Goal: Task Accomplishment & Management: Use online tool/utility

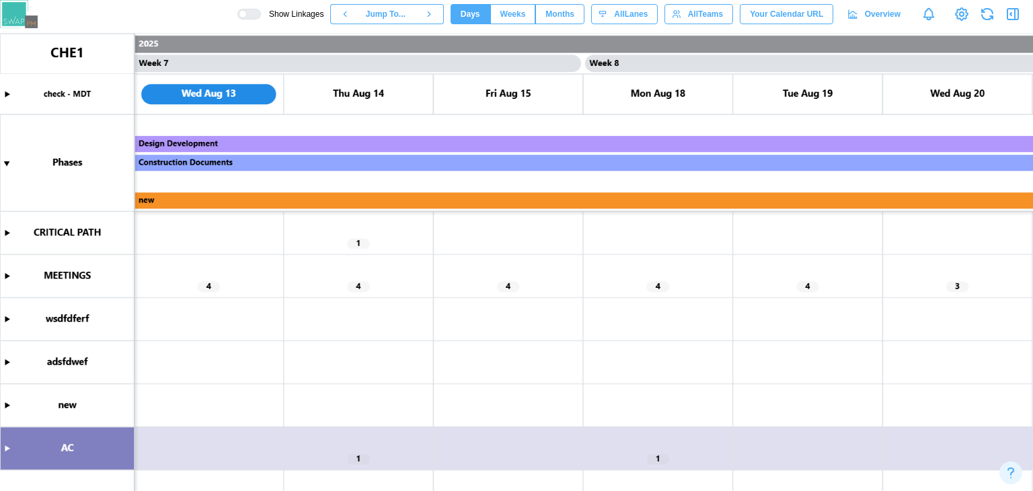
scroll to position [0, 4792]
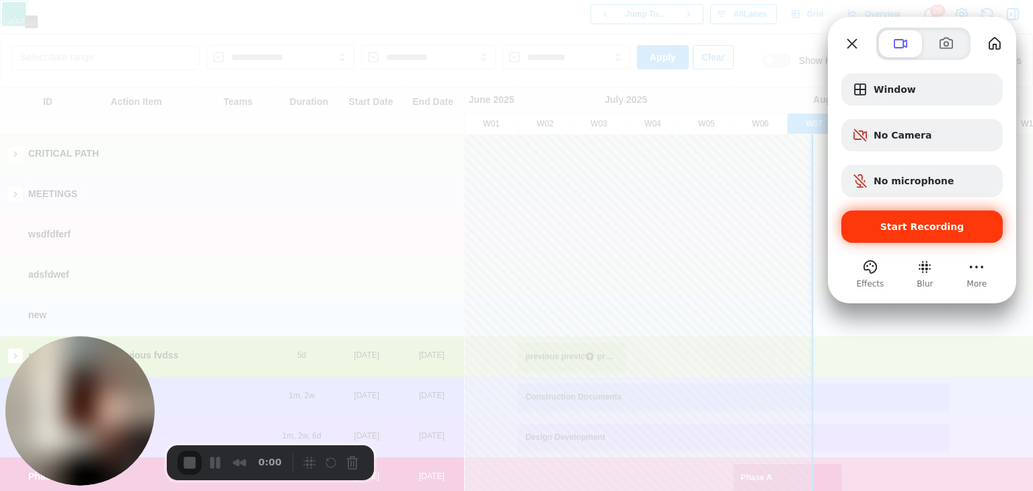
click at [919, 234] on div "Start Recording" at bounding box center [921, 226] width 161 height 32
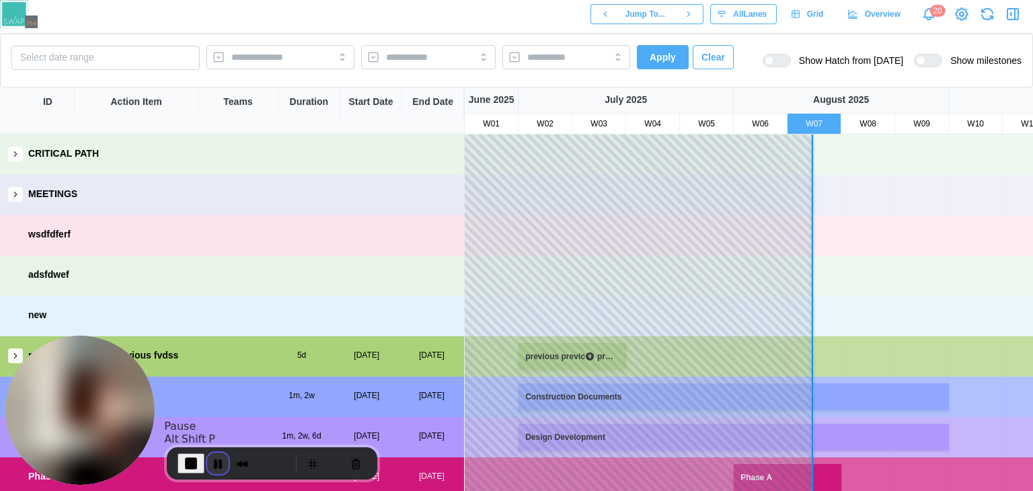
click at [215, 460] on button "Pause Recording" at bounding box center [218, 464] width 22 height 22
click at [218, 461] on span "Play Recording" at bounding box center [215, 463] width 16 height 16
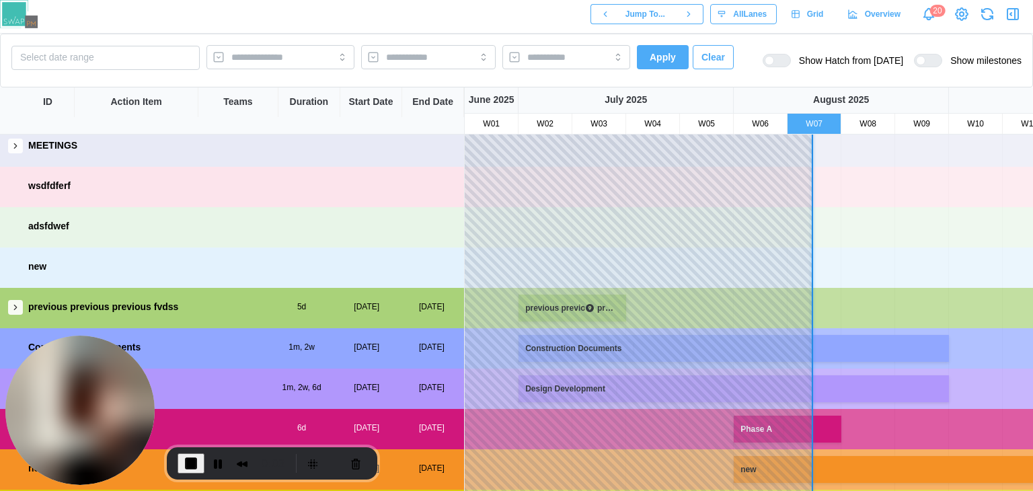
scroll to position [86, 0]
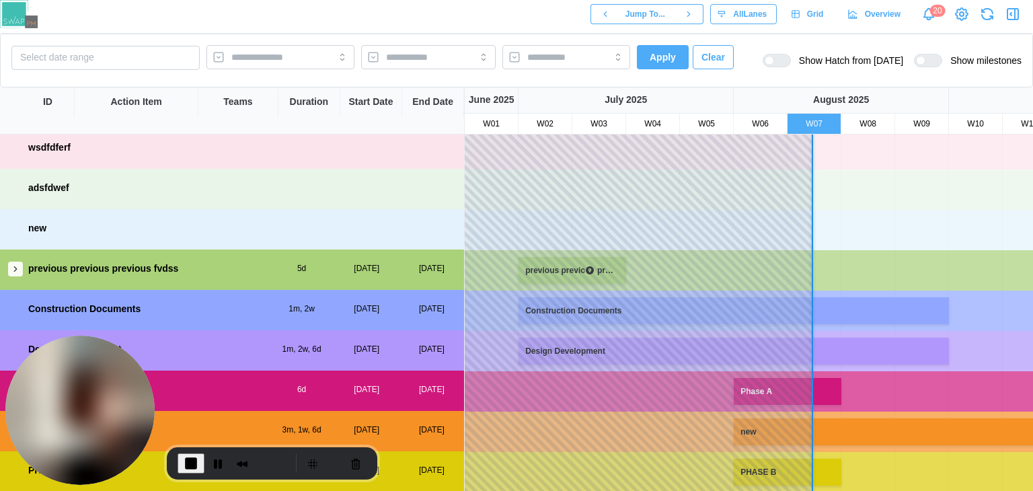
click at [11, 272] on button "button" at bounding box center [15, 269] width 15 height 15
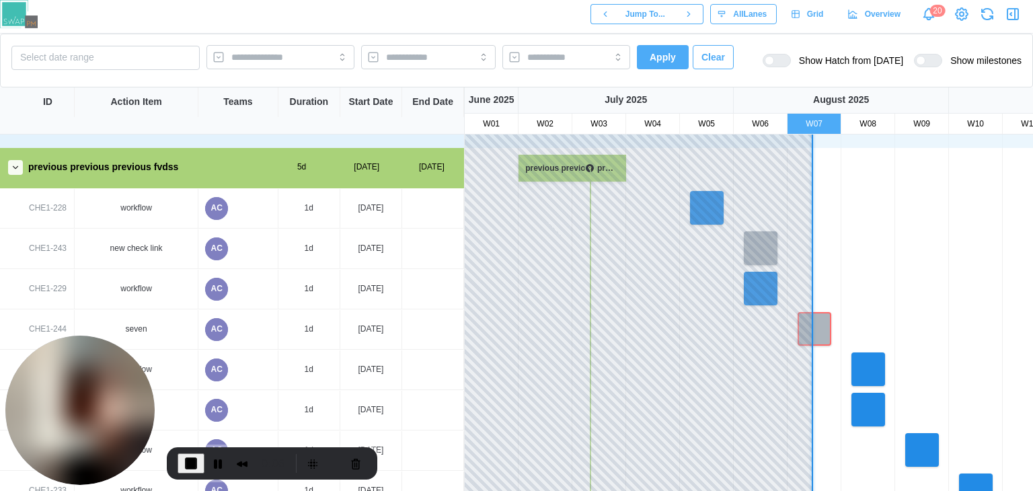
scroll to position [221, 0]
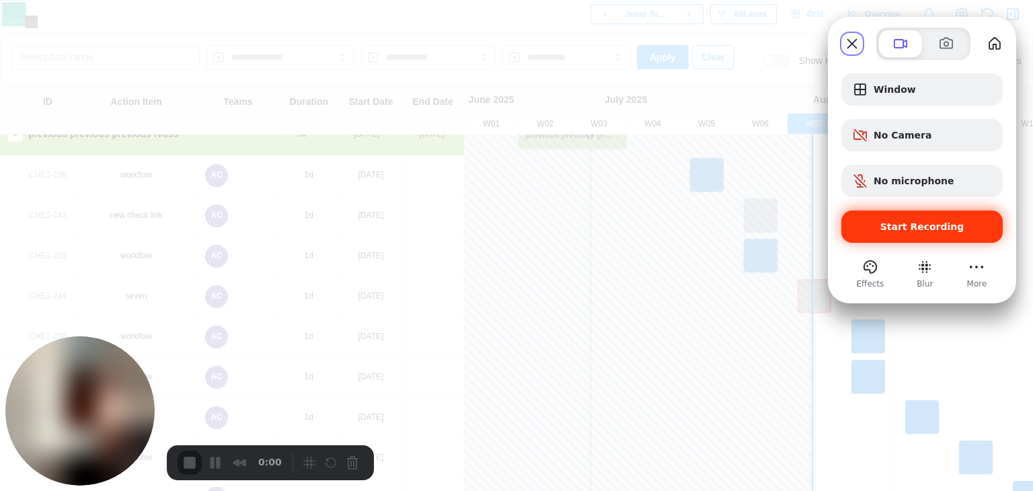
click at [941, 216] on div "Start Recording" at bounding box center [921, 226] width 161 height 32
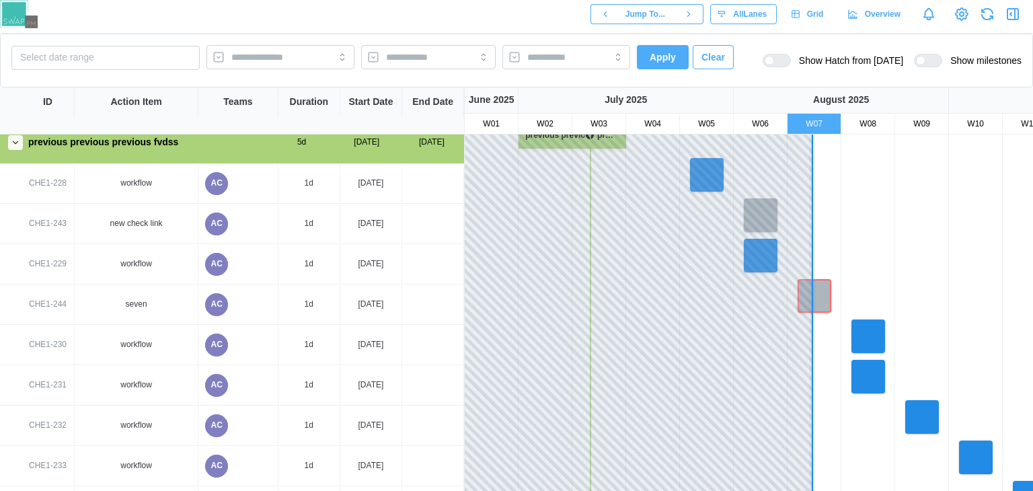
scroll to position [213, 0]
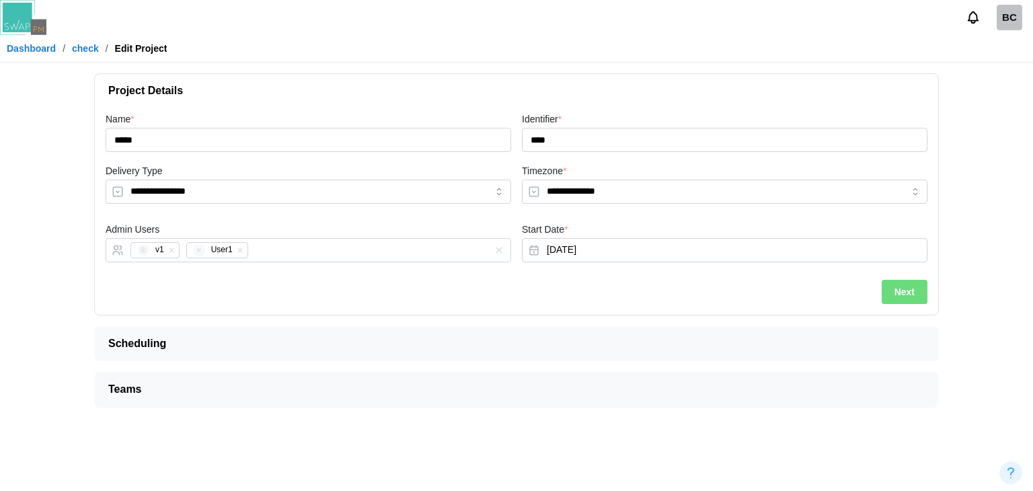
click at [914, 290] on span "Next" at bounding box center [904, 291] width 20 height 23
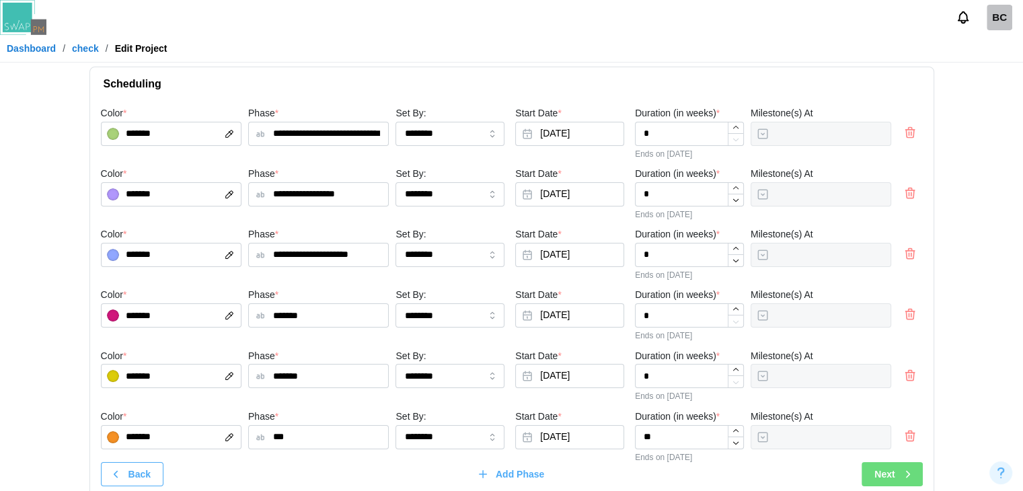
scroll to position [67, 0]
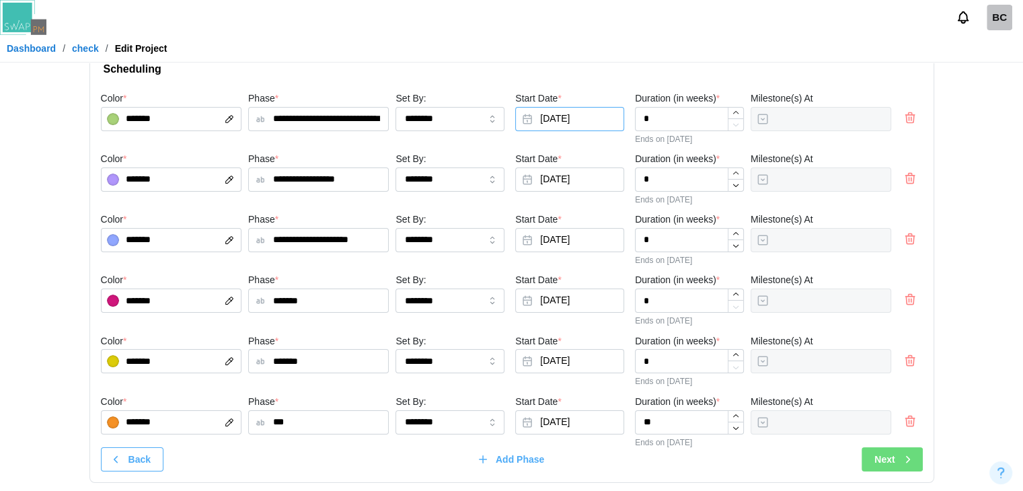
click at [580, 118] on button "Jul 11, 2025" at bounding box center [569, 119] width 109 height 24
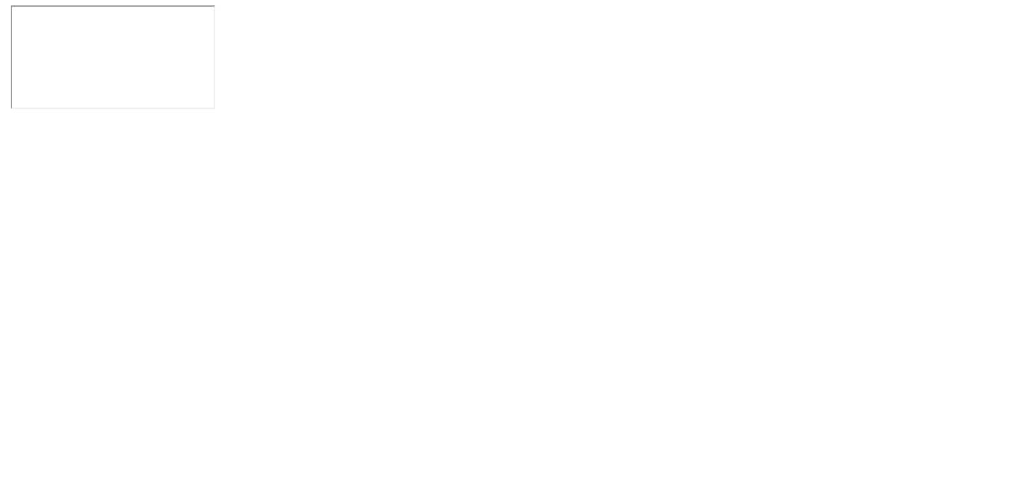
scroll to position [0, 0]
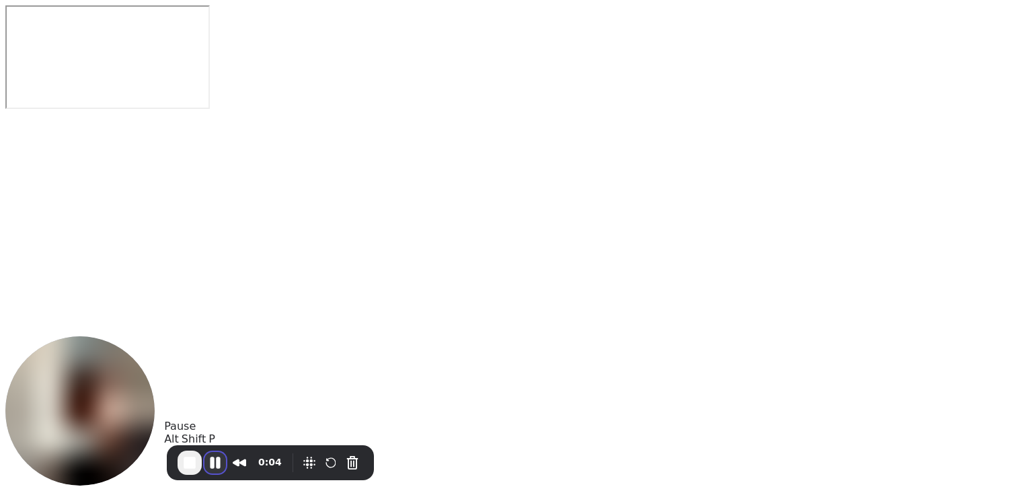
click at [208, 465] on button "Pause Recording" at bounding box center [215, 463] width 22 height 22
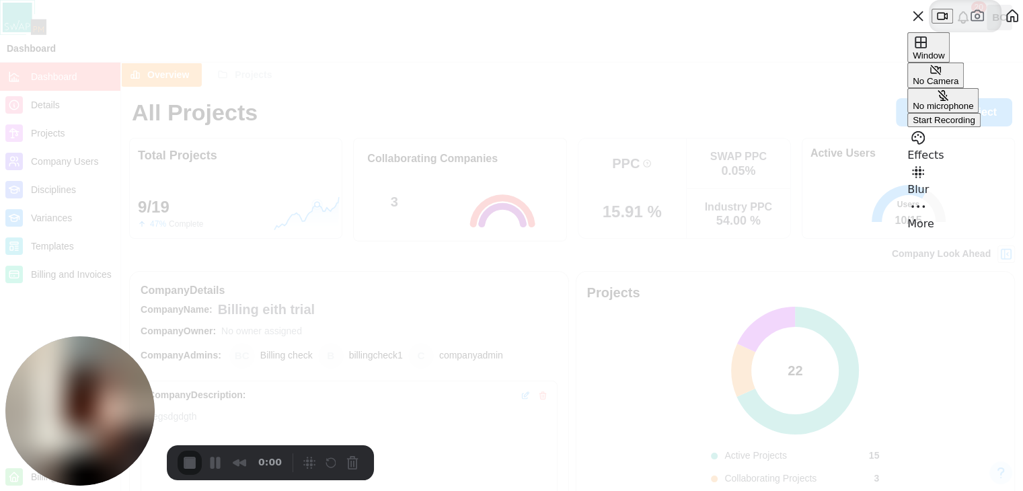
click at [925, 125] on span "Start Recording" at bounding box center [944, 120] width 63 height 10
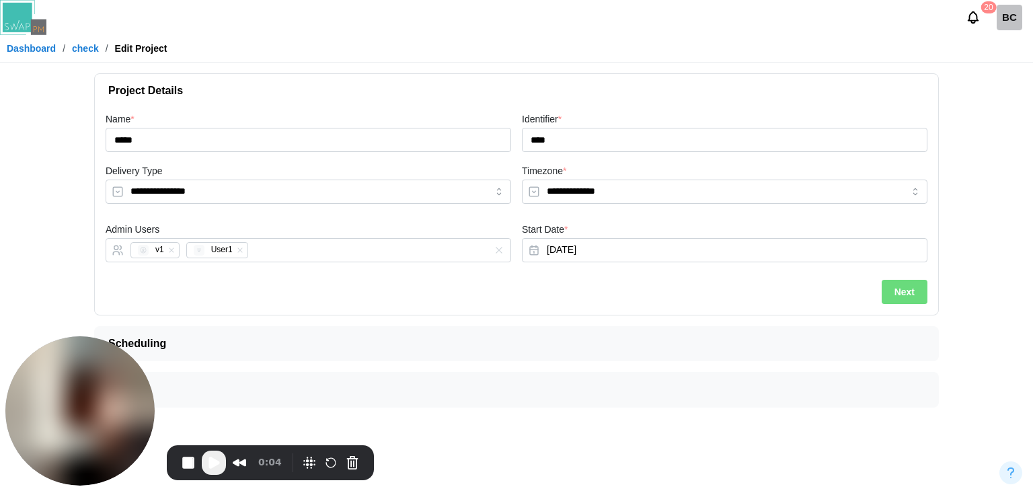
click at [215, 471] on button "Play Recording" at bounding box center [214, 463] width 24 height 24
click at [920, 299] on button "Next" at bounding box center [905, 292] width 46 height 24
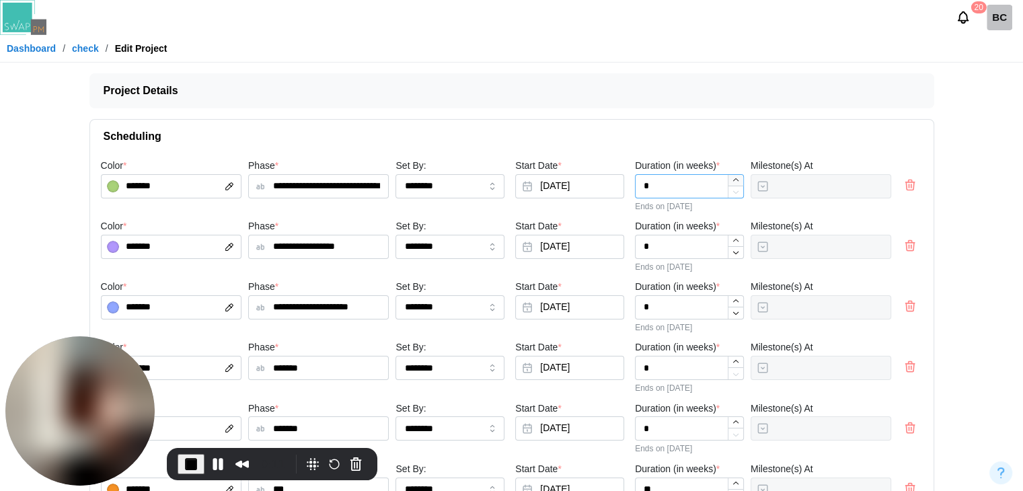
click at [738, 182] on icon "button" at bounding box center [735, 180] width 9 height 9
type input "*"
click at [738, 182] on icon "button" at bounding box center [735, 180] width 9 height 9
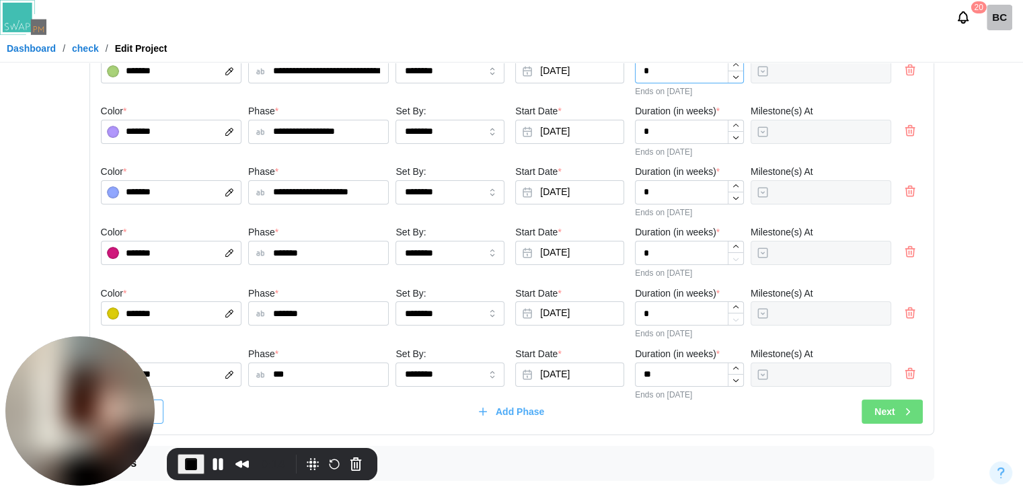
scroll to position [116, 0]
click at [898, 411] on div "Next" at bounding box center [893, 410] width 39 height 23
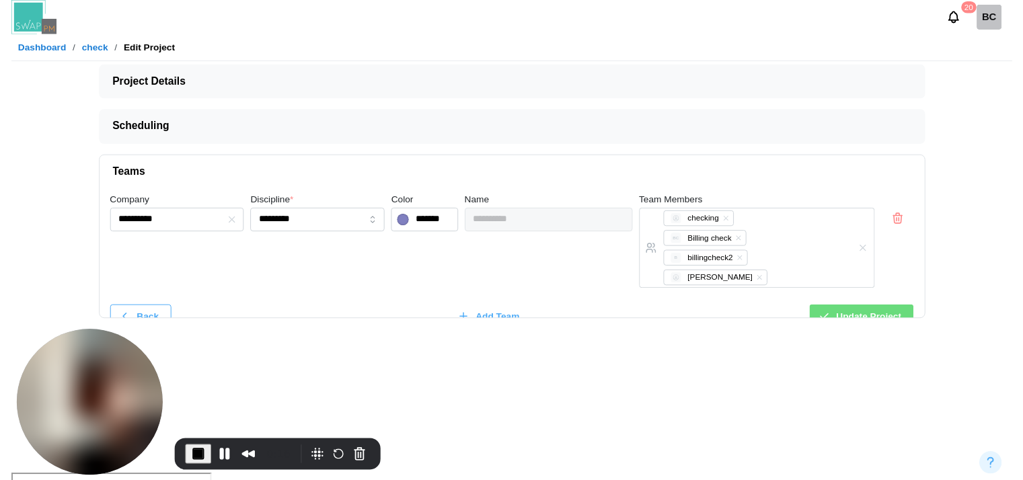
scroll to position [0, 0]
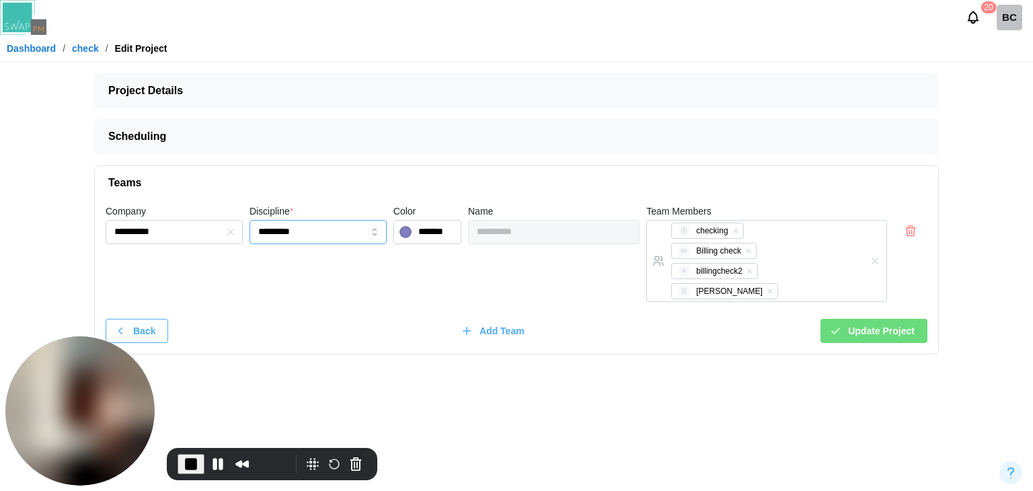
click at [329, 235] on input "*********" at bounding box center [317, 232] width 137 height 24
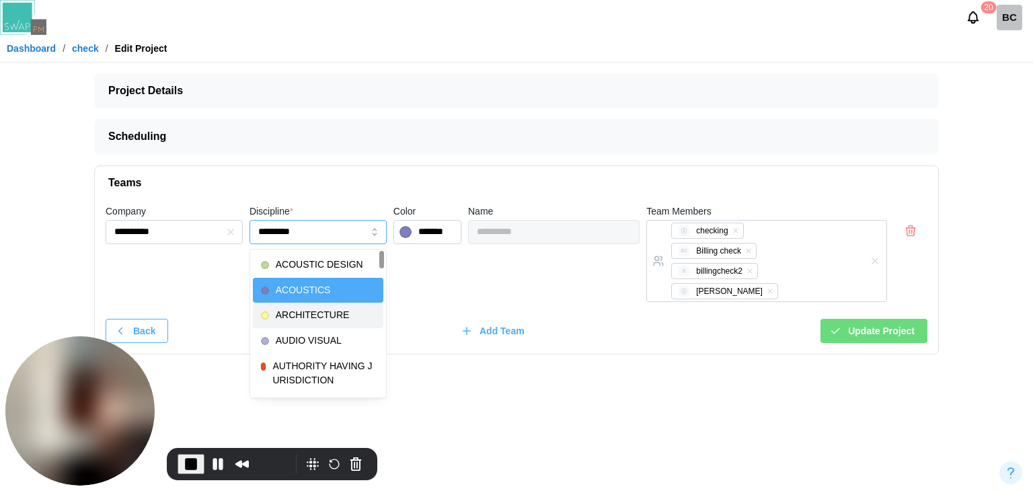
type input "**********"
type input "*******"
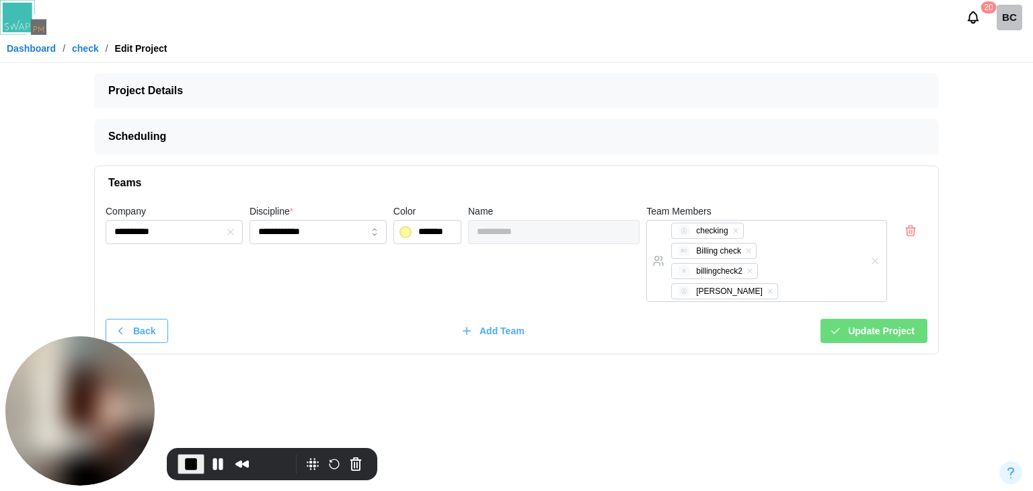
click at [903, 319] on span "Update Project" at bounding box center [881, 330] width 67 height 23
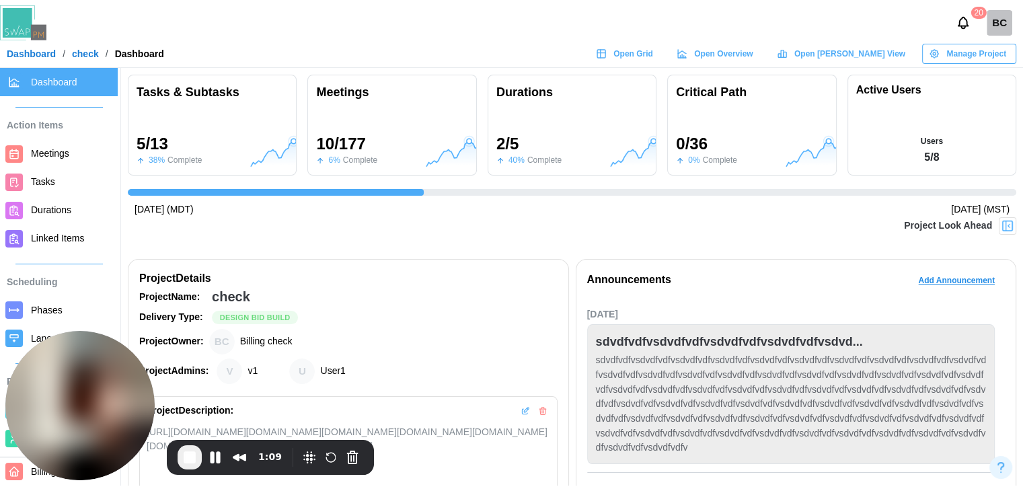
scroll to position [0, 441]
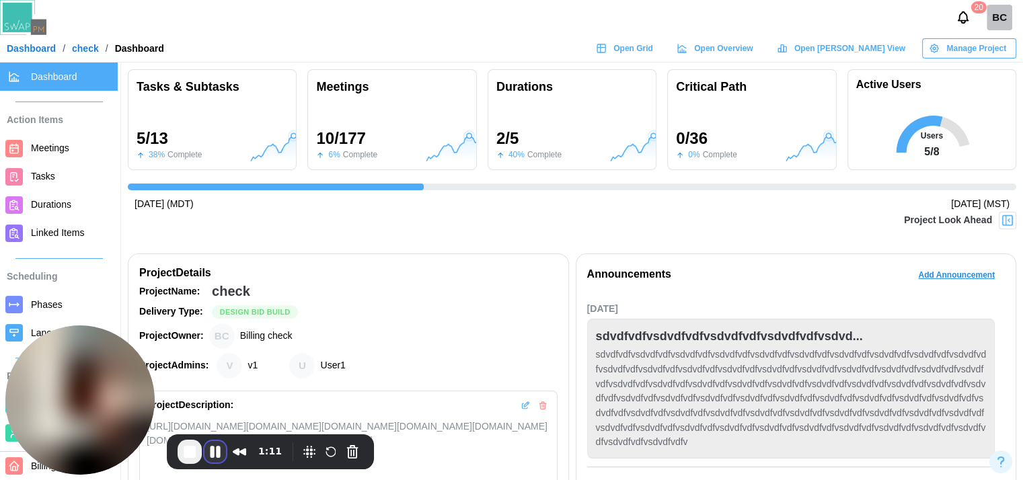
click at [210, 457] on button "Pause Recording" at bounding box center [215, 452] width 22 height 22
click at [850, 44] on span "Open Gantt View" at bounding box center [849, 48] width 111 height 19
click at [845, 50] on div "Open Gantt View" at bounding box center [841, 48] width 128 height 19
click at [210, 455] on span "Play Recording" at bounding box center [214, 452] width 16 height 16
click at [962, 44] on span "Manage Project" at bounding box center [976, 48] width 60 height 19
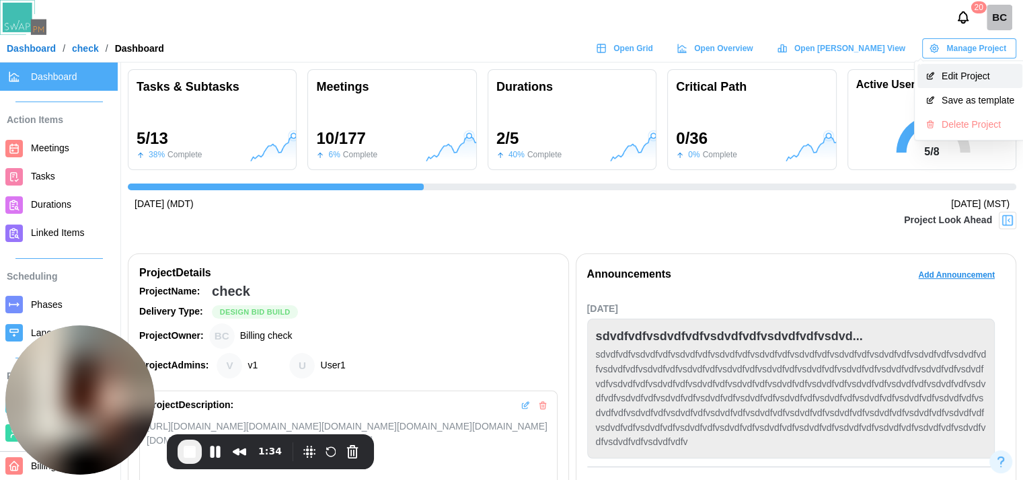
click at [964, 79] on div "Edit Project" at bounding box center [977, 76] width 73 height 11
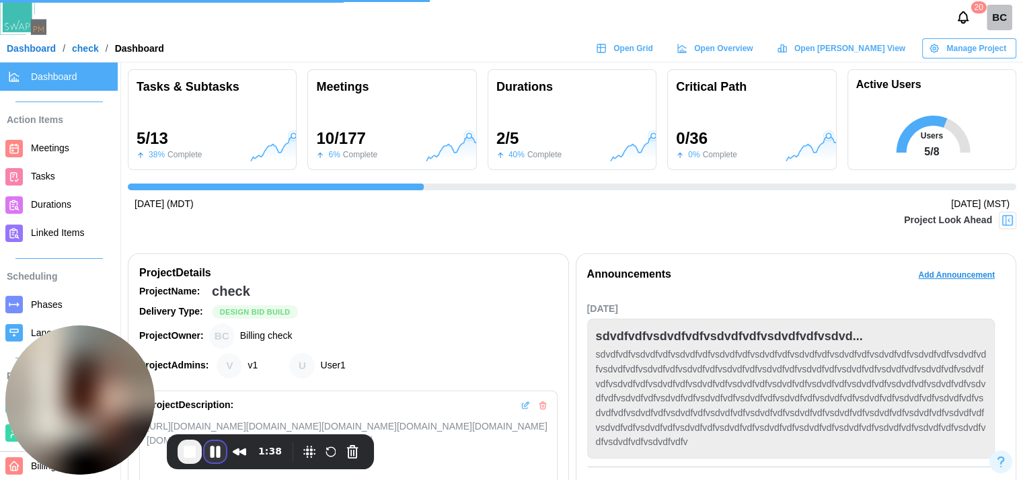
click at [219, 455] on button "Pause Recording" at bounding box center [215, 452] width 22 height 22
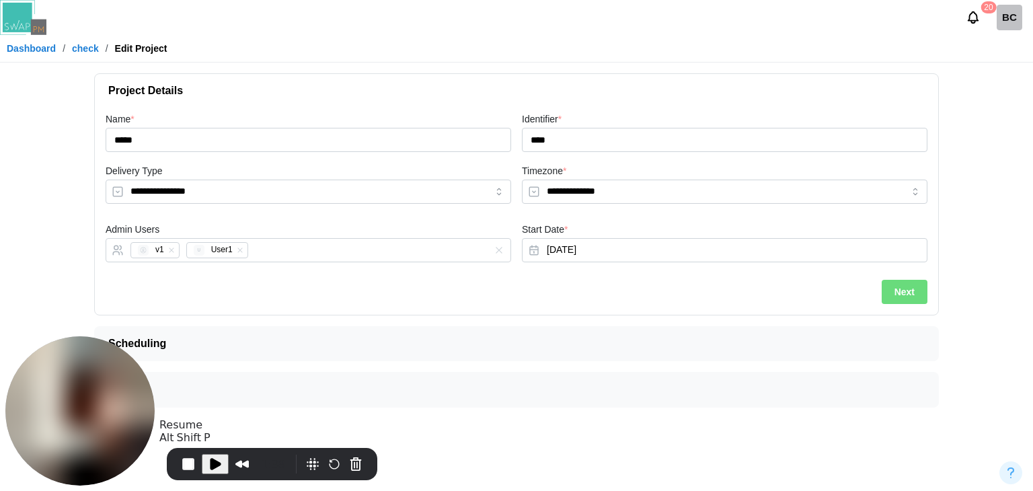
click at [219, 461] on span "Play Recording" at bounding box center [215, 464] width 16 height 16
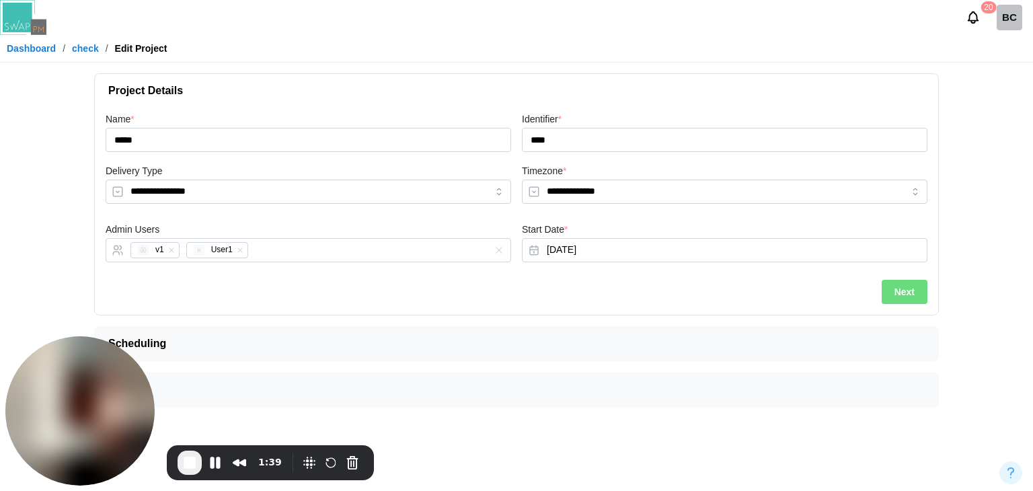
click at [904, 297] on span "Next" at bounding box center [904, 291] width 20 height 23
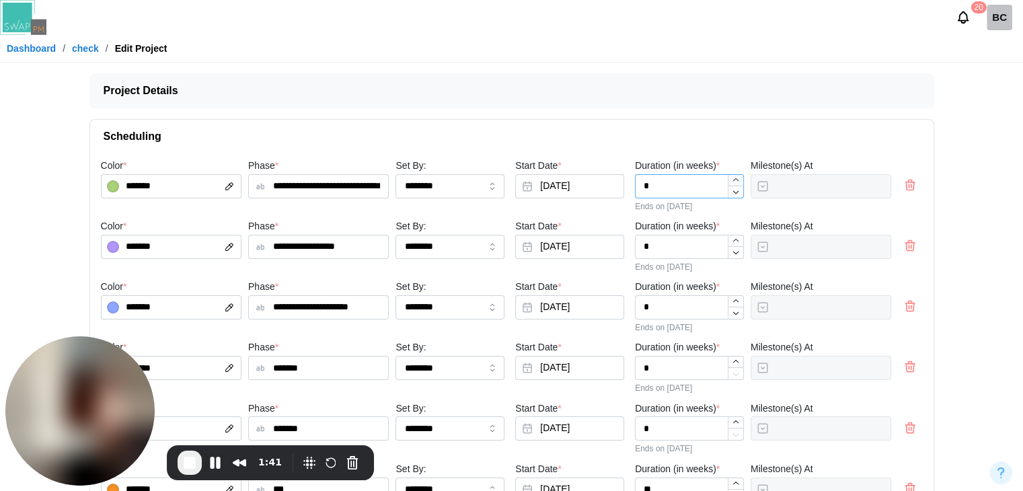
type input "*"
click at [735, 180] on icon "button" at bounding box center [735, 180] width 9 height 9
click at [432, 188] on input "********" at bounding box center [449, 186] width 109 height 24
type input "*****"
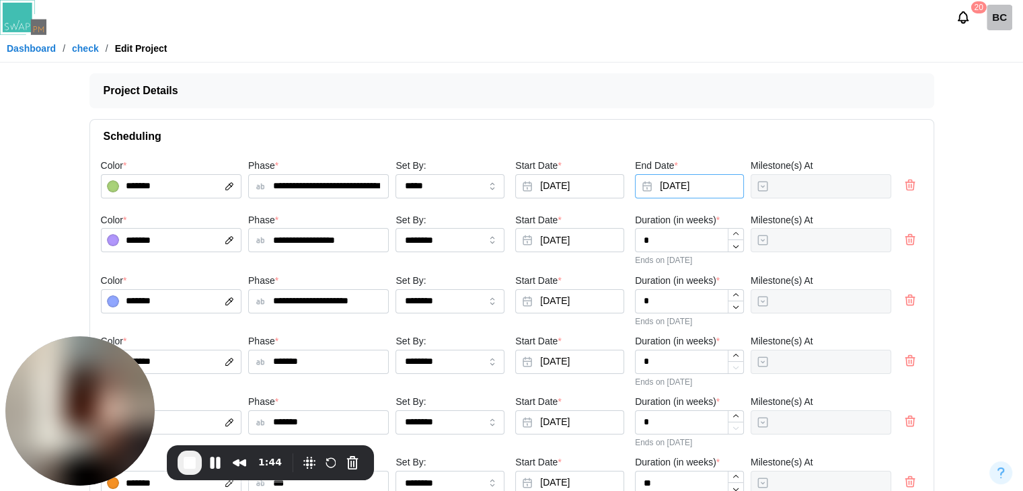
click at [692, 181] on button "Aug 7, 2025" at bounding box center [689, 186] width 109 height 24
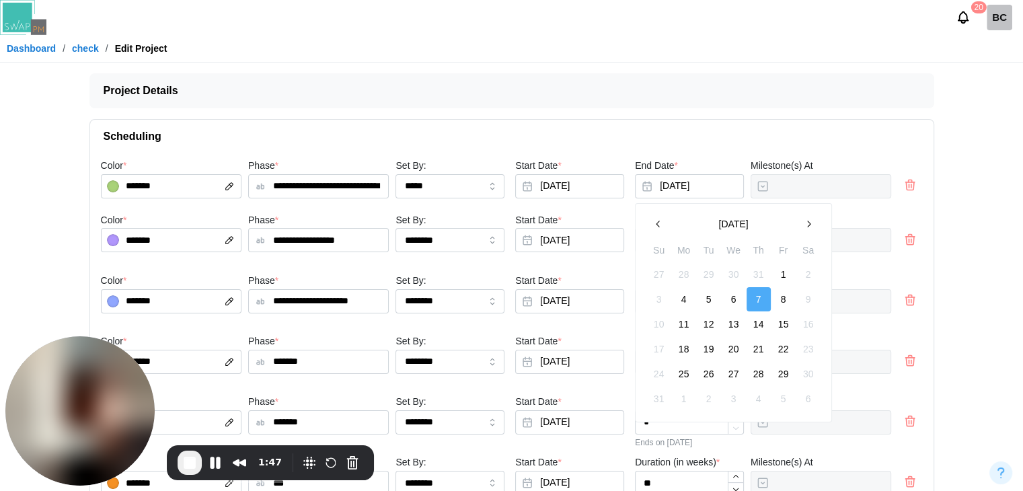
click at [649, 225] on button "button" at bounding box center [658, 224] width 24 height 24
click at [761, 321] on button "17" at bounding box center [758, 324] width 24 height 24
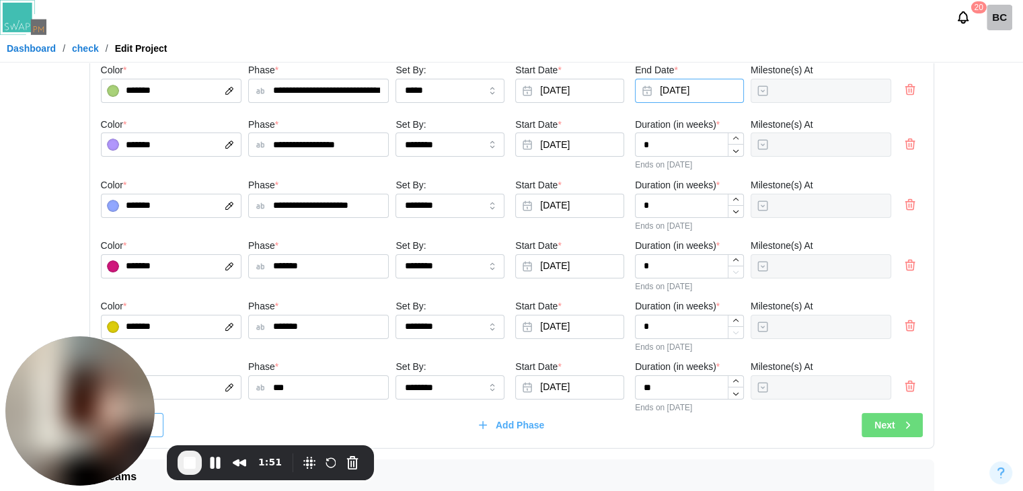
scroll to position [109, 0]
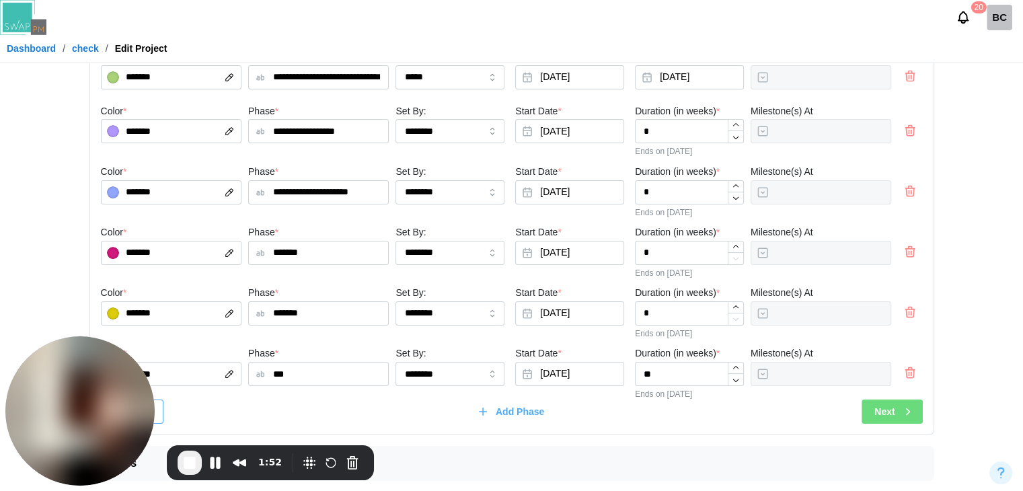
click at [890, 412] on span "Next" at bounding box center [884, 411] width 20 height 23
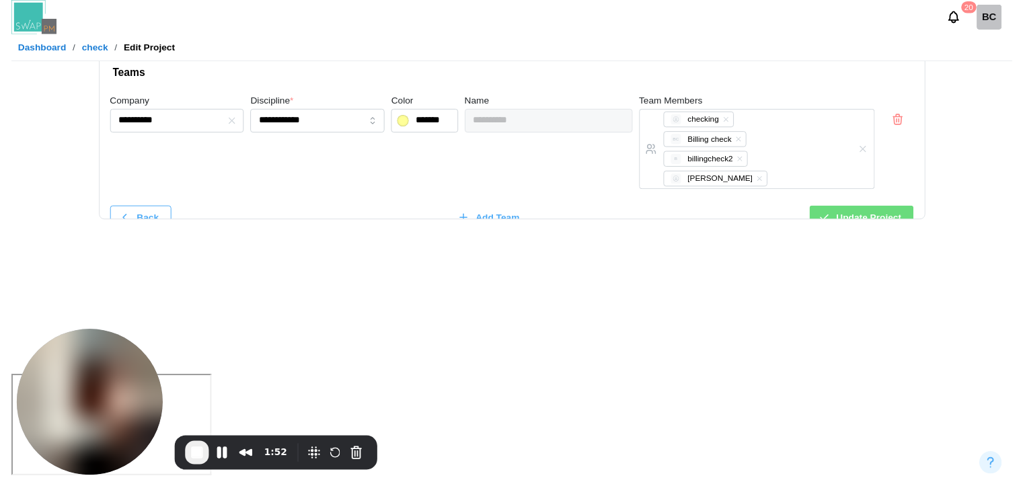
scroll to position [0, 0]
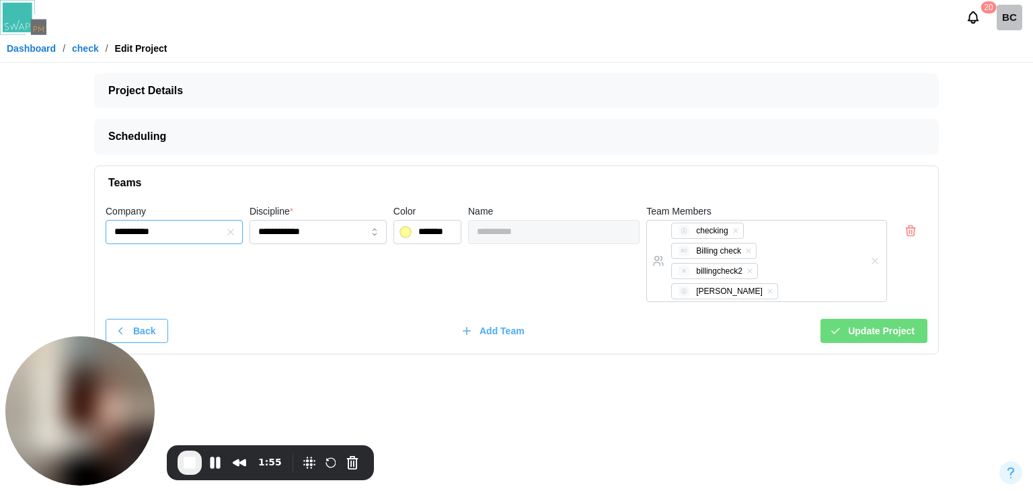
click at [191, 237] on input "**********" at bounding box center [174, 232] width 137 height 24
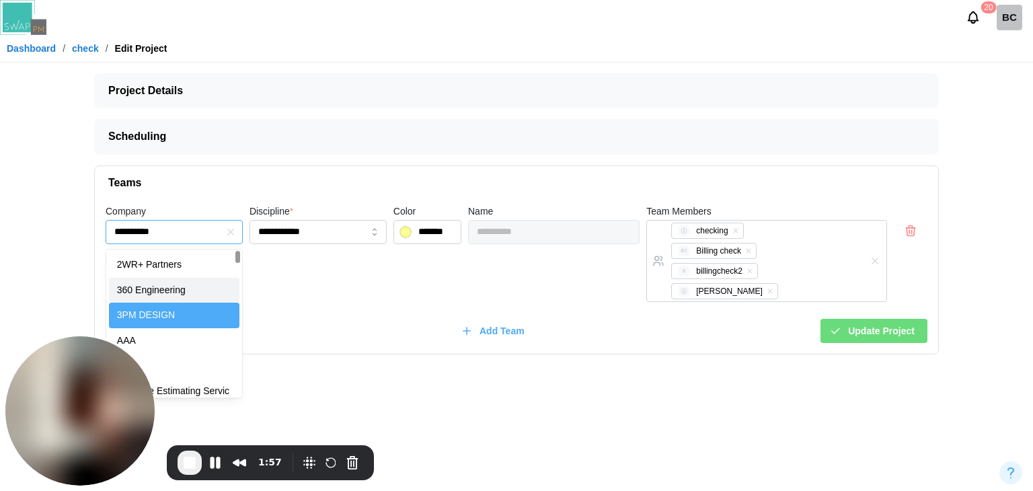
type input "**********"
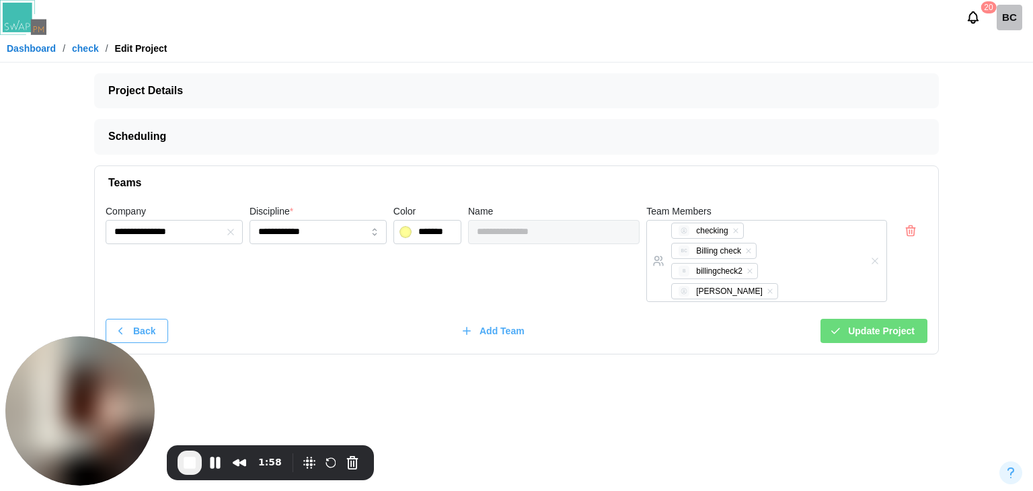
click at [878, 319] on span "Update Project" at bounding box center [881, 330] width 67 height 23
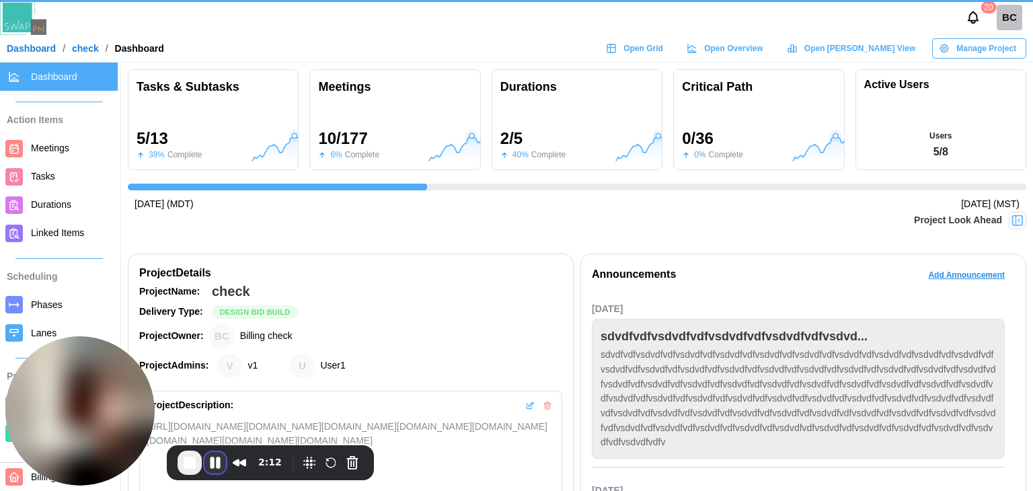
click at [218, 462] on button "Pause Recording" at bounding box center [215, 463] width 22 height 22
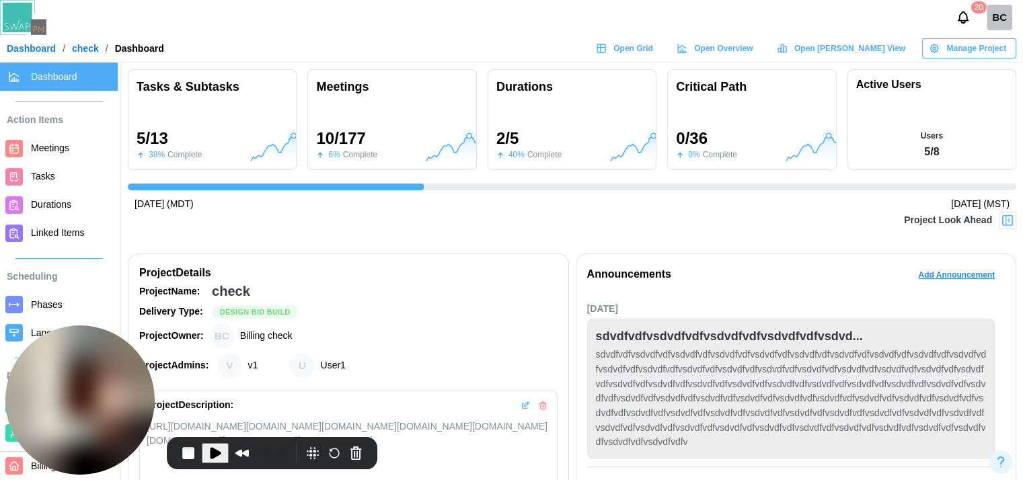
scroll to position [0, 441]
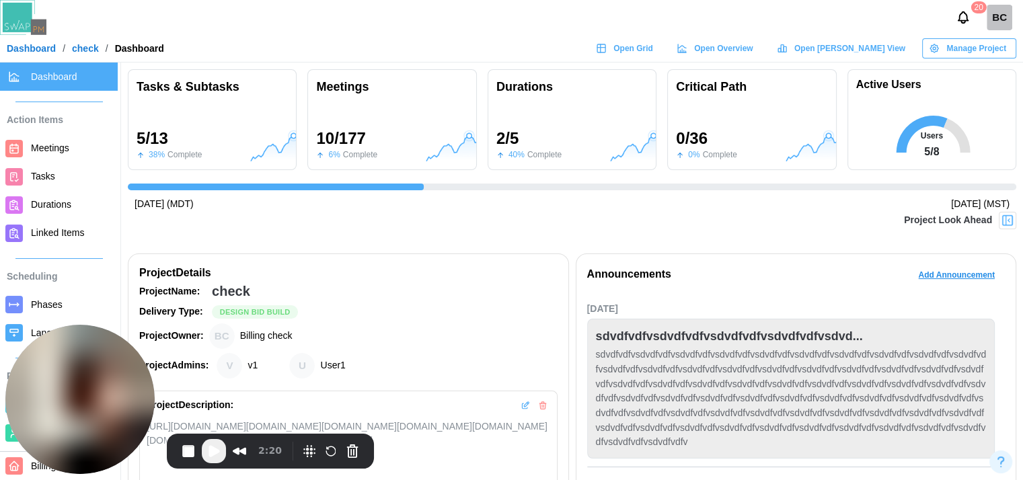
click at [221, 452] on span "Play Recording" at bounding box center [214, 451] width 16 height 16
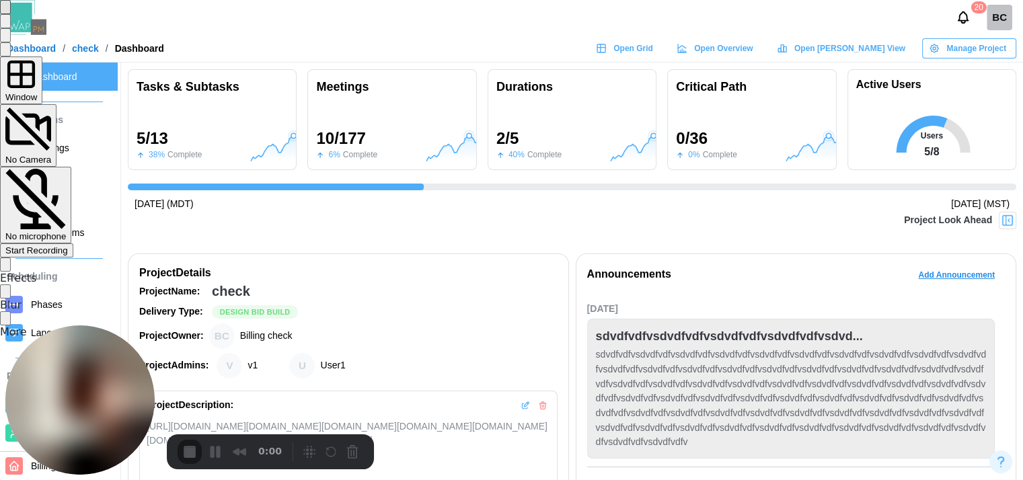
click at [68, 245] on span "Start Recording" at bounding box center [36, 250] width 63 height 10
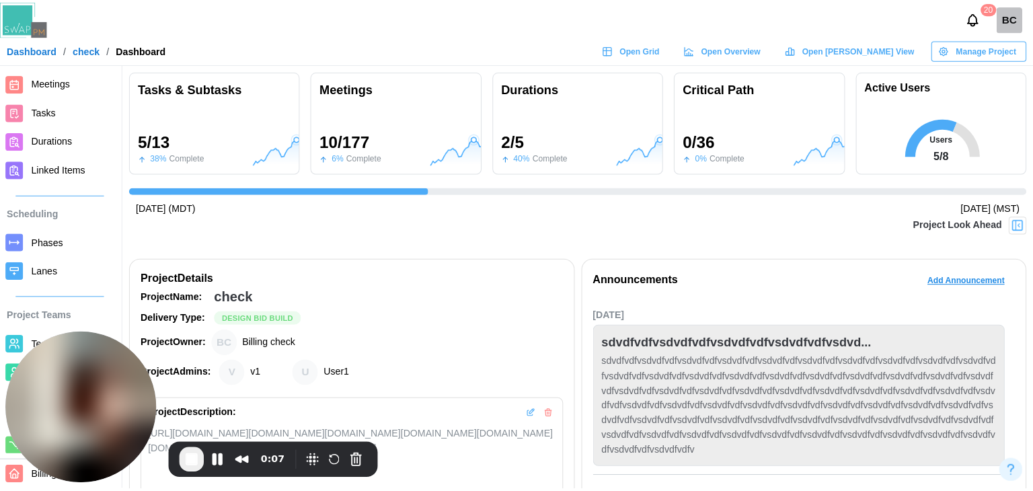
scroll to position [134, 0]
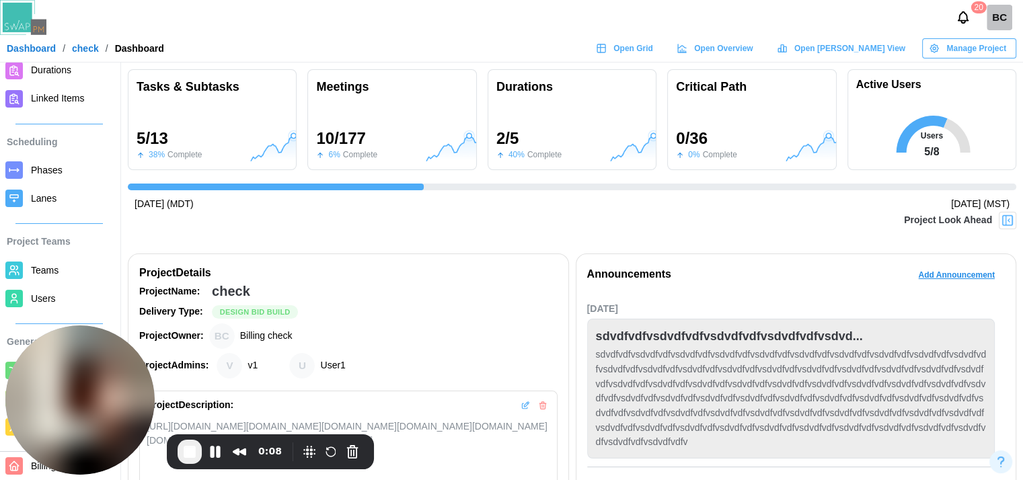
click at [42, 267] on span "Teams" at bounding box center [45, 270] width 28 height 11
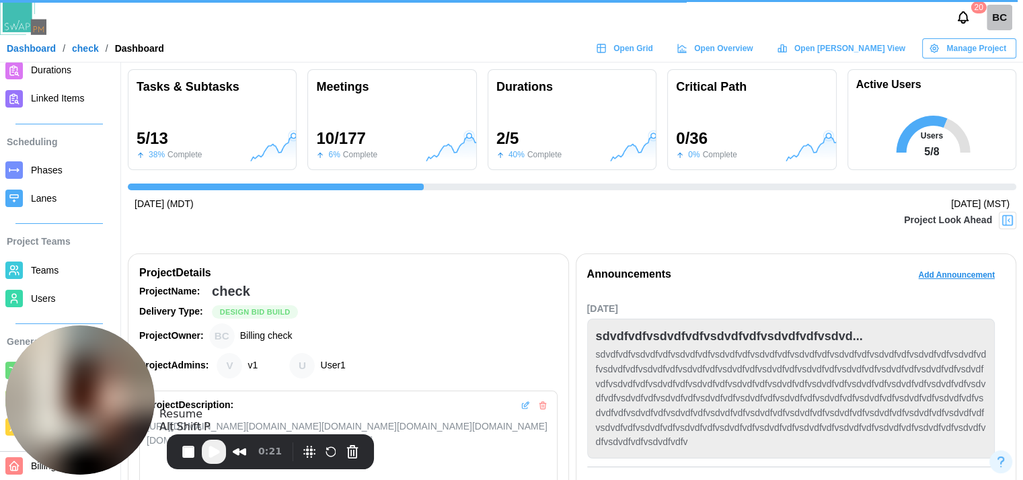
click at [213, 461] on button "Play Recording" at bounding box center [214, 452] width 24 height 24
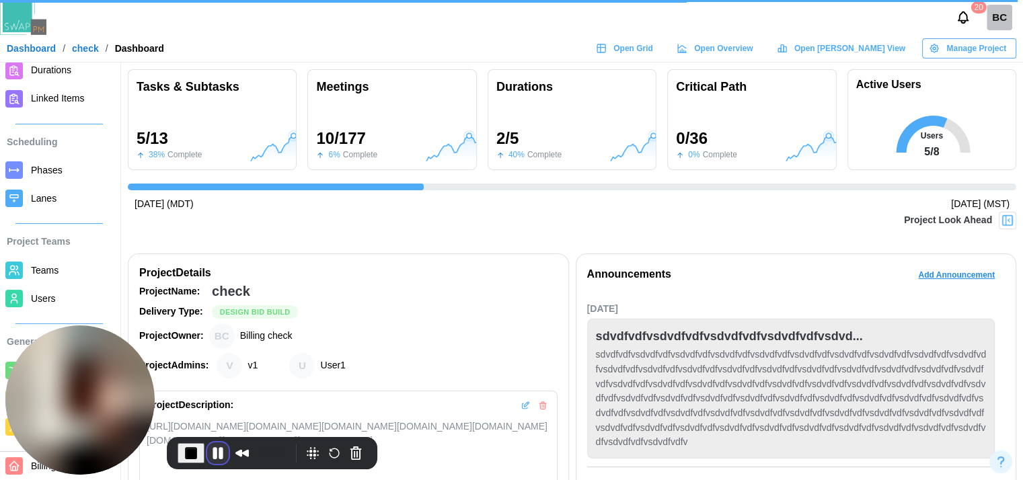
click at [216, 455] on button "Pause Recording" at bounding box center [218, 453] width 22 height 22
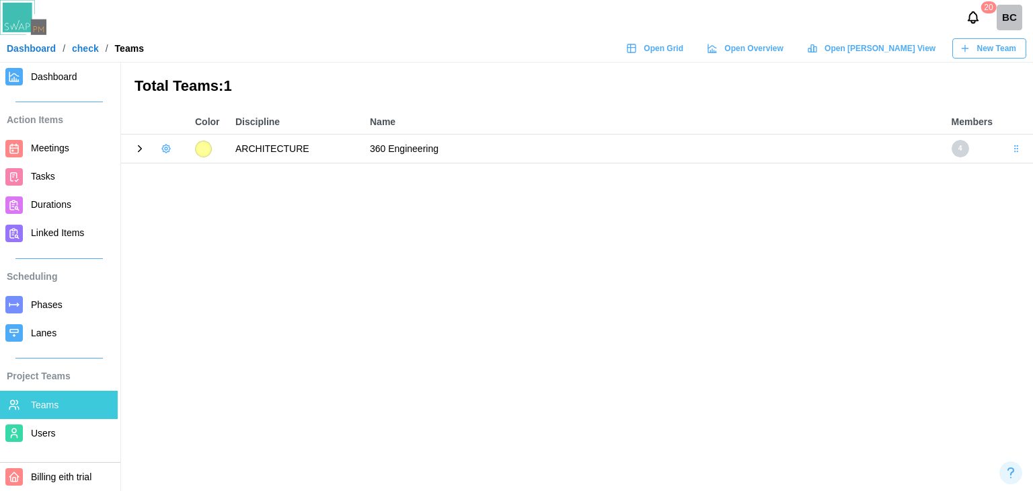
click at [146, 141] on div at bounding box center [155, 148] width 54 height 19
click at [137, 151] on icon at bounding box center [140, 149] width 12 height 12
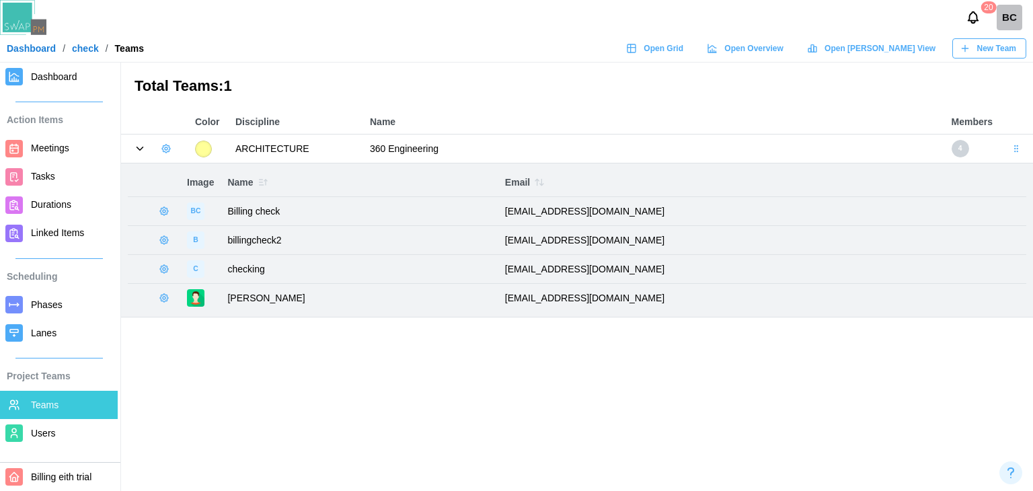
click at [137, 151] on icon at bounding box center [140, 149] width 12 height 12
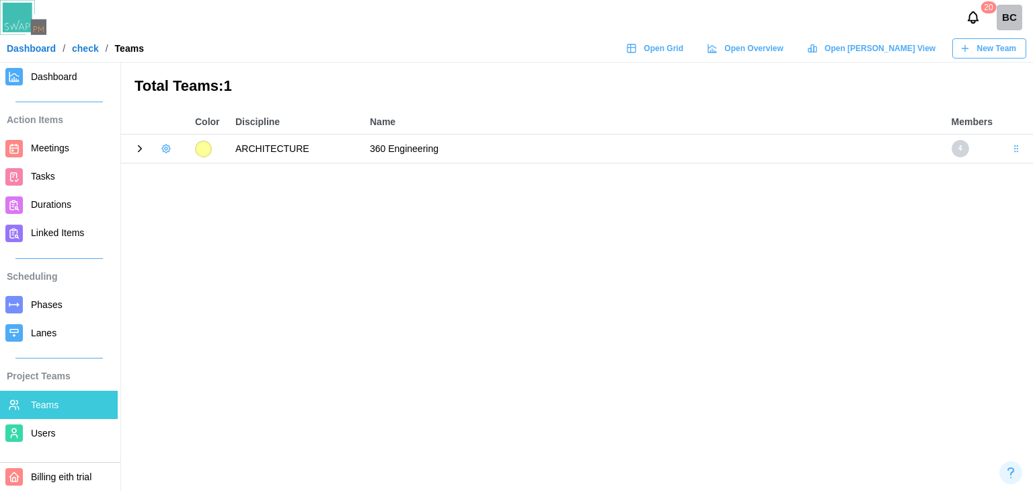
click at [40, 176] on span "Tasks" at bounding box center [43, 176] width 24 height 11
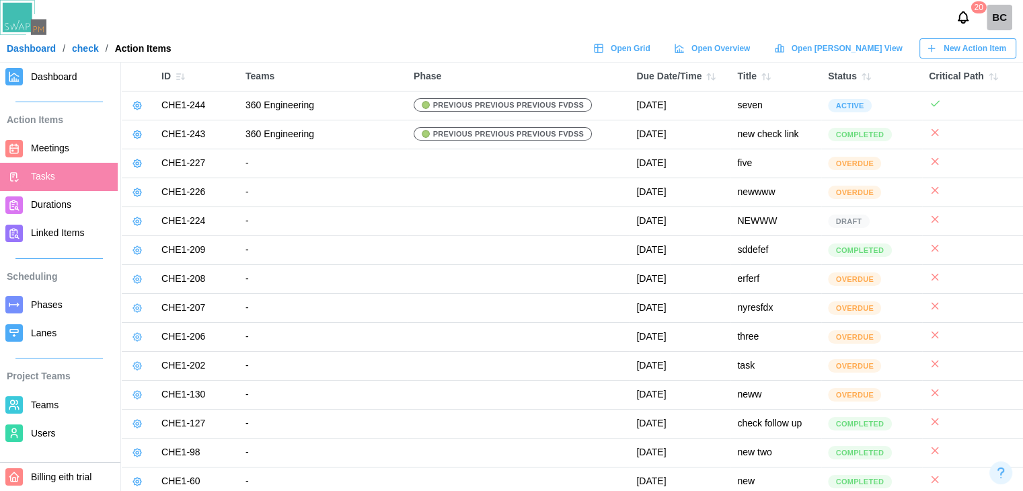
click at [142, 106] on icon at bounding box center [137, 105] width 11 height 11
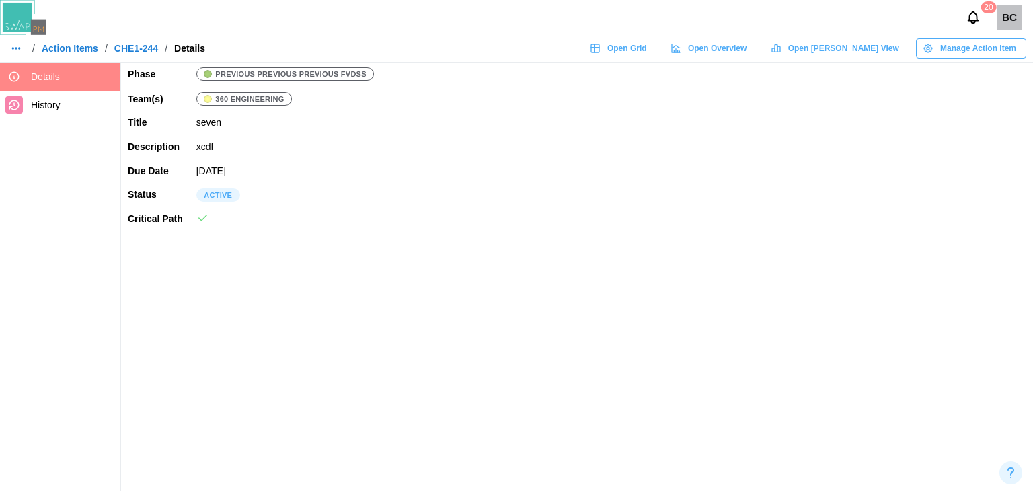
click at [989, 57] on span "Manage Action Item" at bounding box center [978, 48] width 76 height 19
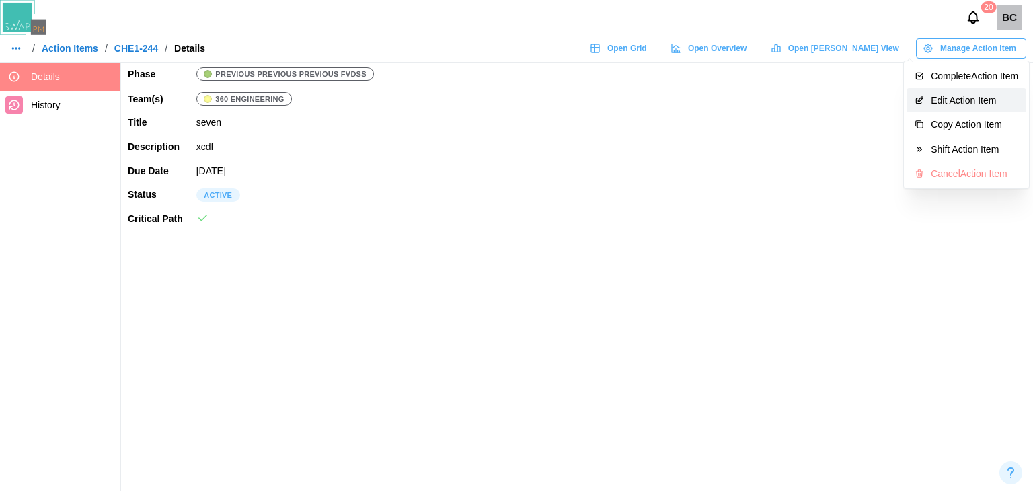
click at [969, 100] on div "Edit Action Item" at bounding box center [974, 100] width 87 height 11
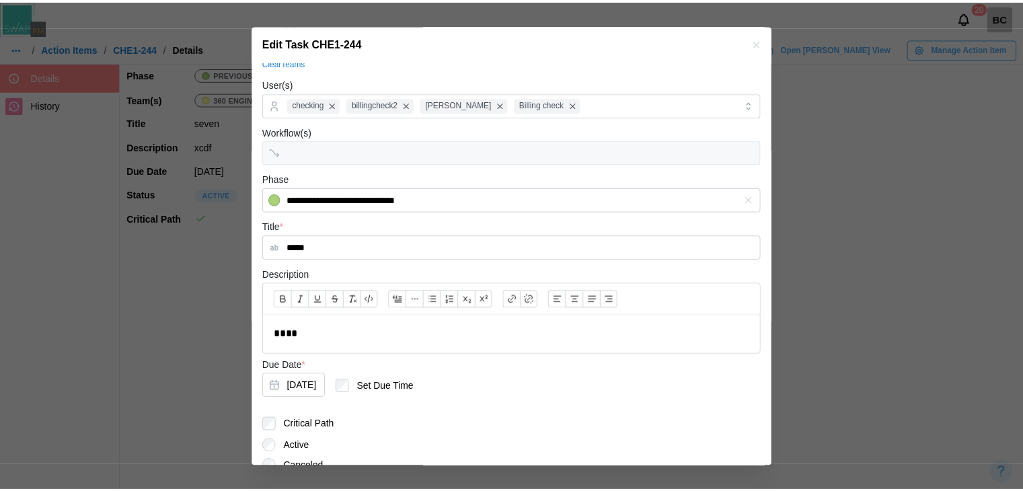
scroll to position [129, 0]
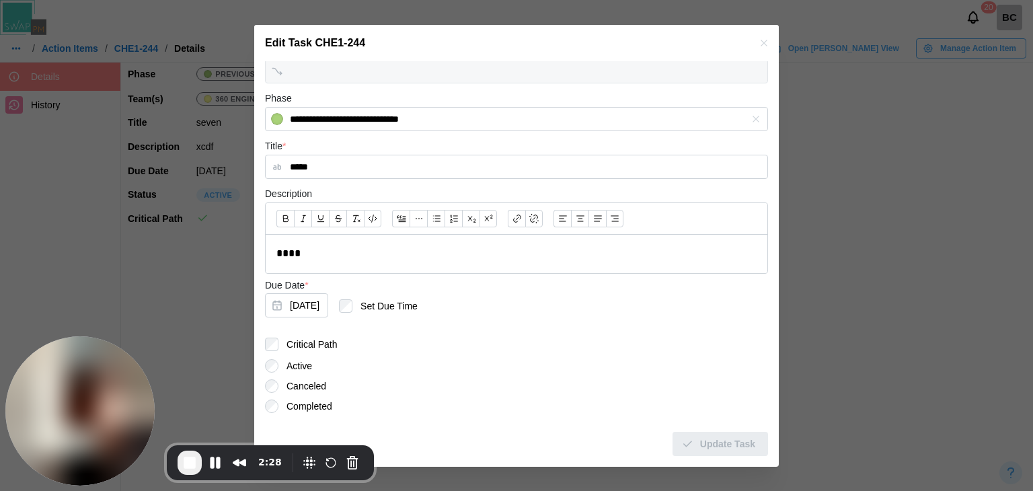
click at [760, 44] on button "button" at bounding box center [764, 43] width 15 height 15
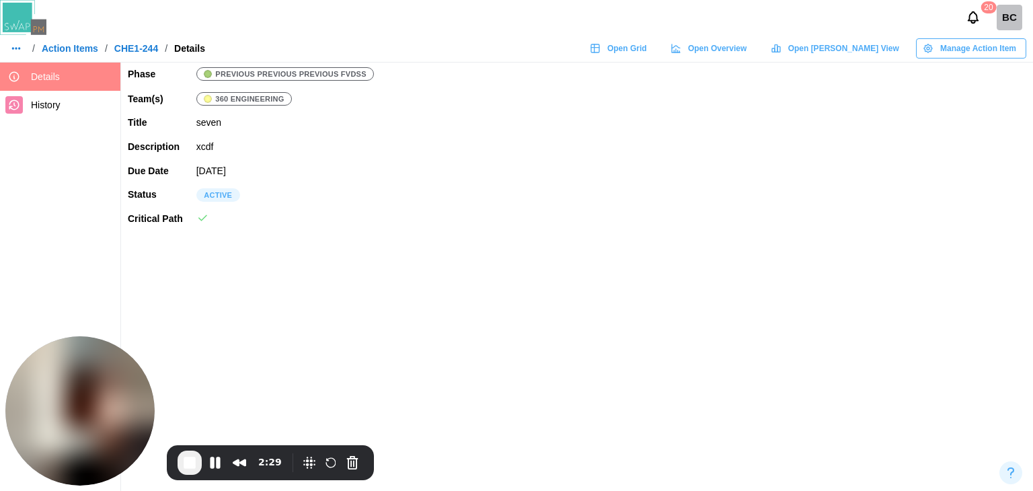
click at [77, 53] on link "Action Items" at bounding box center [70, 48] width 56 height 9
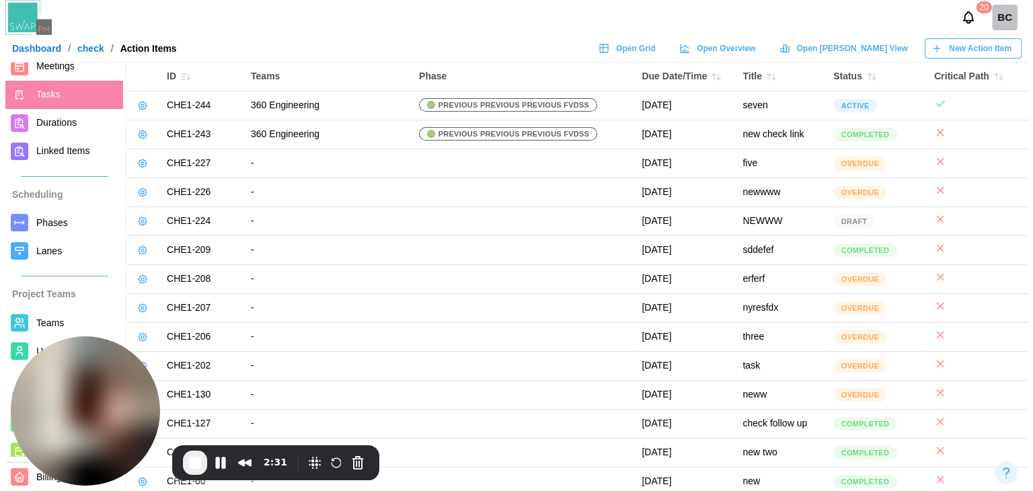
scroll to position [162, 0]
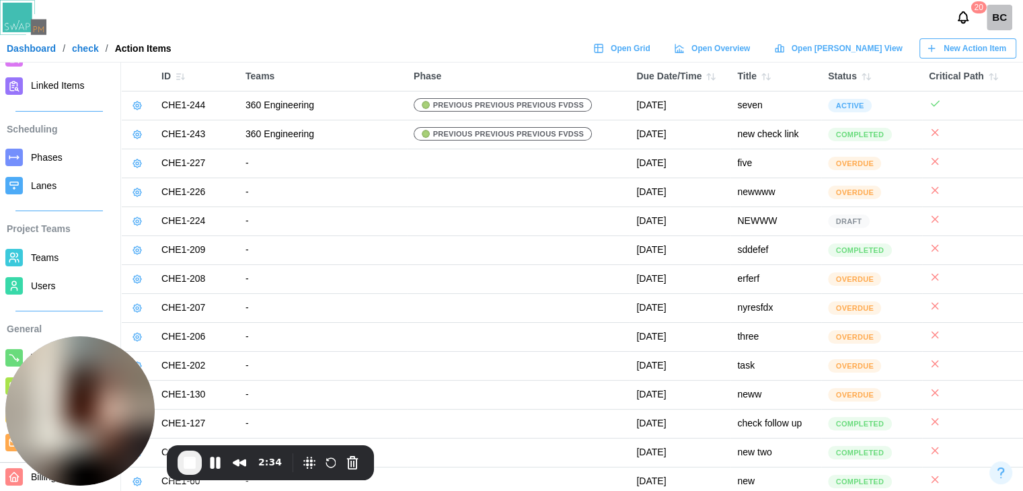
click at [56, 152] on span "Phases" at bounding box center [47, 157] width 32 height 11
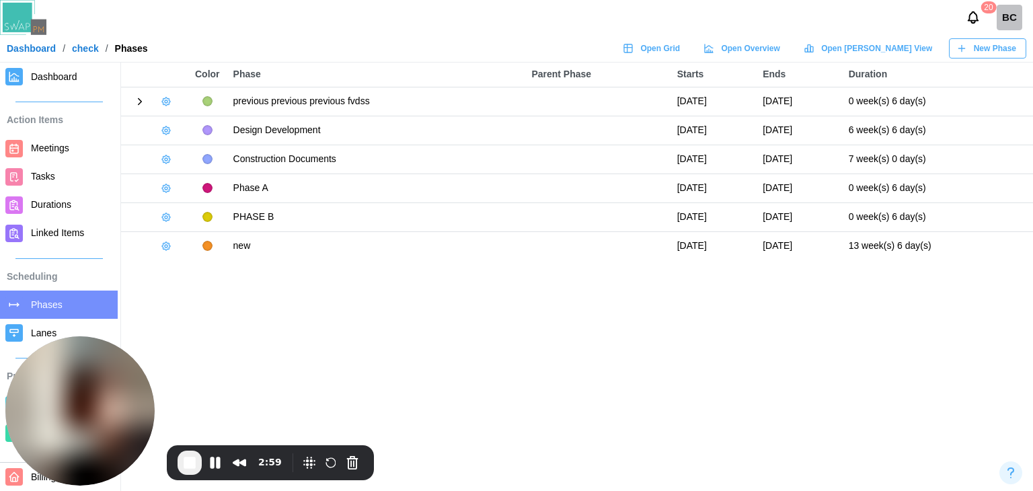
click at [139, 102] on icon at bounding box center [140, 101] width 12 height 12
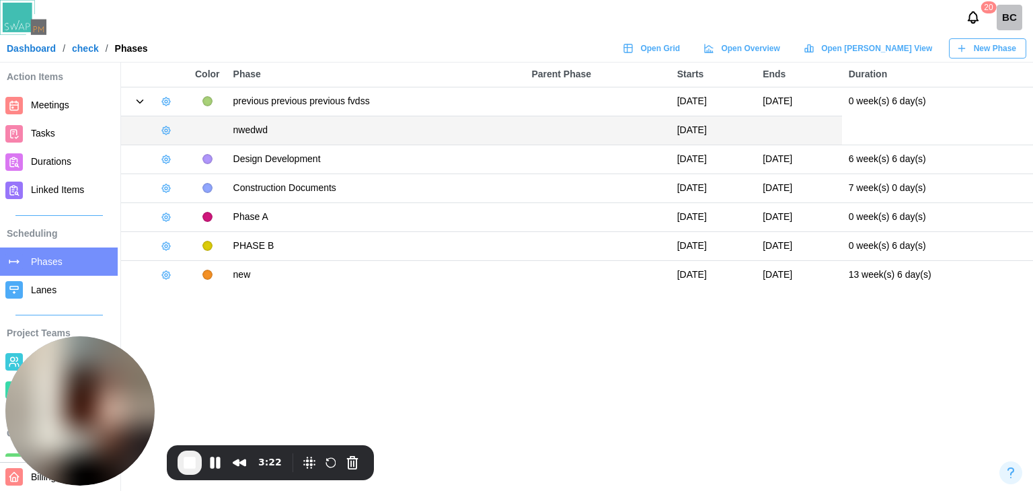
scroll to position [67, 0]
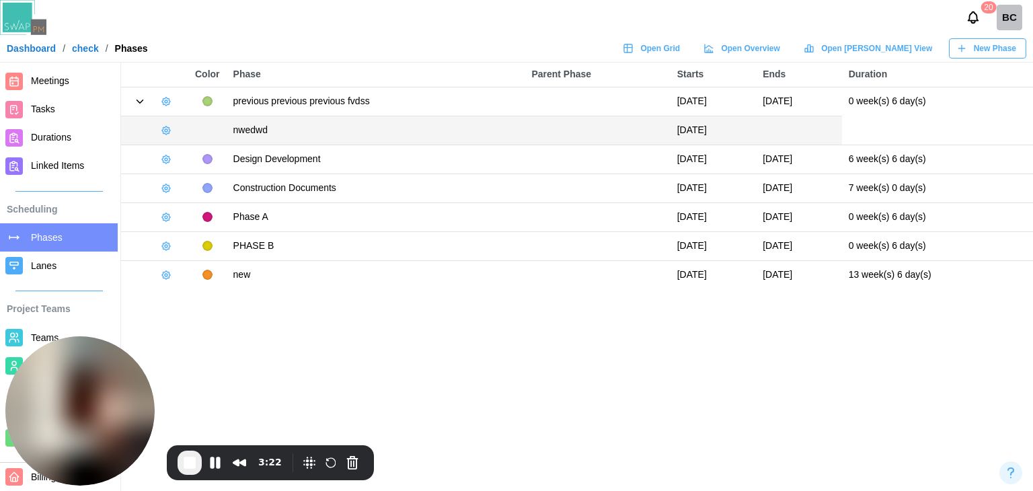
click at [38, 334] on span "Teams" at bounding box center [45, 337] width 28 height 11
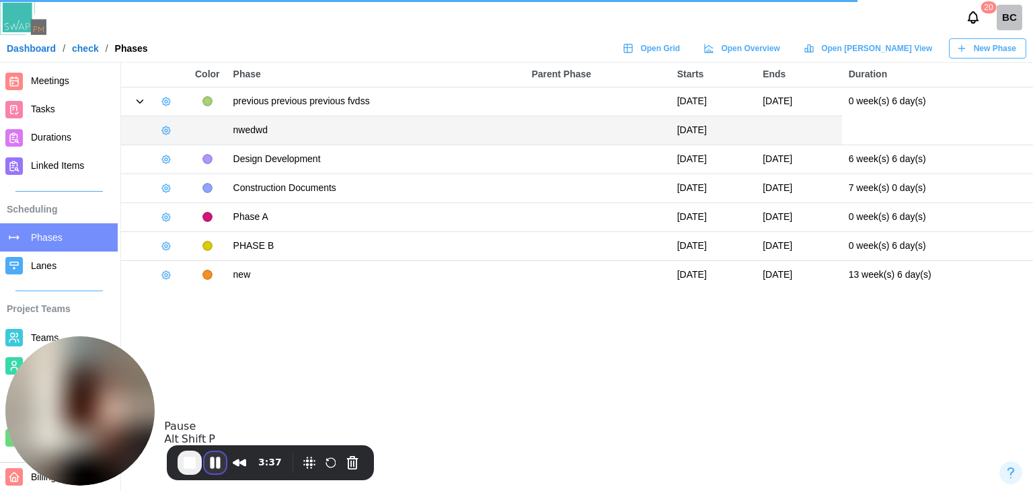
click at [217, 467] on button "Pause Recording" at bounding box center [215, 463] width 22 height 22
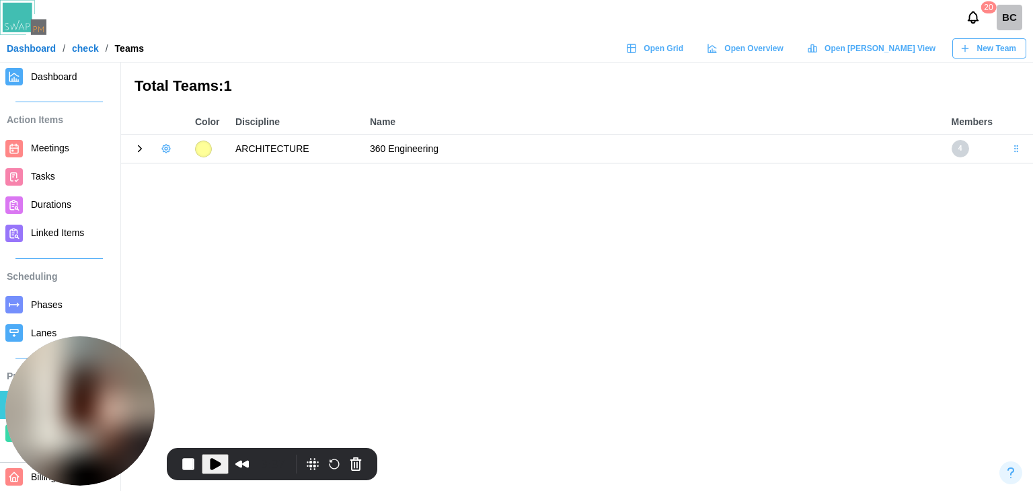
click at [217, 459] on span "Play Recording" at bounding box center [215, 464] width 16 height 16
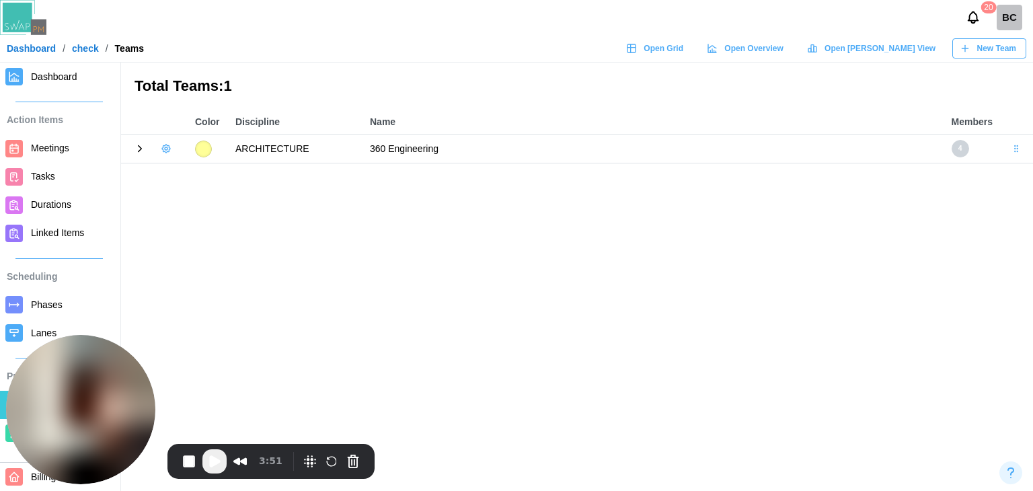
scroll to position [162, 0]
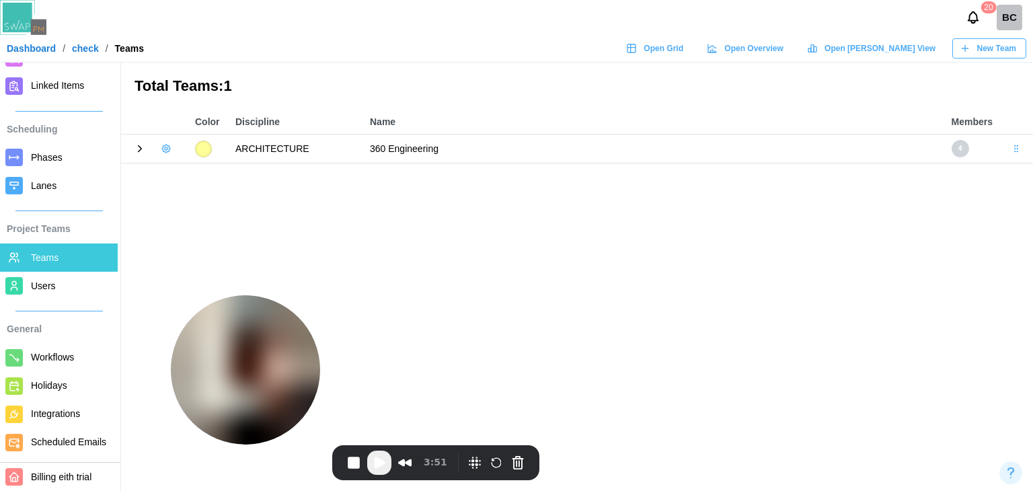
drag, startPoint x: 118, startPoint y: 396, endPoint x: 145, endPoint y: 384, distance: 30.1
click at [231, 410] on img at bounding box center [245, 369] width 149 height 149
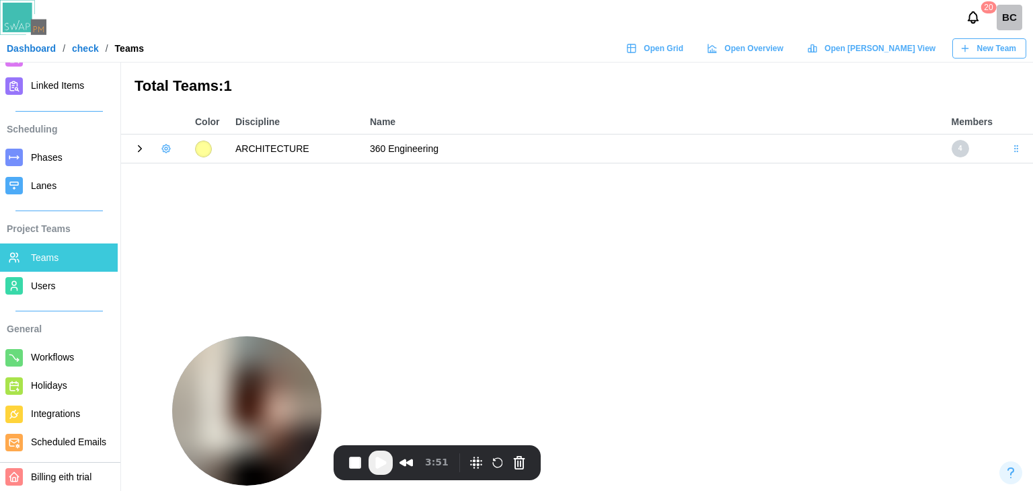
click at [75, 349] on span "Workflows" at bounding box center [71, 357] width 81 height 17
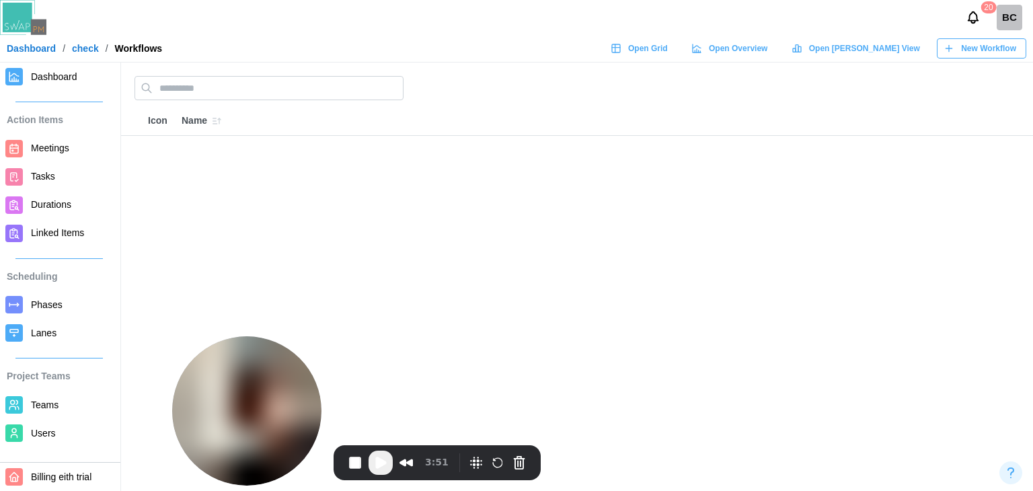
click at [1014, 52] on span "New Workflow" at bounding box center [988, 48] width 55 height 19
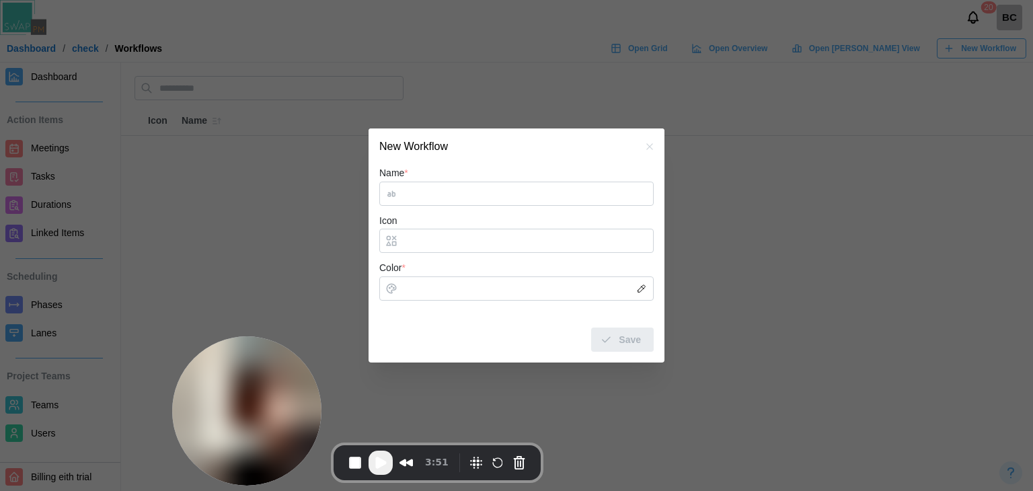
click at [441, 190] on input "Name *" at bounding box center [516, 194] width 274 height 24
type input "*********"
click at [449, 245] on input "Icon" at bounding box center [516, 241] width 274 height 24
drag, startPoint x: 450, startPoint y: 246, endPoint x: 438, endPoint y: 238, distance: 14.0
click at [438, 238] on input "Icon" at bounding box center [516, 241] width 274 height 24
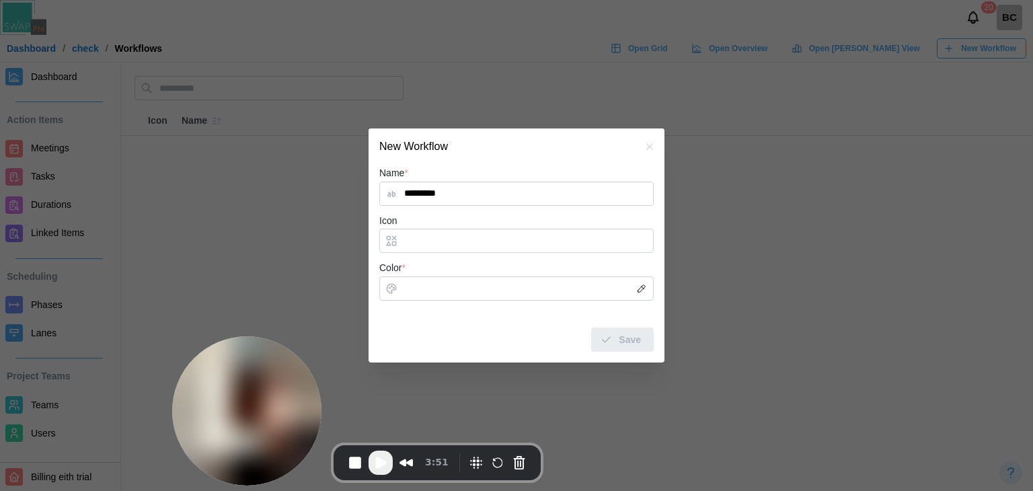
click at [631, 297] on div at bounding box center [641, 288] width 24 height 24
click at [468, 285] on input "Color *" at bounding box center [516, 288] width 274 height 24
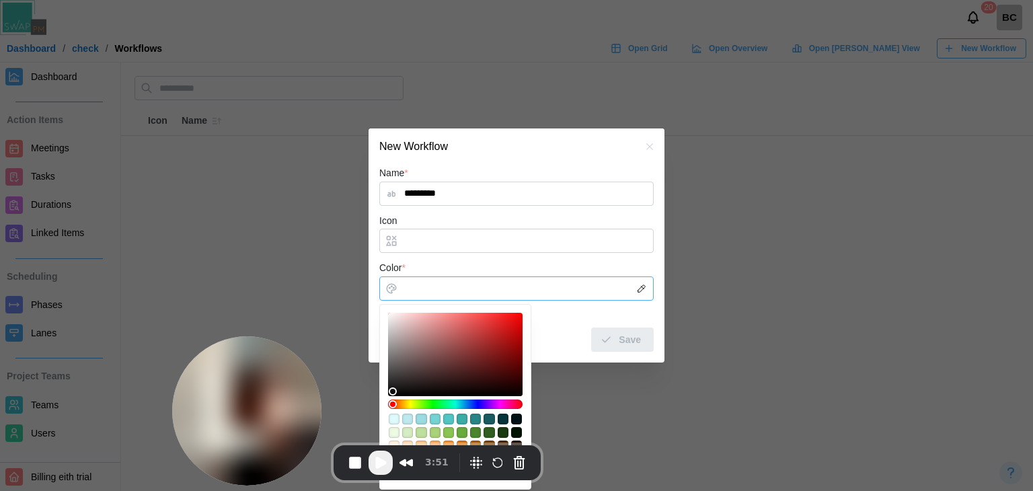
click at [438, 307] on div at bounding box center [455, 397] width 152 height 186
click at [432, 321] on div at bounding box center [455, 354] width 134 height 83
type input "*******"
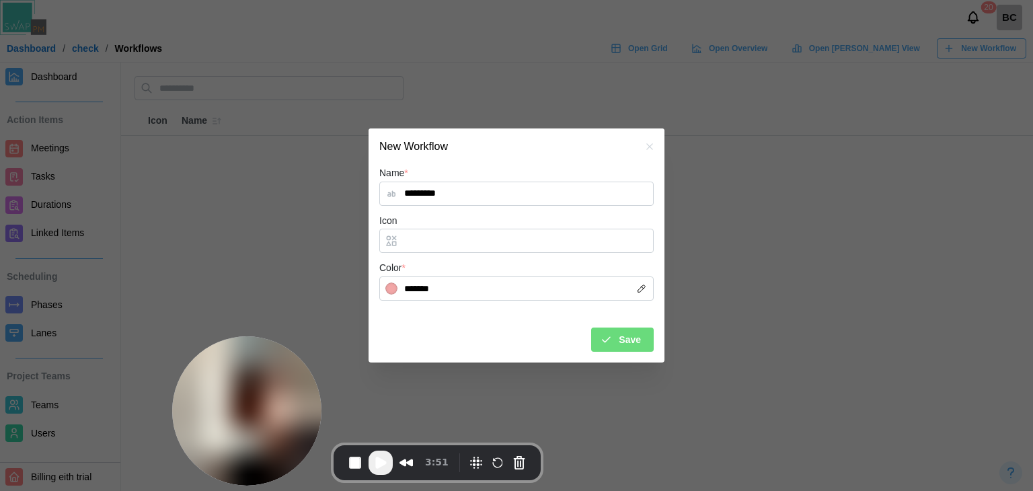
click at [636, 342] on span "Save" at bounding box center [630, 339] width 22 height 23
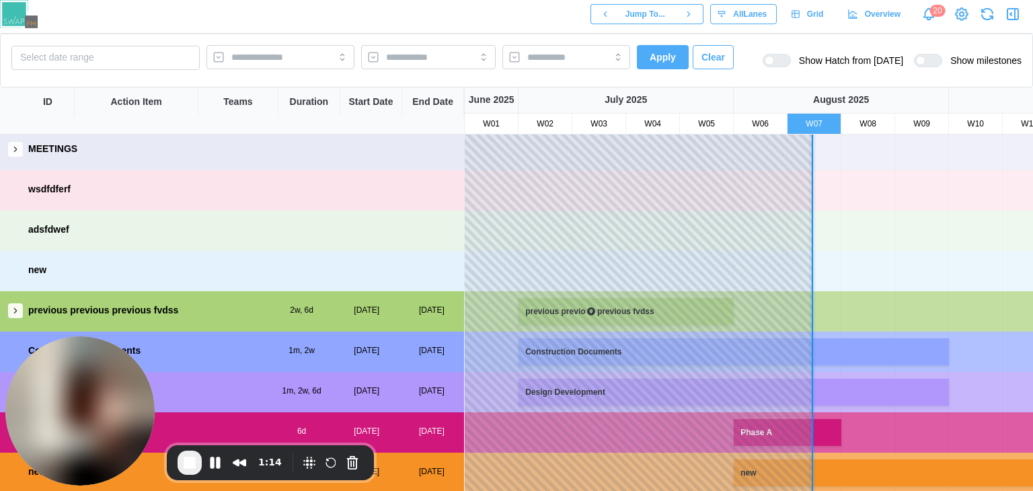
scroll to position [87, 0]
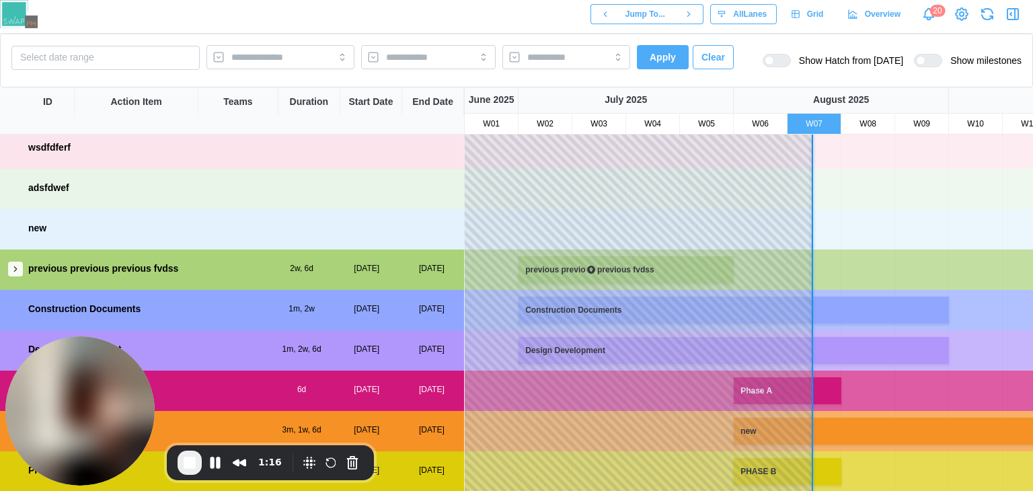
click at [22, 260] on div "previous previous previous fvdss 2w, 6d [DATE] [DATE]" at bounding box center [232, 268] width 464 height 38
click at [14, 270] on icon "button" at bounding box center [15, 268] width 9 height 9
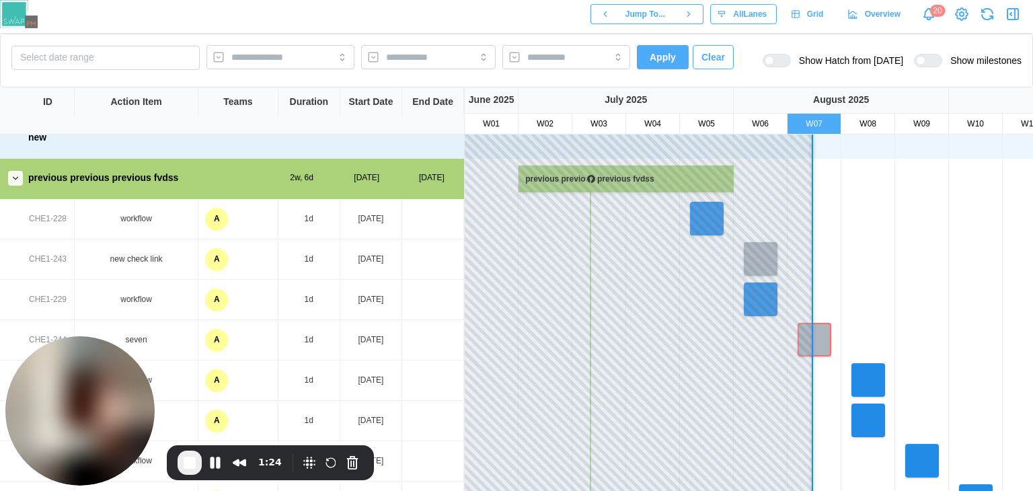
scroll to position [155, 0]
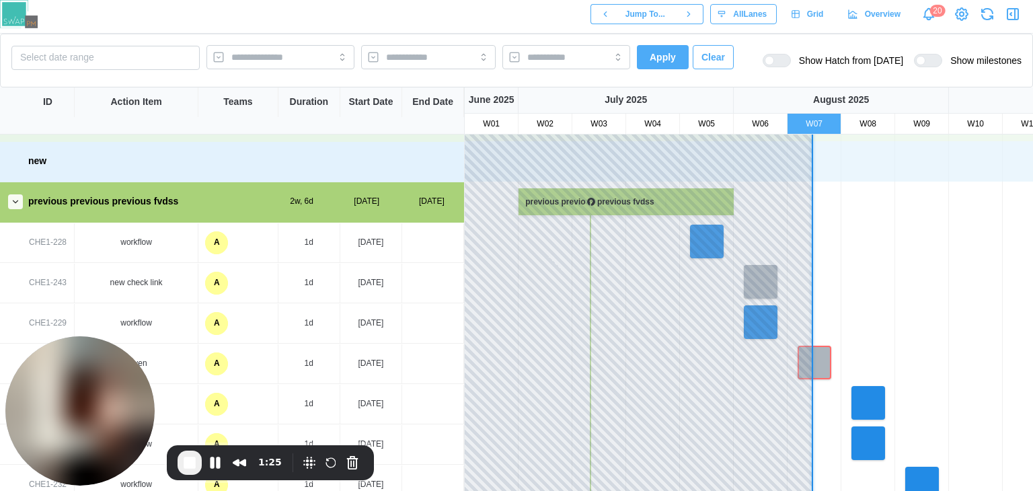
click at [213, 239] on div "A" at bounding box center [216, 242] width 23 height 23
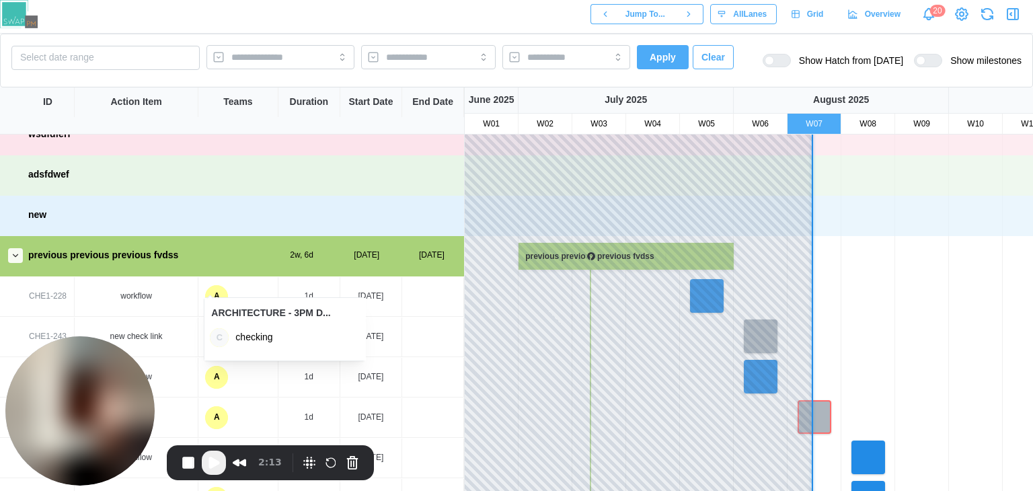
scroll to position [369, 0]
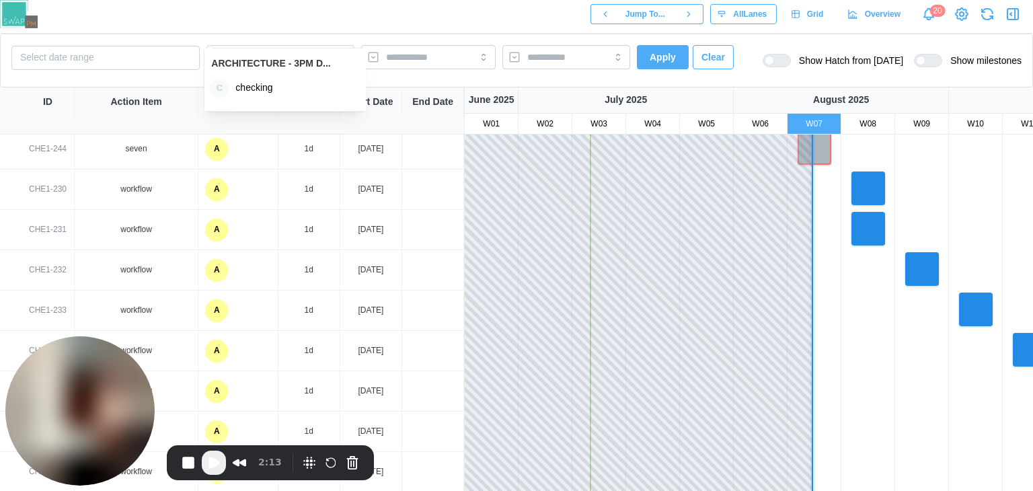
click at [216, 463] on span "Play Recording" at bounding box center [214, 463] width 16 height 16
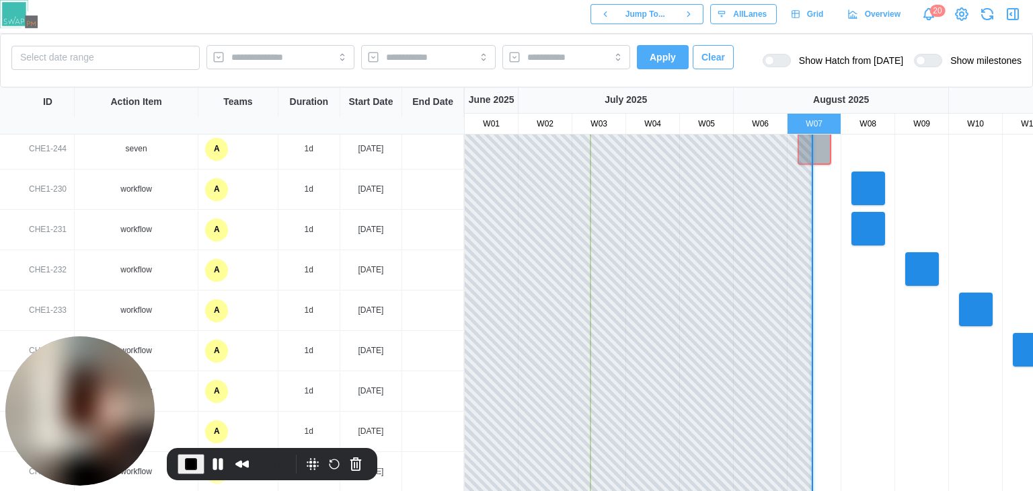
click at [217, 191] on div "A" at bounding box center [216, 189] width 23 height 23
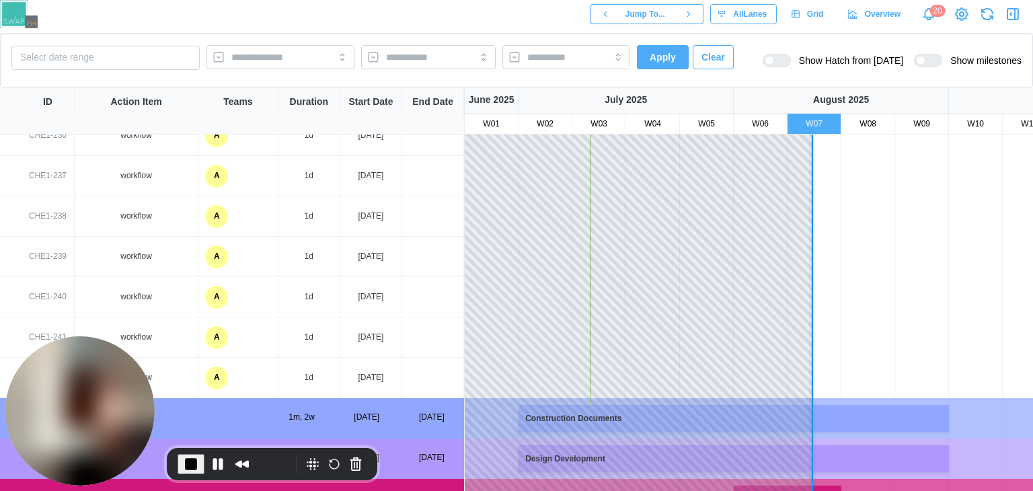
scroll to position [0, 0]
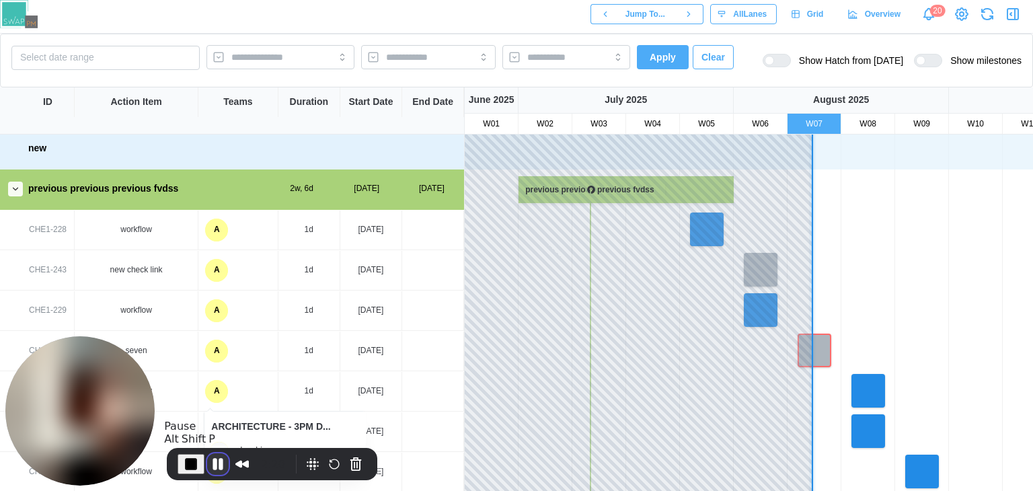
click at [215, 463] on button "Pause Recording" at bounding box center [218, 464] width 22 height 22
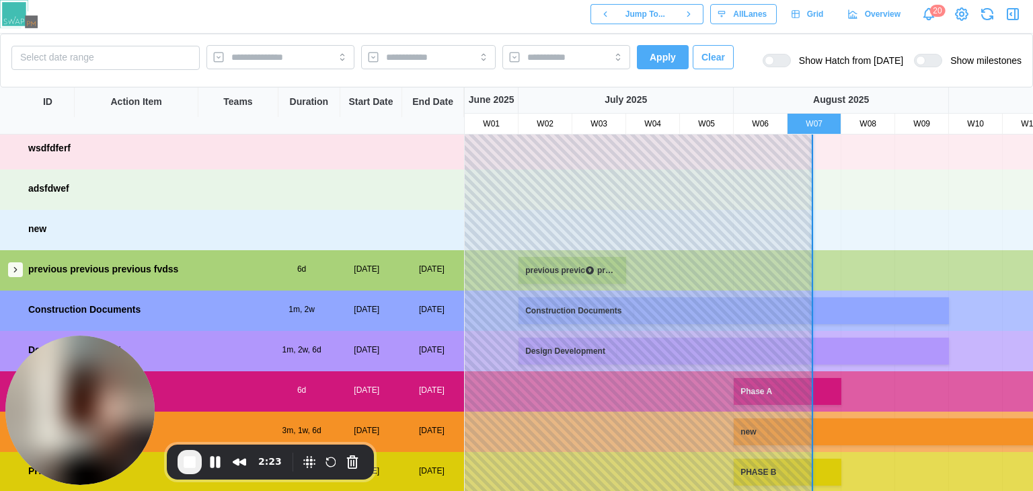
scroll to position [87, 0]
click at [21, 266] on button "button" at bounding box center [15, 269] width 15 height 15
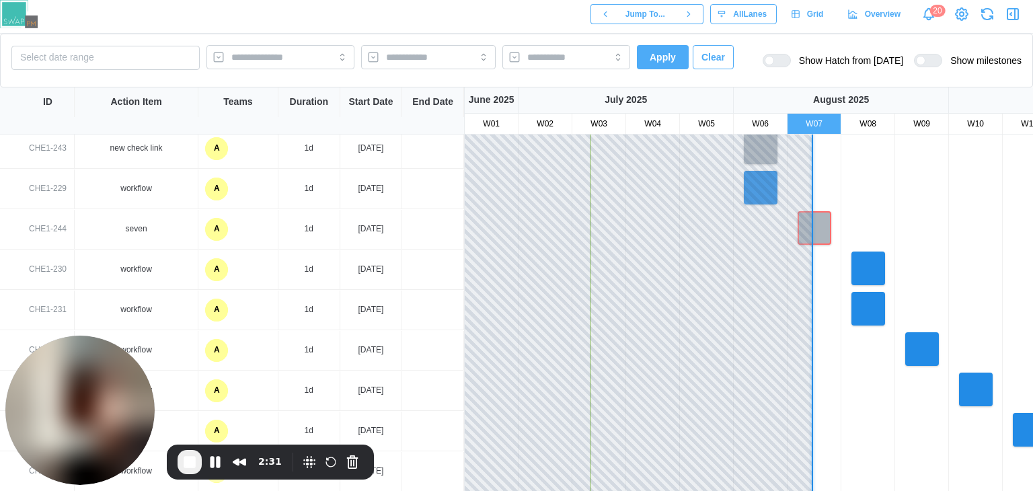
scroll to position [0, 0]
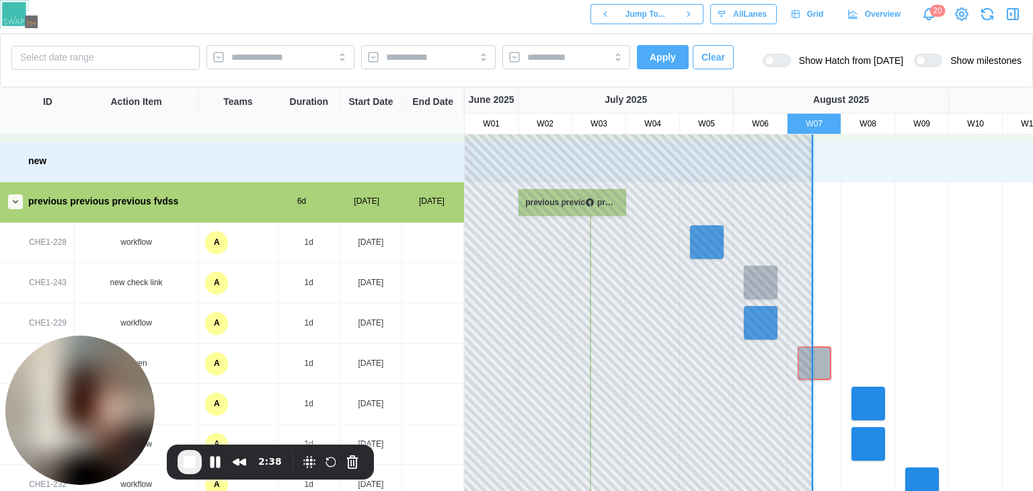
click at [215, 243] on div "A" at bounding box center [216, 242] width 23 height 23
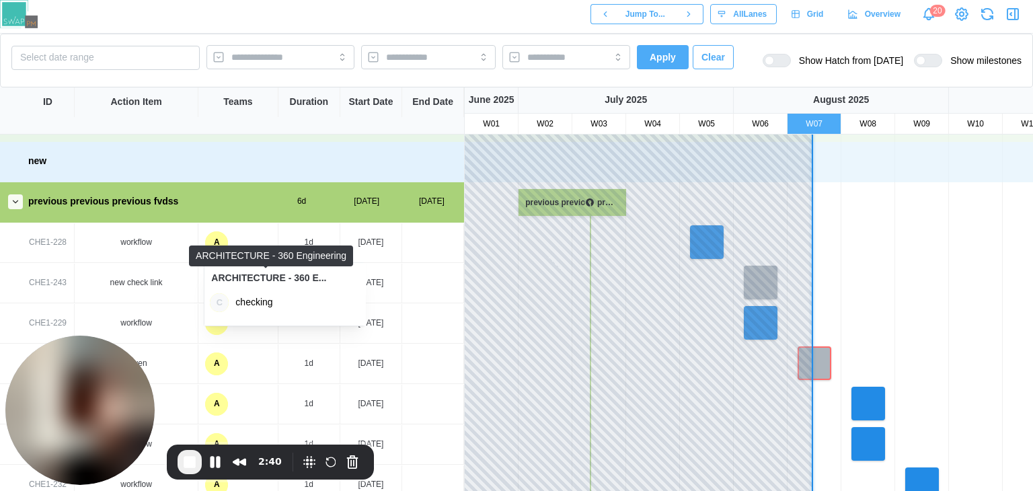
click at [299, 283] on div "ARCHITECTURE - 360 E..." at bounding box center [268, 278] width 115 height 15
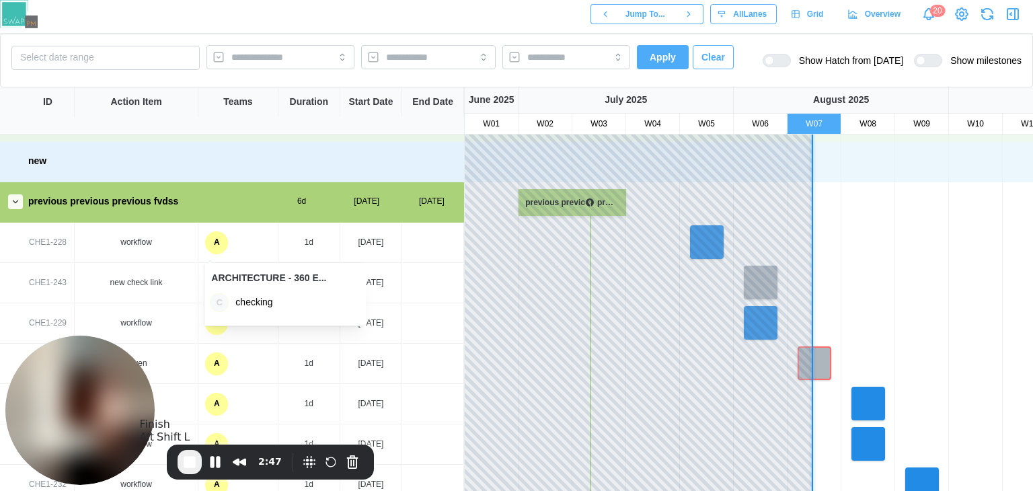
click at [189, 465] on span "End Recording" at bounding box center [190, 462] width 16 height 16
click at [192, 463] on span "End Recording" at bounding box center [190, 462] width 16 height 16
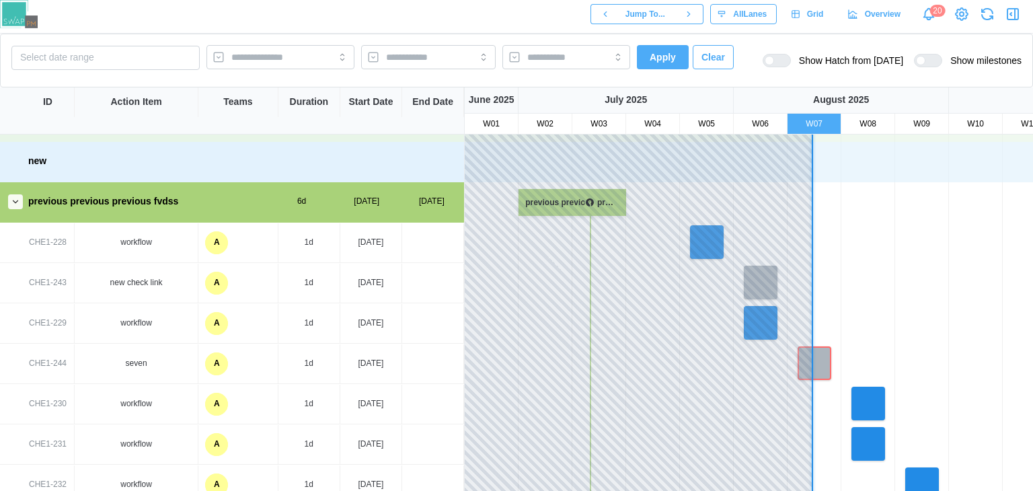
scroll to position [0, 95]
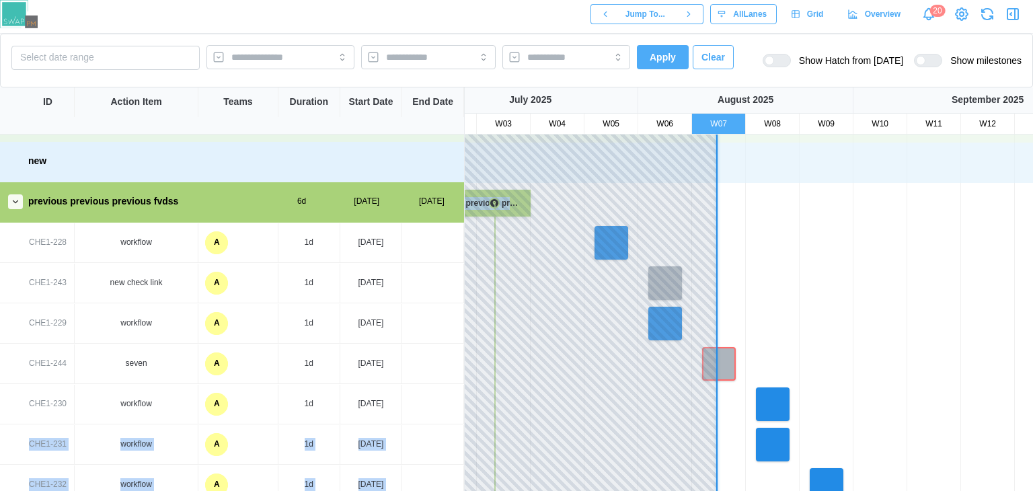
drag, startPoint x: 572, startPoint y: 399, endPoint x: 415, endPoint y: 401, distance: 156.7
click at [415, 401] on div "CRITICAL PATH MEETINGS wsdfdferf adsfdwef new previous previous previous fvdss …" at bounding box center [516, 312] width 1033 height 356
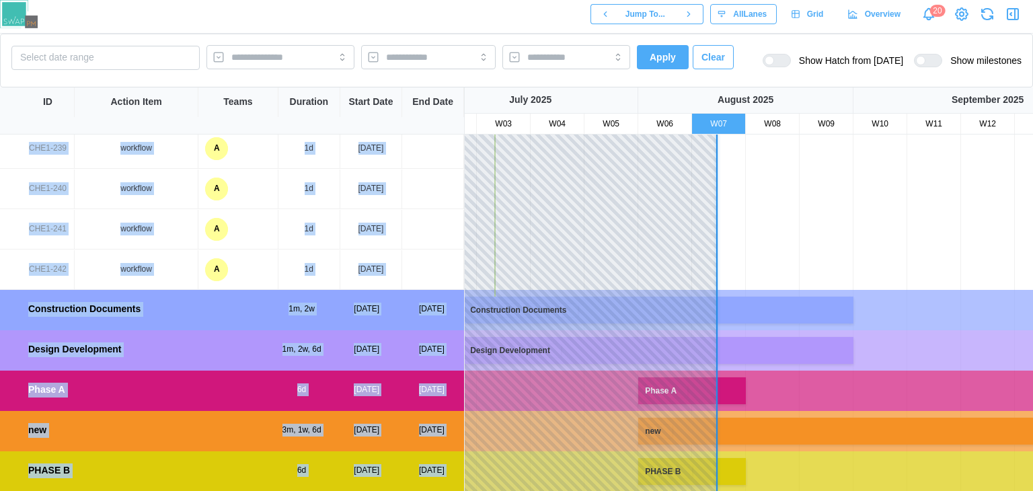
scroll to position [302, 0]
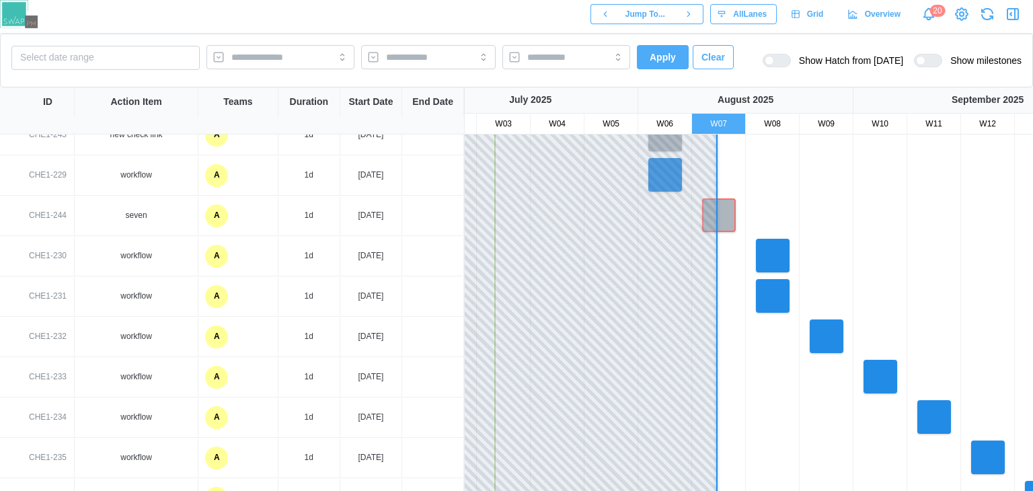
click at [907, 305] on div at bounding box center [907, 296] width 1076 height 40
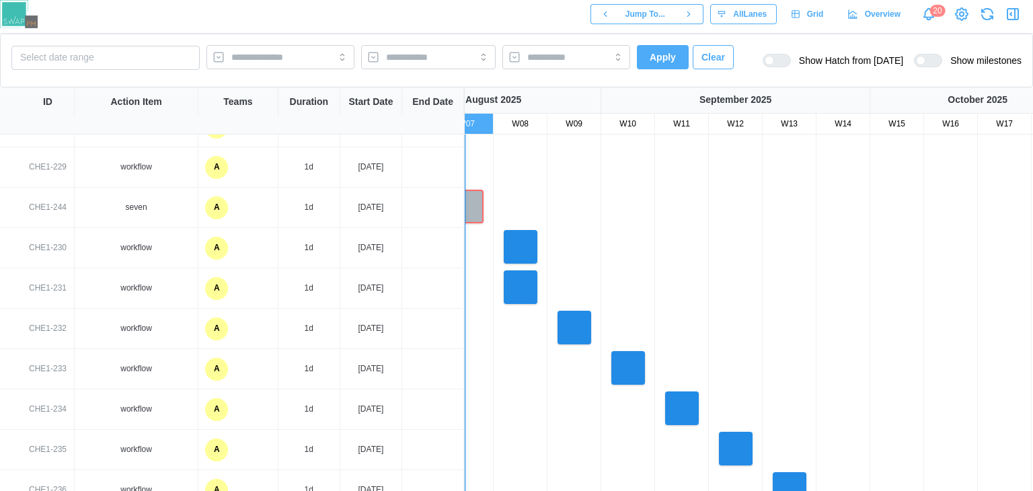
scroll to position [0, 361]
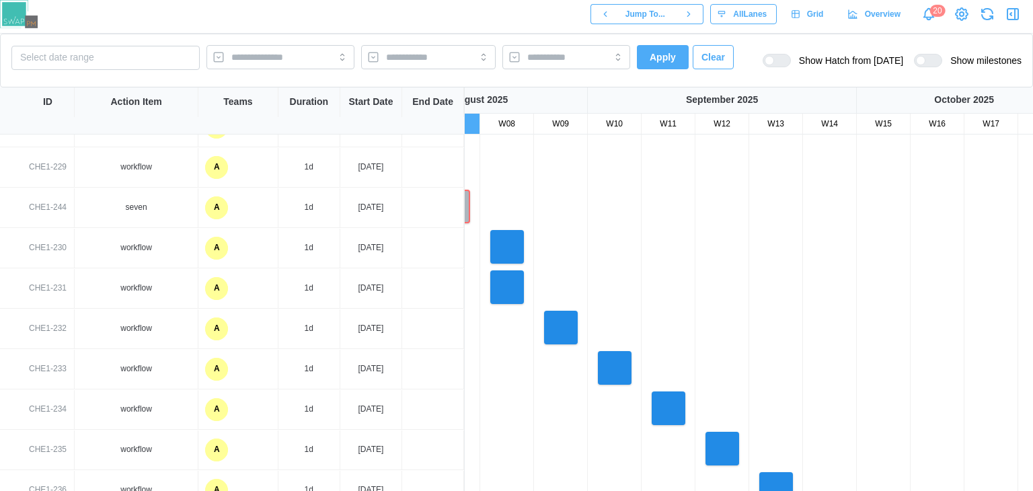
drag, startPoint x: 873, startPoint y: 299, endPoint x: 608, endPoint y: 291, distance: 265.1
click at [608, 291] on div at bounding box center [642, 288] width 1076 height 40
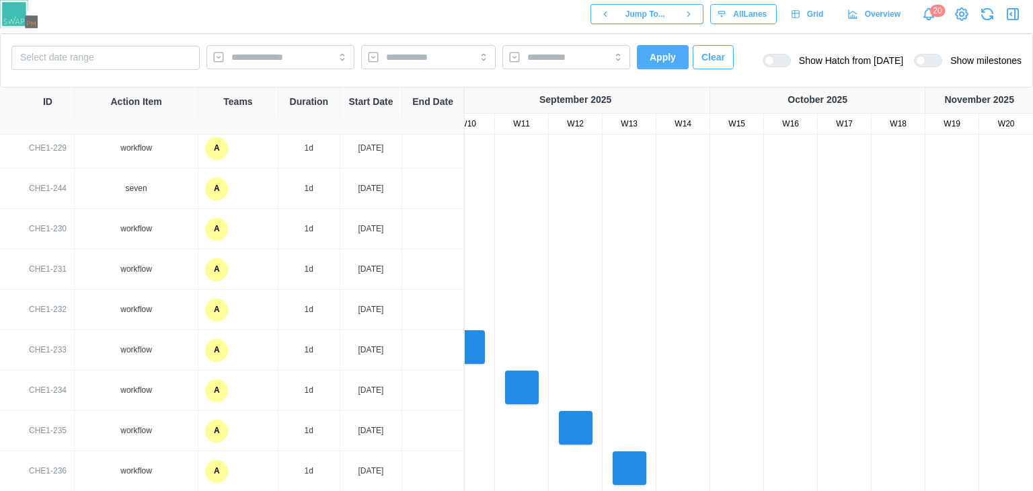
drag, startPoint x: 866, startPoint y: 280, endPoint x: 492, endPoint y: 257, distance: 375.3
click at [495, 257] on div at bounding box center [495, 267] width 1076 height 40
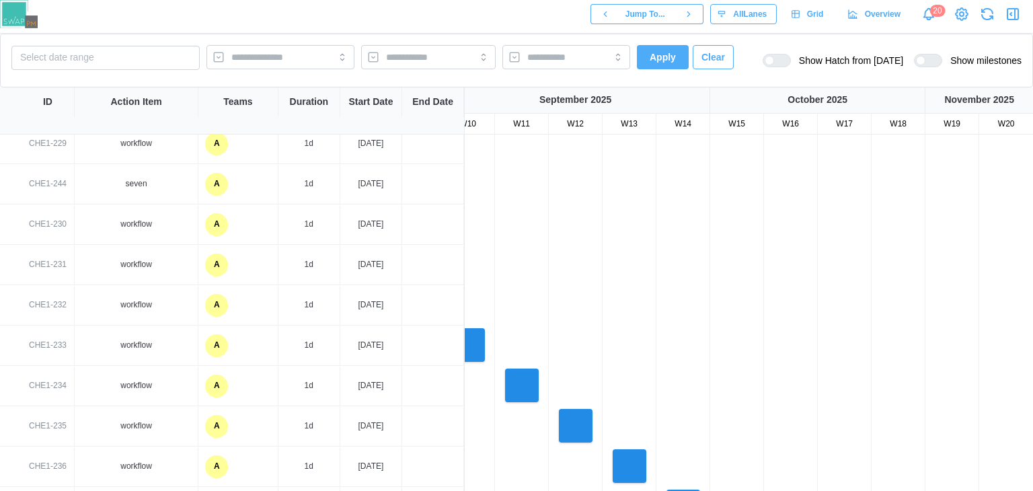
scroll to position [341, 0]
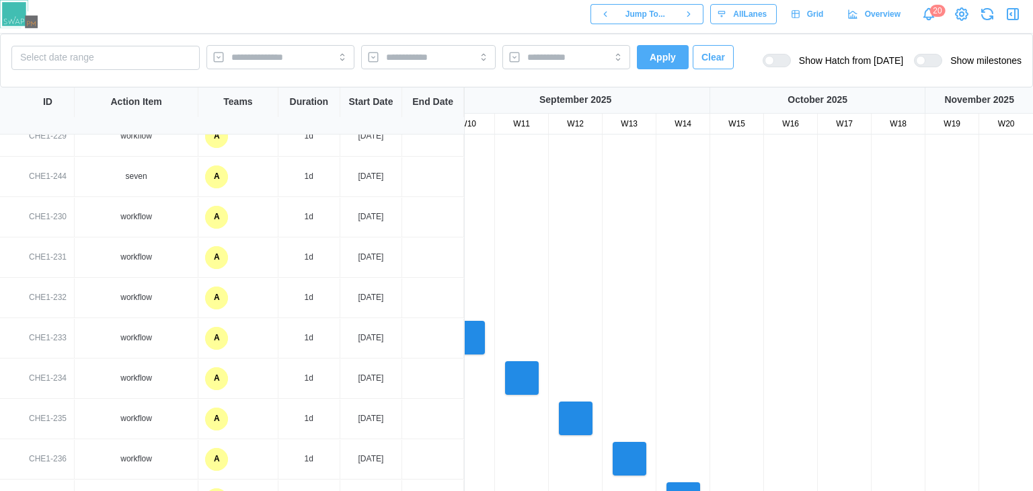
drag, startPoint x: 927, startPoint y: 260, endPoint x: 555, endPoint y: 248, distance: 371.4
click at [576, 250] on div at bounding box center [495, 257] width 1076 height 40
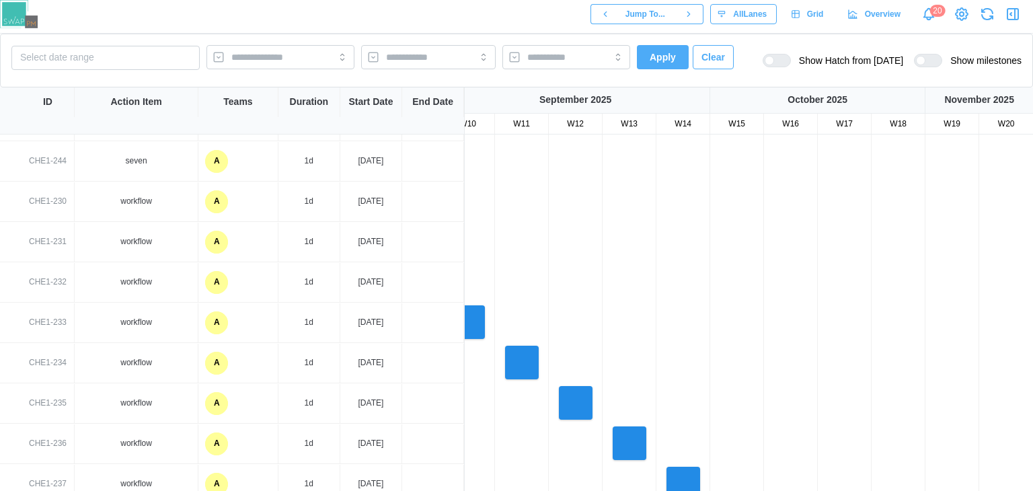
scroll to position [368, 0]
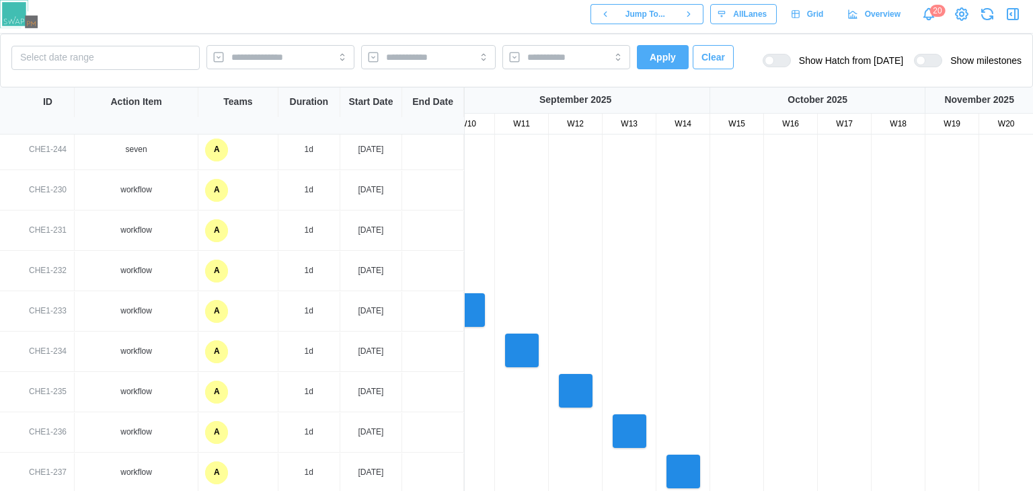
drag, startPoint x: 821, startPoint y: 284, endPoint x: 634, endPoint y: 260, distance: 188.5
click at [634, 260] on div at bounding box center [495, 270] width 1076 height 40
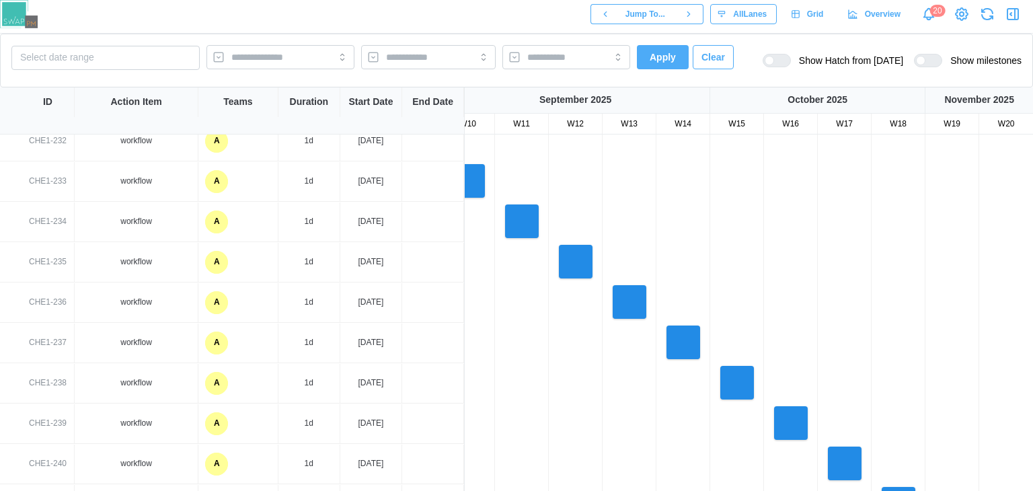
drag, startPoint x: 693, startPoint y: 291, endPoint x: 730, endPoint y: 176, distance: 121.4
click at [697, 119] on div "Select date range Apply Clear Show Hatch from today Show milestones ID Action I…" at bounding box center [516, 262] width 1033 height 457
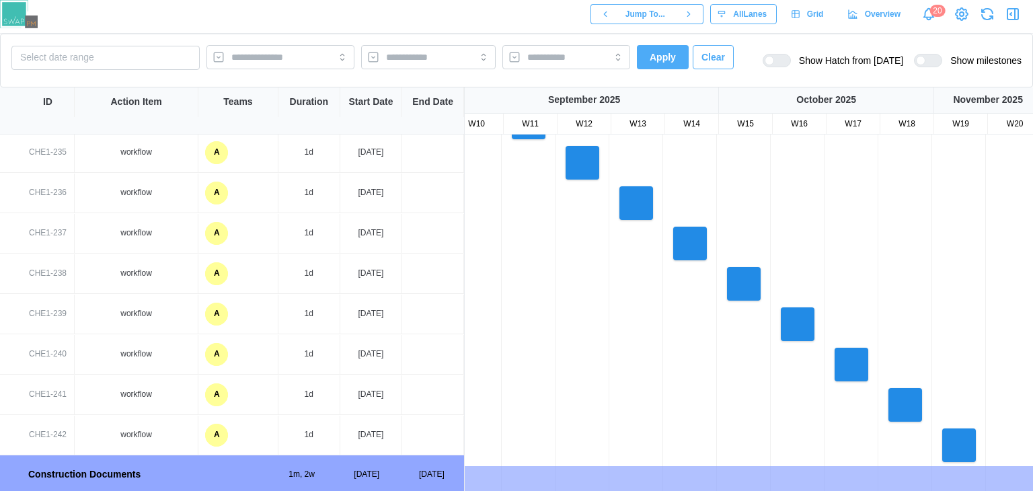
drag, startPoint x: 780, startPoint y: 323, endPoint x: 789, endPoint y: 170, distance: 152.9
click at [789, 184] on div at bounding box center [502, 204] width 1076 height 40
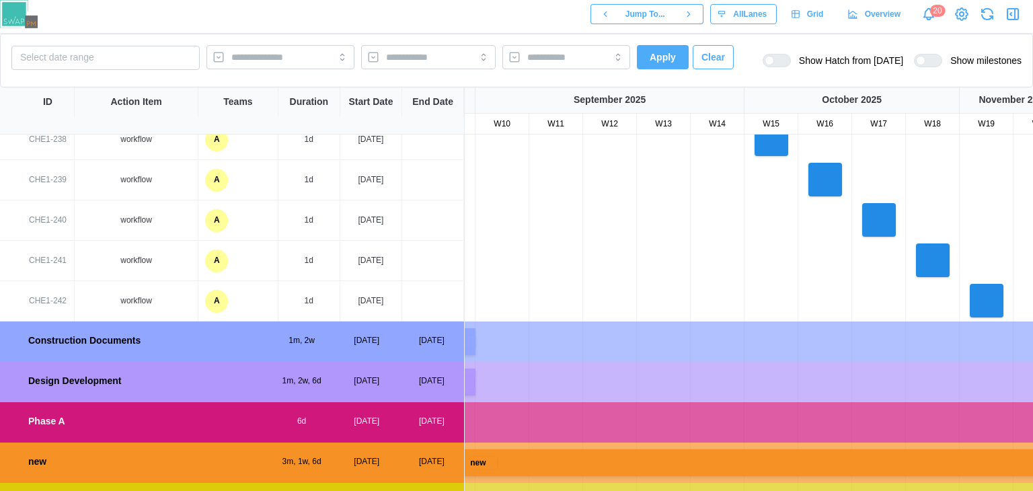
drag, startPoint x: 762, startPoint y: 361, endPoint x: 785, endPoint y: 232, distance: 131.2
click at [785, 232] on div at bounding box center [529, 220] width 1076 height 40
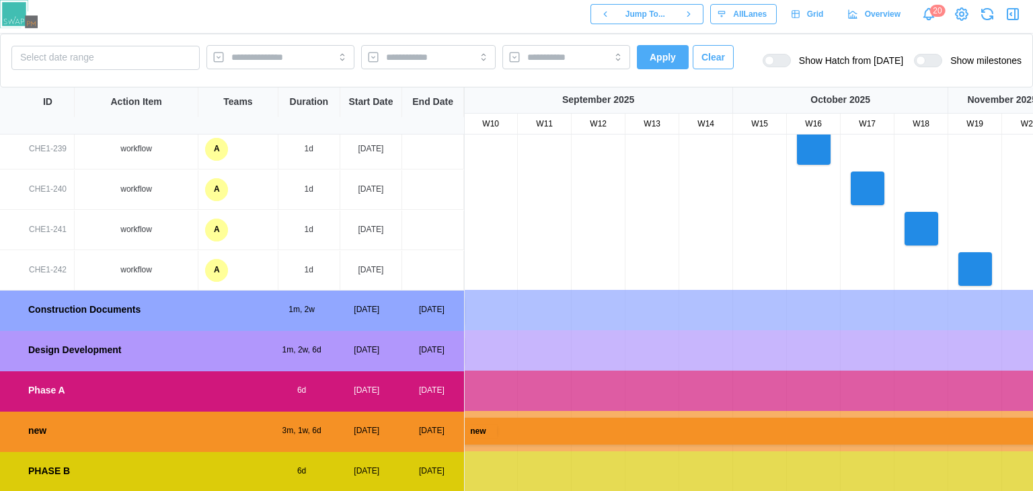
drag, startPoint x: 648, startPoint y: 352, endPoint x: 637, endPoint y: 334, distance: 21.5
click at [637, 334] on div "Design Development" at bounding box center [518, 350] width 1076 height 40
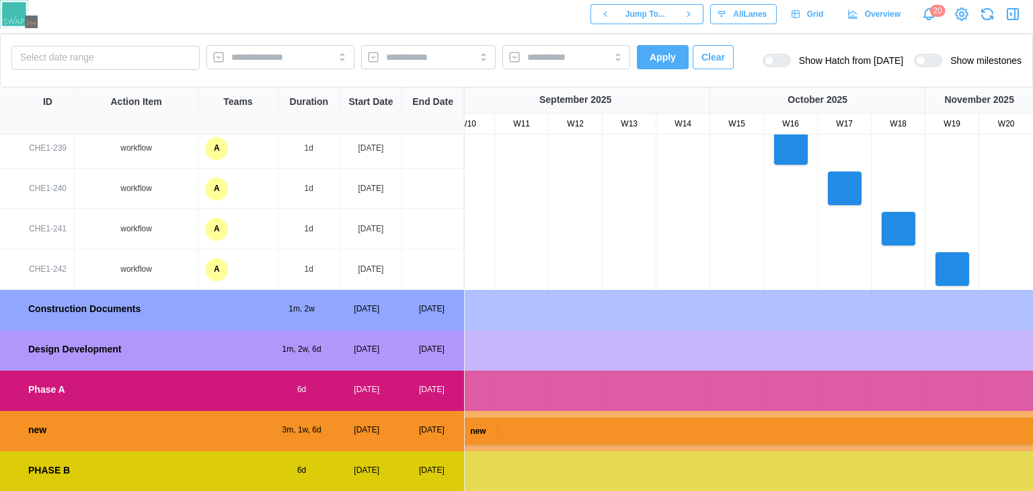
drag, startPoint x: 917, startPoint y: 340, endPoint x: 465, endPoint y: 338, distance: 451.2
click at [465, 338] on div "Design Development" at bounding box center [495, 350] width 1076 height 40
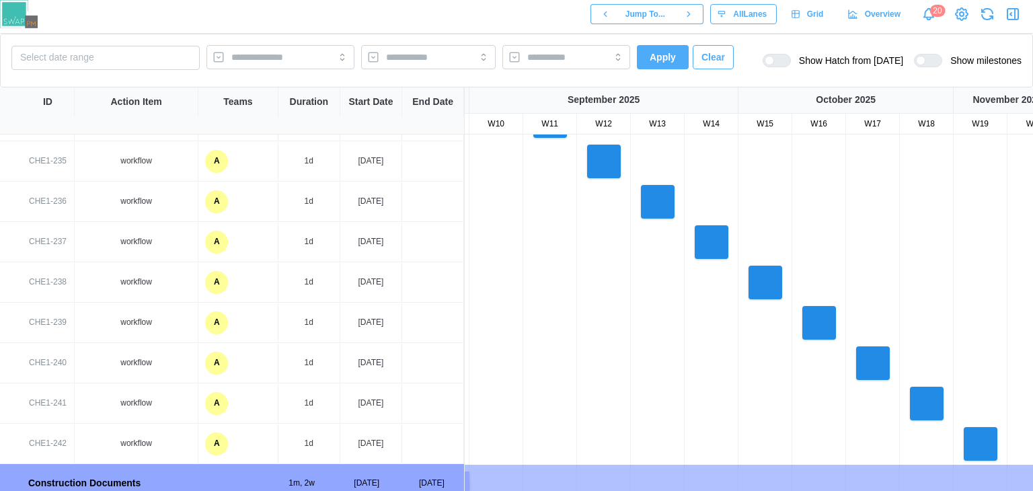
drag, startPoint x: 607, startPoint y: 268, endPoint x: 635, endPoint y: 446, distance: 180.4
click at [635, 446] on div at bounding box center [523, 444] width 1076 height 40
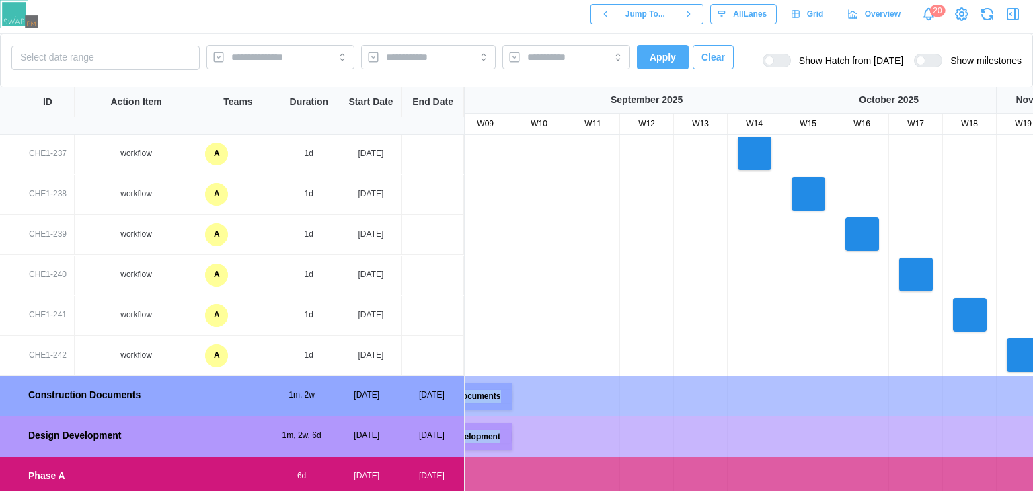
drag, startPoint x: 576, startPoint y: 338, endPoint x: 646, endPoint y: 522, distance: 197.1
click at [646, 490] on html "Jump To... All Lanes Grid Overview 20 Select date range Apply Clear Show Hatch …" at bounding box center [516, 300] width 1033 height 600
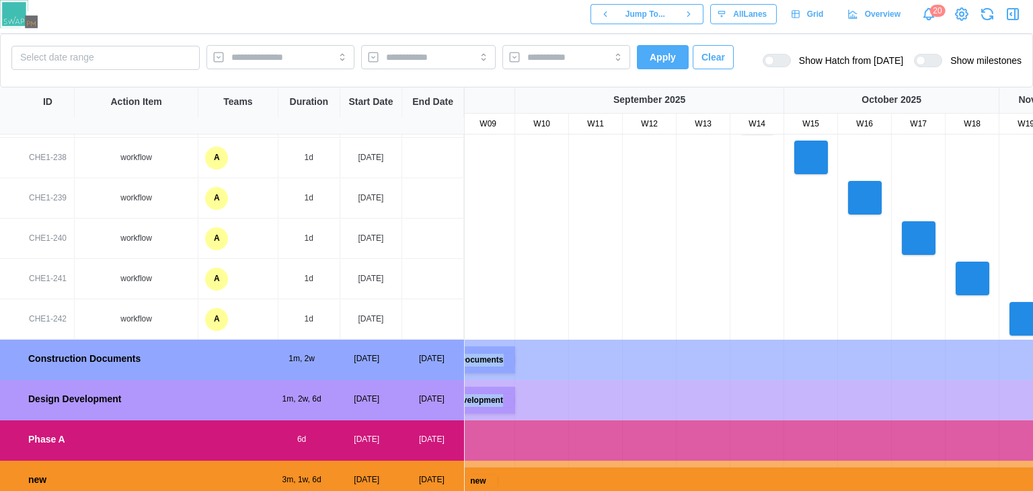
click at [631, 275] on div at bounding box center [569, 279] width 1076 height 40
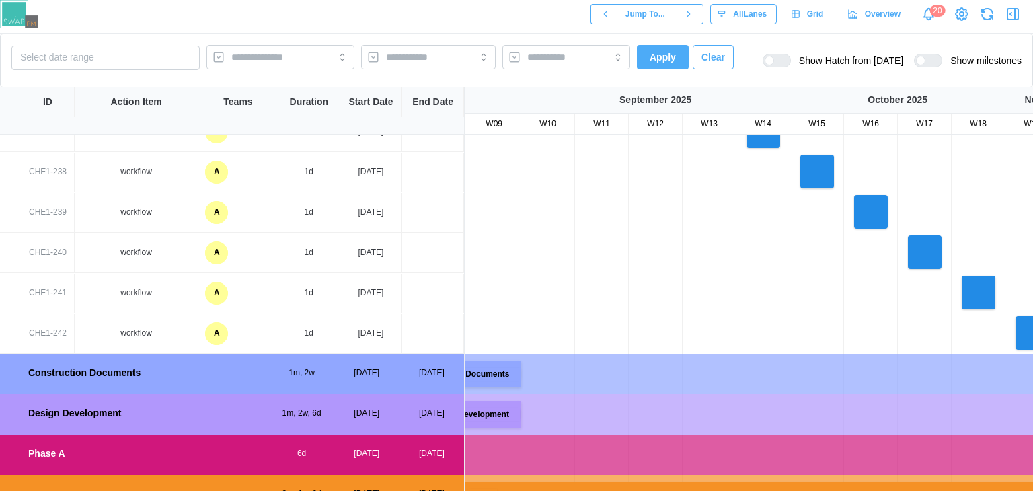
click at [631, 266] on div at bounding box center [575, 253] width 1076 height 40
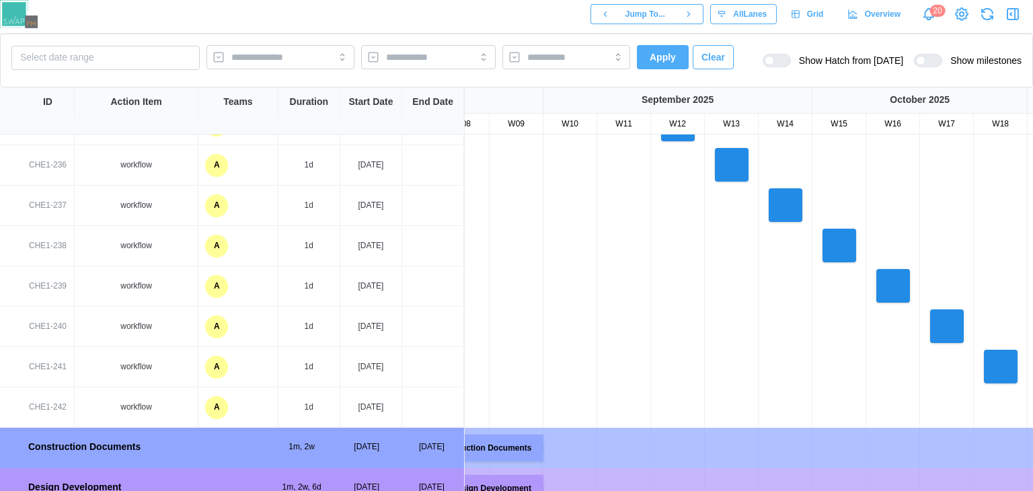
drag, startPoint x: 631, startPoint y: 266, endPoint x: 662, endPoint y: 375, distance: 113.4
click at [662, 347] on div at bounding box center [597, 327] width 1076 height 40
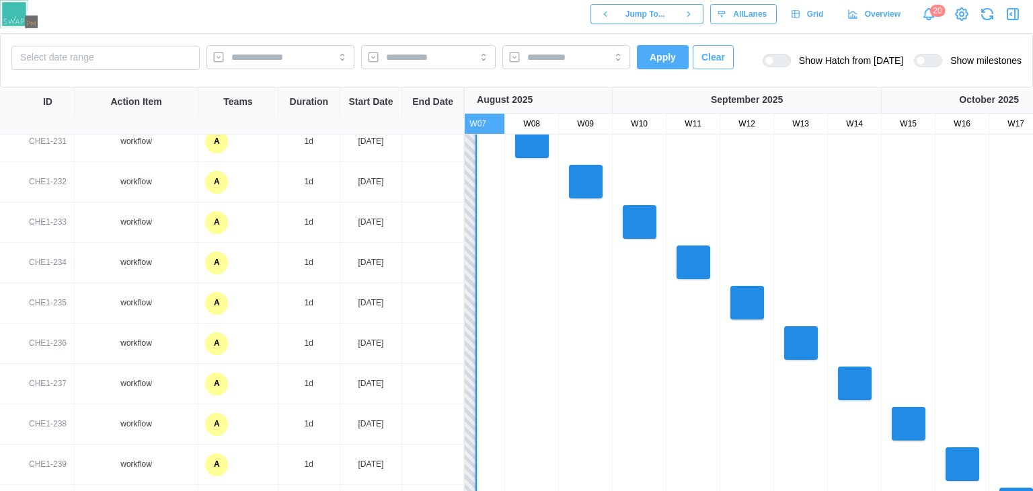
drag, startPoint x: 622, startPoint y: 278, endPoint x: 688, endPoint y: 431, distance: 166.9
click at [688, 431] on div at bounding box center [666, 424] width 1076 height 40
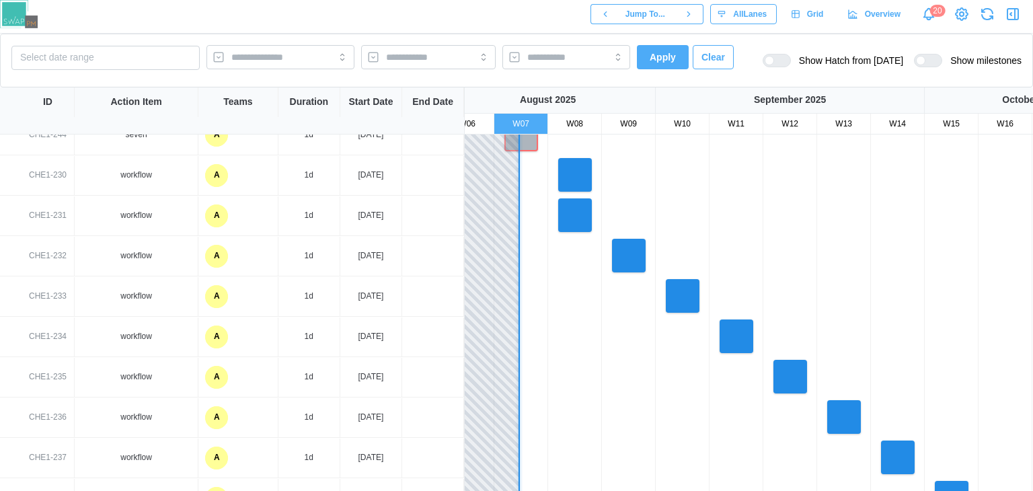
drag, startPoint x: 621, startPoint y: 339, endPoint x: 694, endPoint y: 466, distance: 146.4
click at [694, 438] on div at bounding box center [709, 417] width 1076 height 40
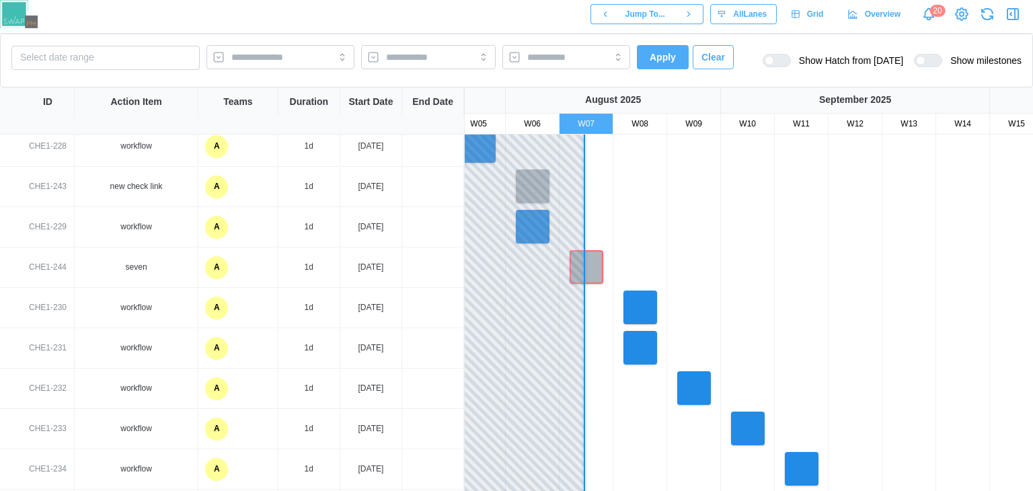
drag, startPoint x: 611, startPoint y: 369, endPoint x: 670, endPoint y: 485, distance: 130.2
click at [673, 490] on html "Jump To... All Lanes Grid Overview 20 Select date range Apply Clear Show Hatch …" at bounding box center [516, 300] width 1033 height 600
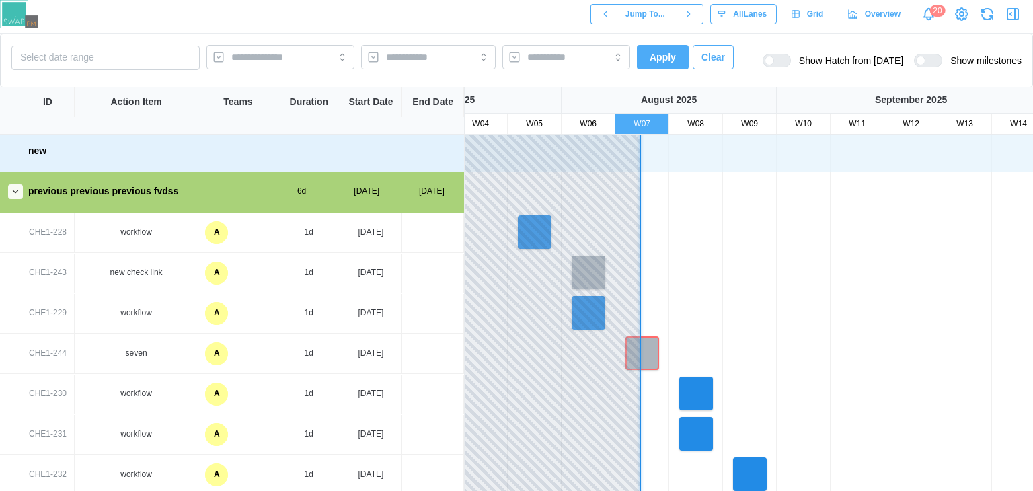
drag, startPoint x: 693, startPoint y: 438, endPoint x: 732, endPoint y: 514, distance: 86.3
click at [732, 490] on html "Jump To... All Lanes Grid Overview 20 Select date range Apply Clear Show Hatch …" at bounding box center [516, 300] width 1033 height 600
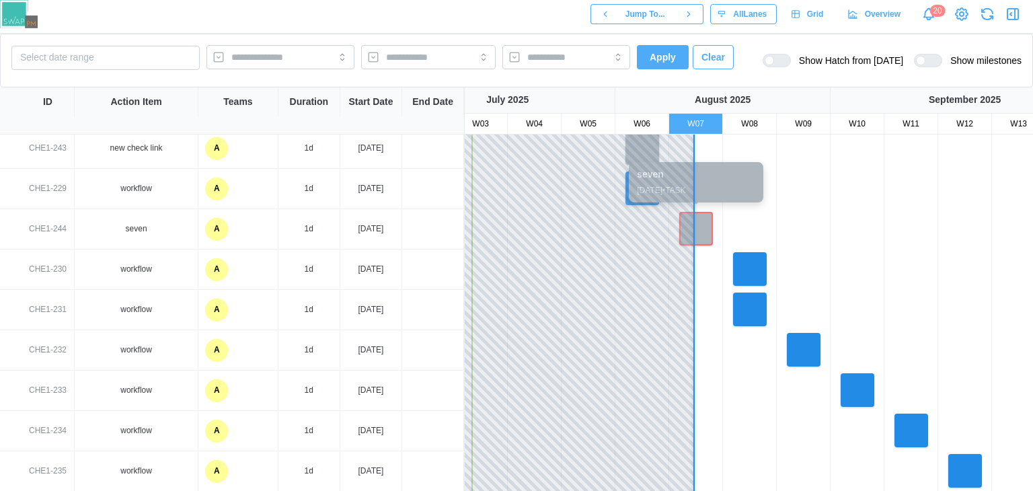
drag, startPoint x: 669, startPoint y: 414, endPoint x: 717, endPoint y: 522, distance: 118.3
click at [717, 490] on html "Jump To... All Lanes Grid Overview 20 Select date range Apply Clear Show Hatch …" at bounding box center [516, 300] width 1033 height 600
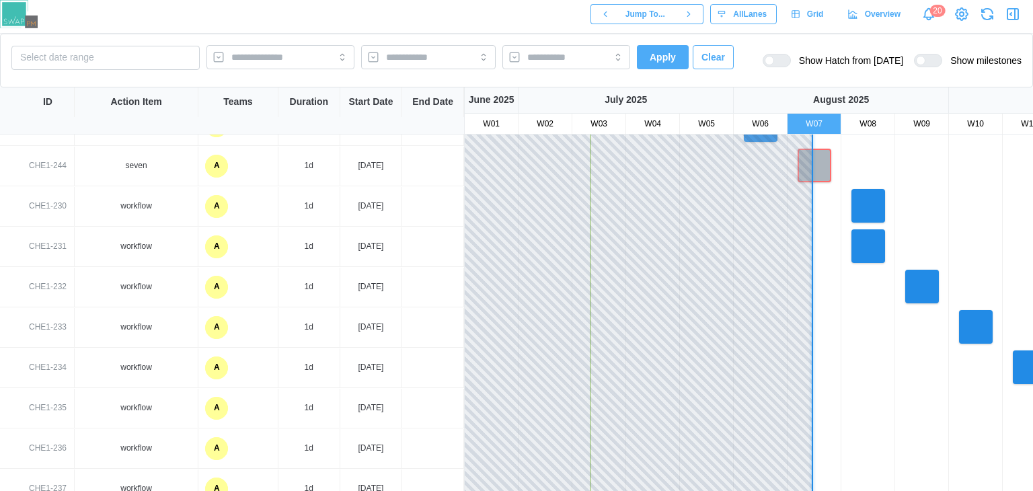
click at [835, 334] on div at bounding box center [1003, 327] width 1076 height 40
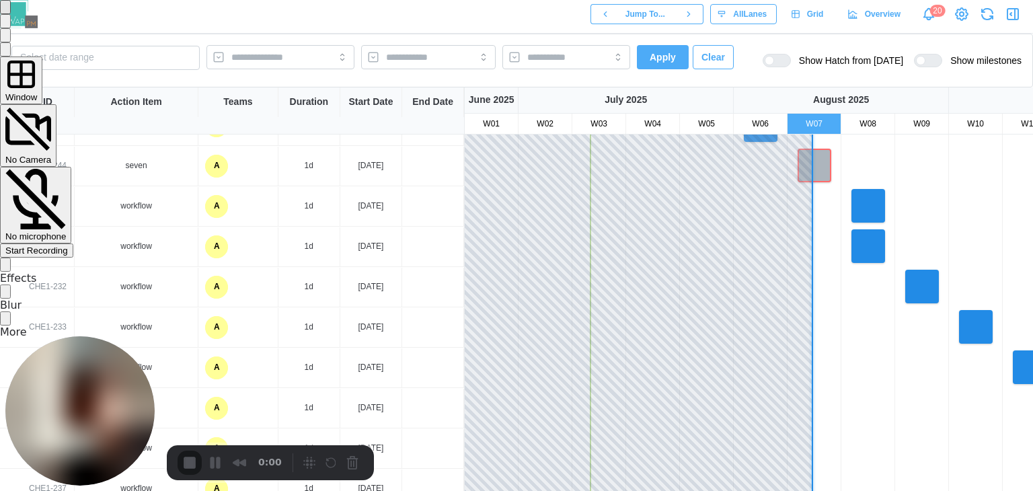
click at [68, 245] on span "Start Recording" at bounding box center [36, 250] width 63 height 10
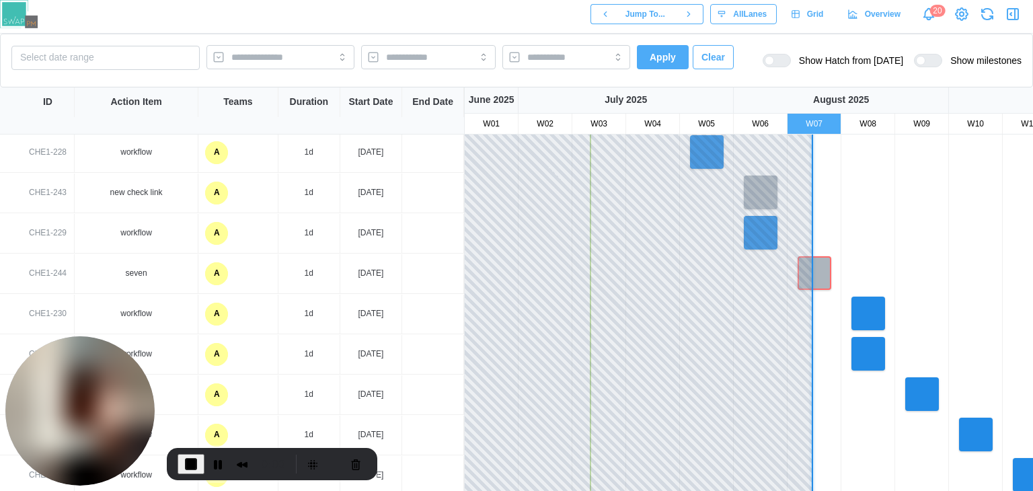
drag, startPoint x: 677, startPoint y: 305, endPoint x: 947, endPoint y: 412, distance: 290.3
click at [947, 412] on div at bounding box center [1003, 395] width 1076 height 40
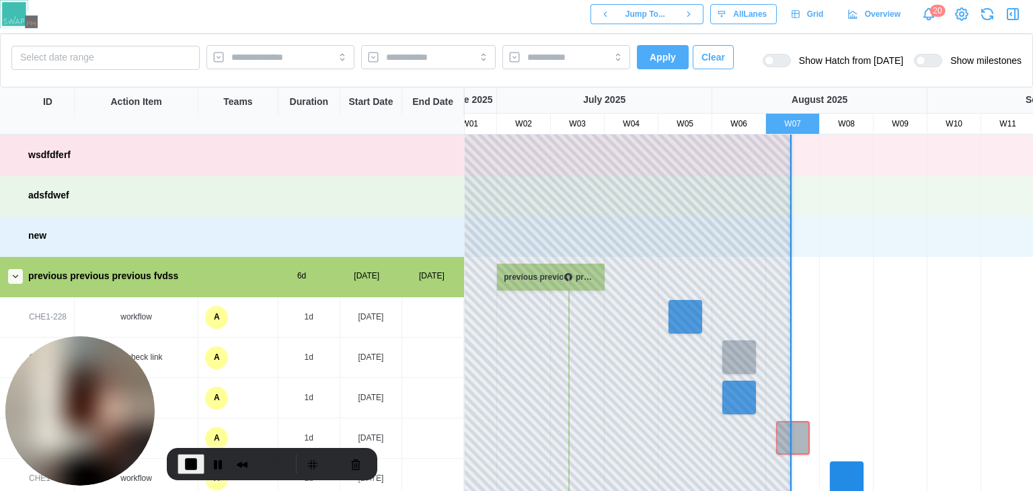
drag, startPoint x: 974, startPoint y: 264, endPoint x: 951, endPoint y: 415, distance: 153.1
click at [952, 432] on div at bounding box center [981, 438] width 1076 height 40
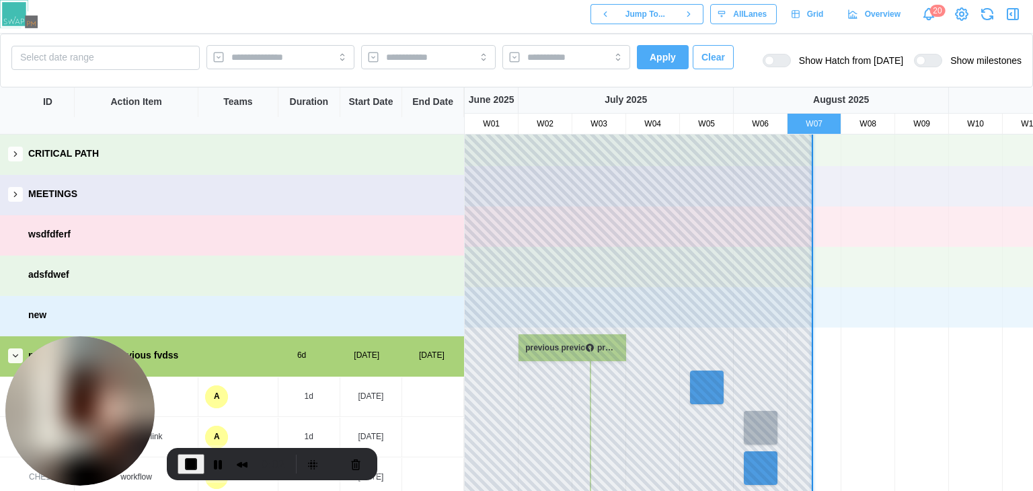
drag, startPoint x: 925, startPoint y: 284, endPoint x: 956, endPoint y: 475, distance: 194.1
click at [955, 490] on html "Jump To... All Lanes Grid Overview 20 Select date range Apply Clear Show Hatch …" at bounding box center [516, 300] width 1033 height 600
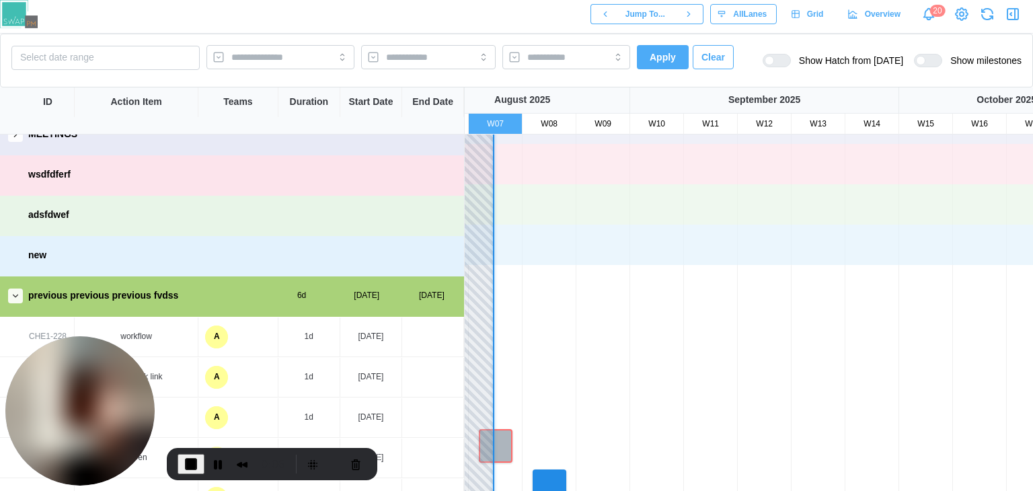
drag, startPoint x: 619, startPoint y: 293, endPoint x: 882, endPoint y: 331, distance: 265.1
click at [874, 330] on div at bounding box center [684, 325] width 1076 height 40
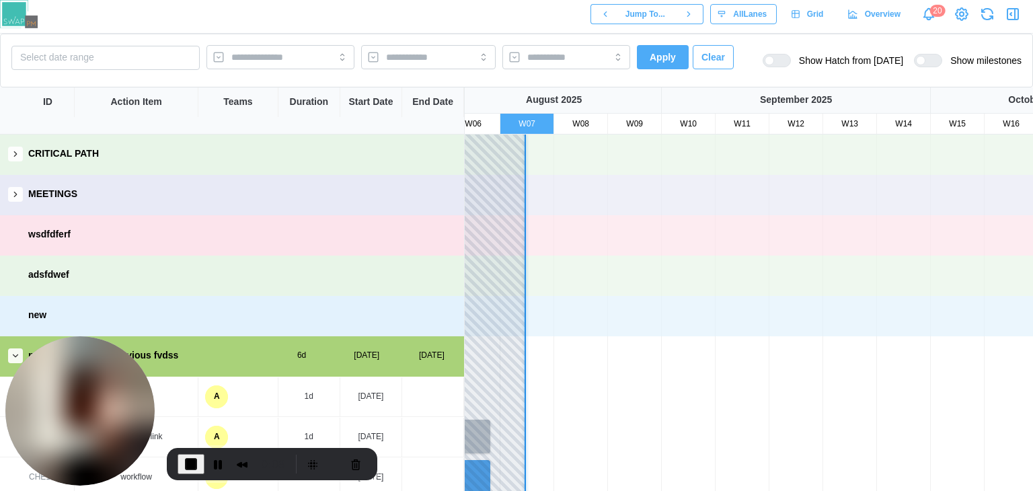
drag, startPoint x: 796, startPoint y: 325, endPoint x: 684, endPoint y: 401, distance: 135.6
click at [684, 401] on div at bounding box center [716, 397] width 1076 height 40
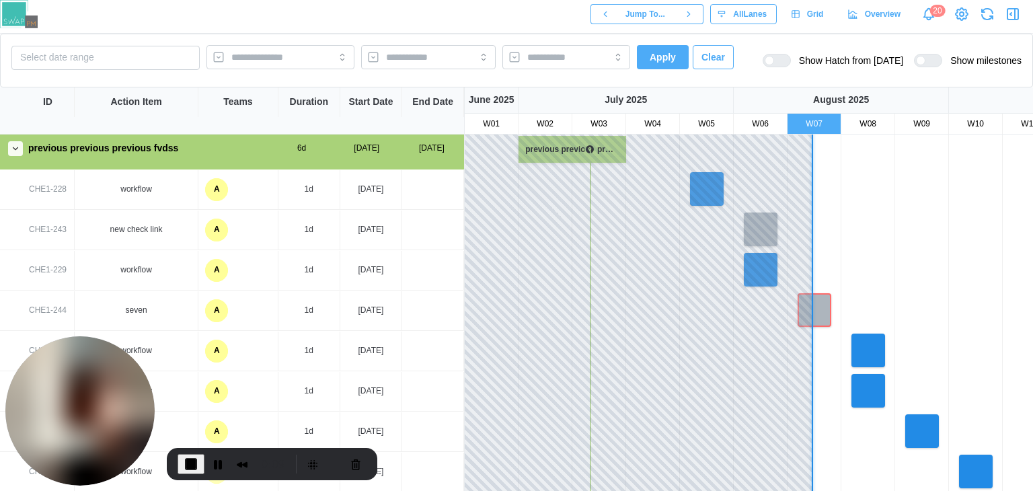
drag, startPoint x: 685, startPoint y: 394, endPoint x: 976, endPoint y: 186, distance: 358.3
click at [976, 186] on div at bounding box center [1003, 189] width 1076 height 40
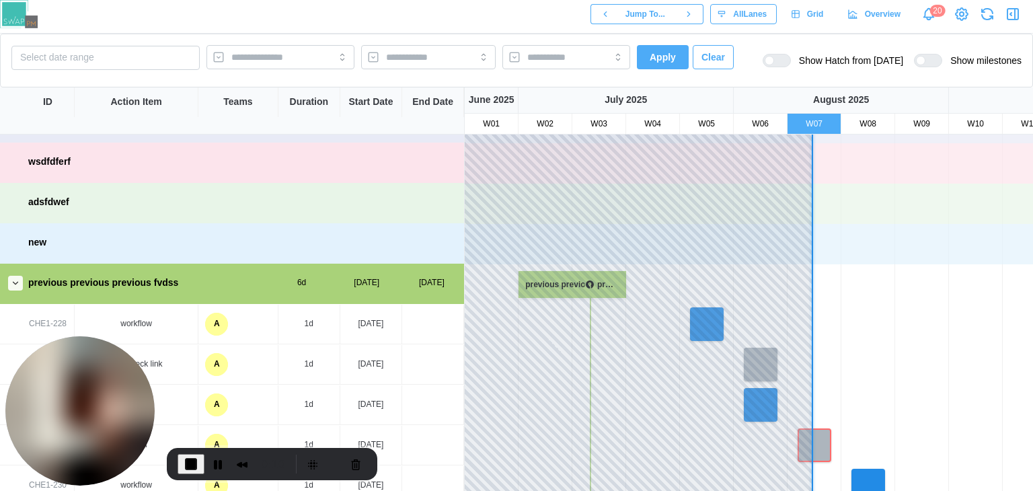
drag, startPoint x: 948, startPoint y: 336, endPoint x: 954, endPoint y: 348, distance: 12.6
click at [954, 348] on div at bounding box center [1003, 365] width 1076 height 40
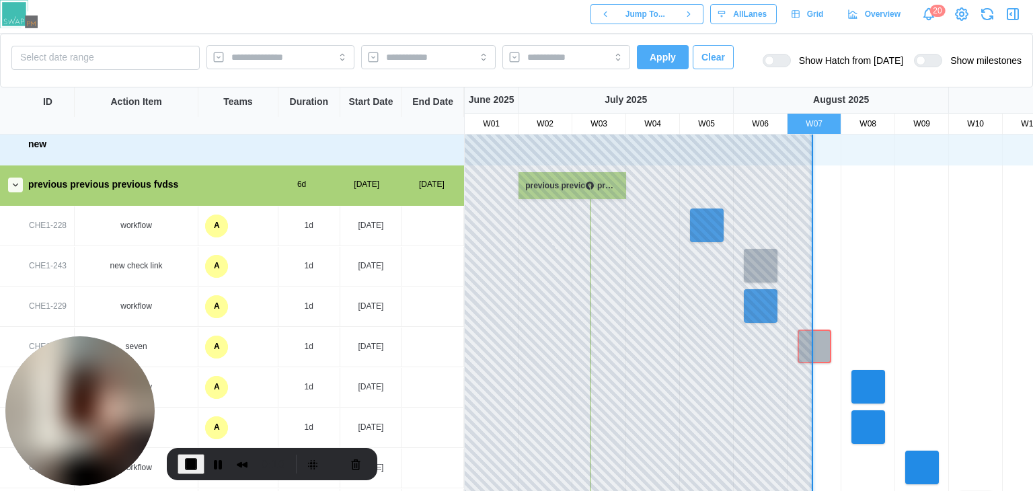
drag, startPoint x: 954, startPoint y: 348, endPoint x: 980, endPoint y: 243, distance: 107.7
click at [980, 246] on div at bounding box center [1003, 266] width 1076 height 40
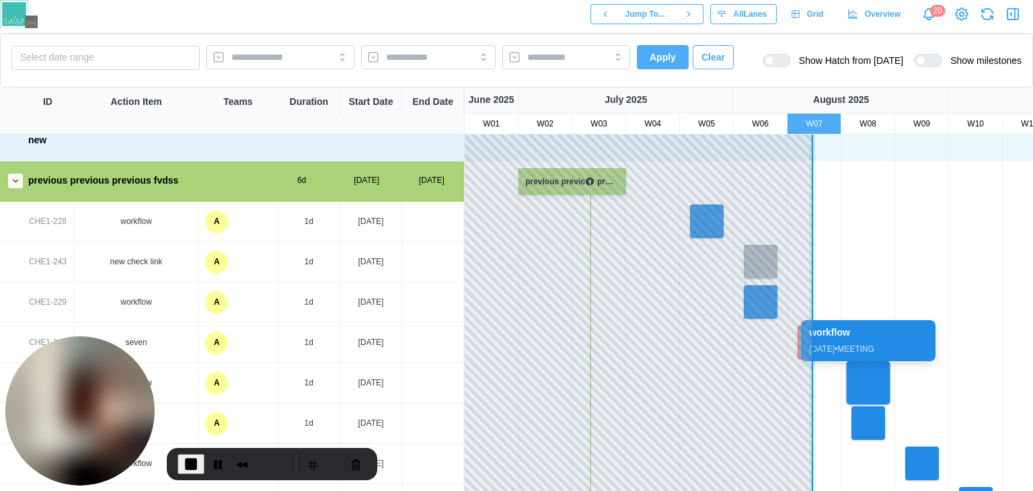
click at [865, 379] on div at bounding box center [869, 383] width 44 height 44
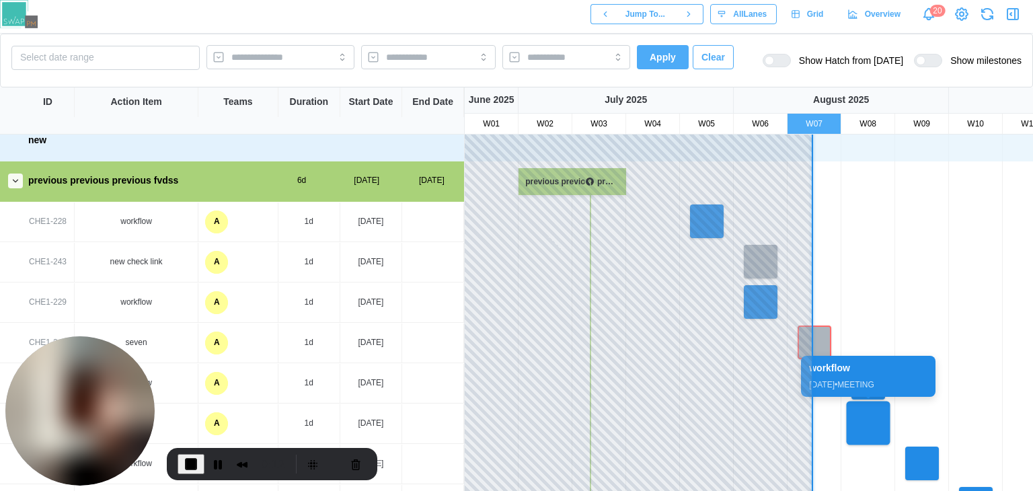
click at [869, 416] on div at bounding box center [869, 423] width 44 height 44
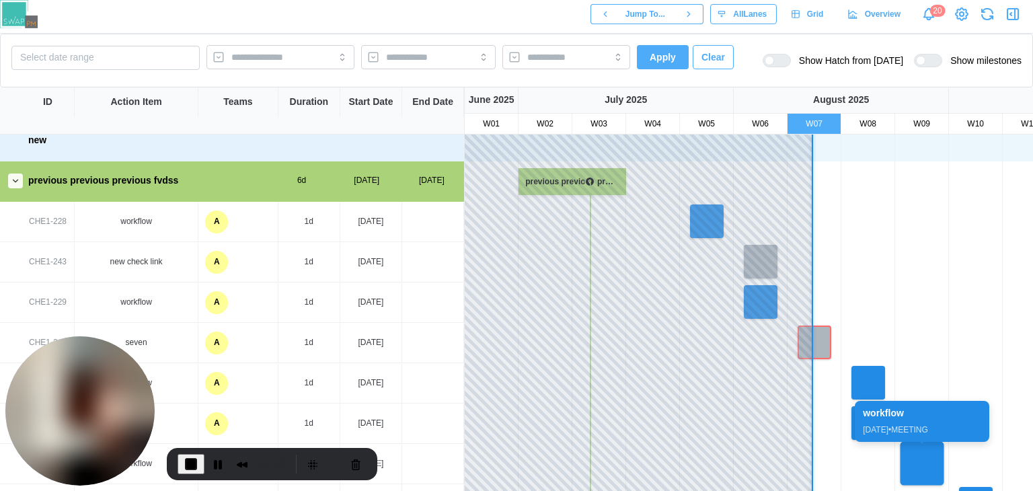
click at [924, 453] on div at bounding box center [922, 464] width 44 height 44
click at [924, 453] on div at bounding box center [922, 463] width 44 height 44
click at [920, 449] on div at bounding box center [922, 463] width 44 height 44
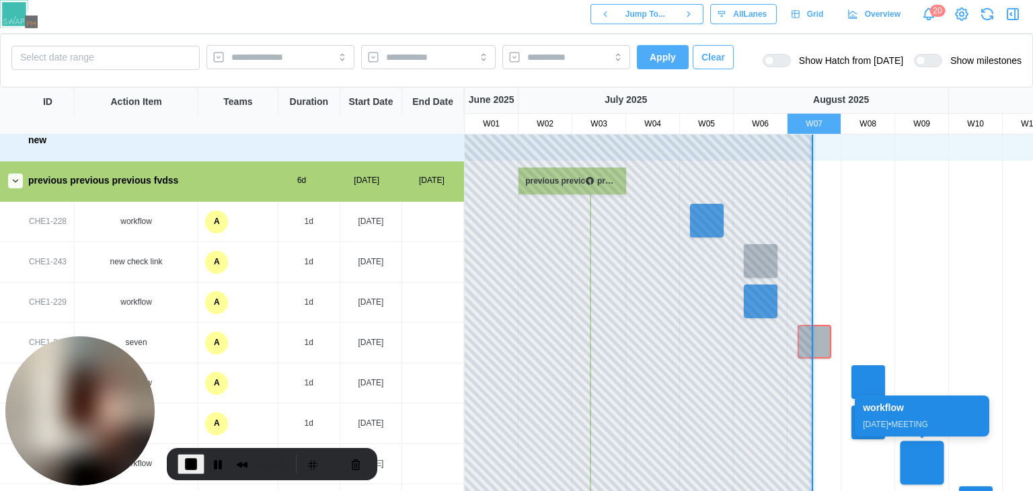
click at [920, 449] on div at bounding box center [922, 463] width 44 height 44
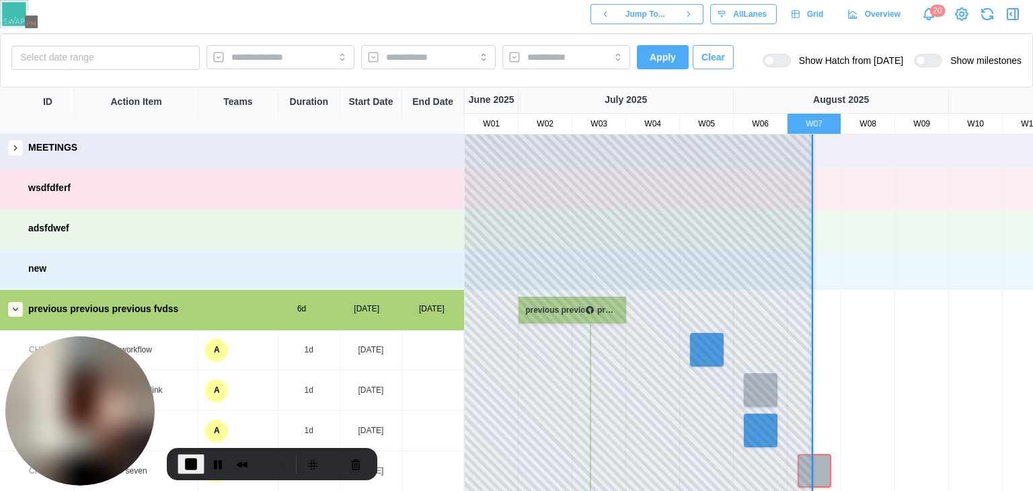
drag, startPoint x: 855, startPoint y: 252, endPoint x: 833, endPoint y: 440, distance: 188.9
click at [842, 411] on div at bounding box center [1003, 391] width 1076 height 40
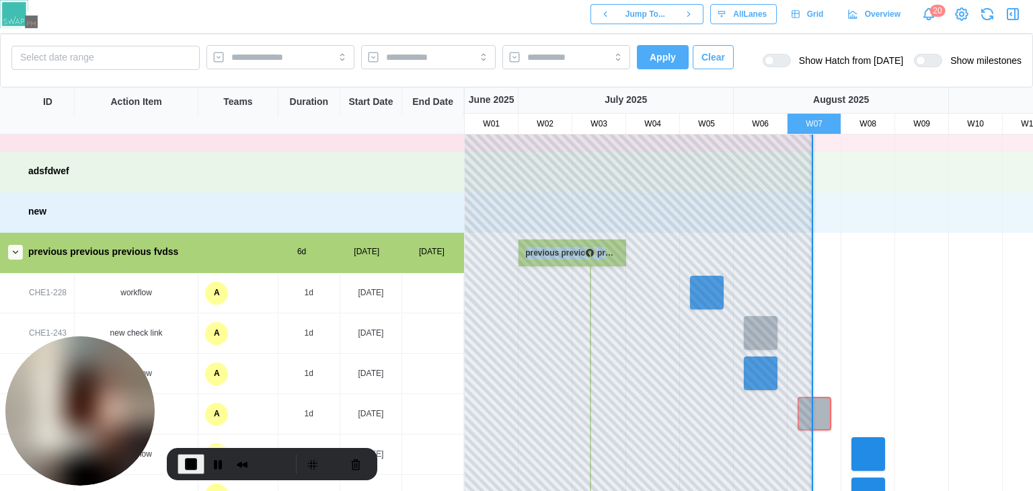
drag, startPoint x: 683, startPoint y: 298, endPoint x: 660, endPoint y: 435, distance: 139.1
click at [693, 490] on html "Jump To... All Lanes Grid Overview 20 Select date range Apply Clear Show Hatch …" at bounding box center [516, 300] width 1033 height 600
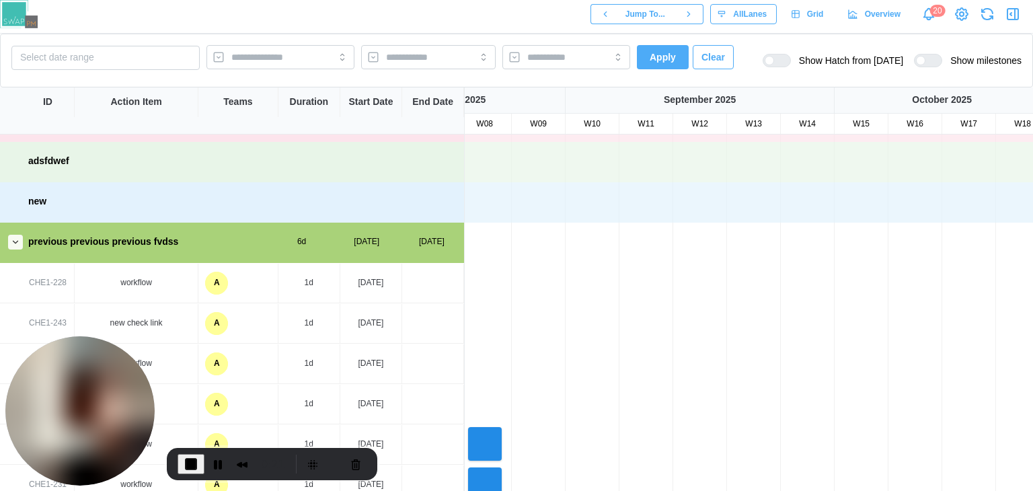
click at [494, 164] on div at bounding box center [619, 162] width 1076 height 40
click at [192, 459] on span "End Recording" at bounding box center [191, 464] width 16 height 16
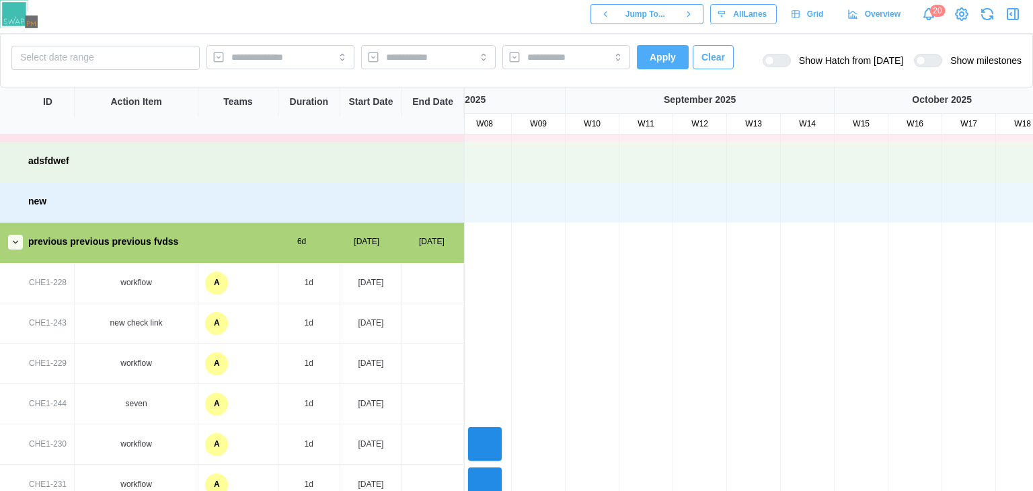
click at [25, 252] on div "previous previous previous fvdss 6d [DATE] [DATE]" at bounding box center [232, 242] width 464 height 38
click at [20, 245] on button "button" at bounding box center [15, 242] width 15 height 15
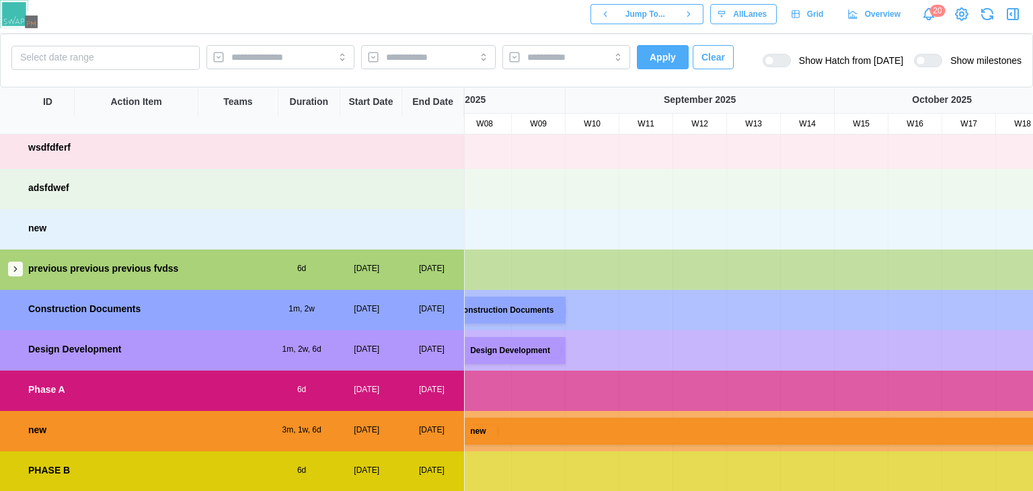
scroll to position [0, 0]
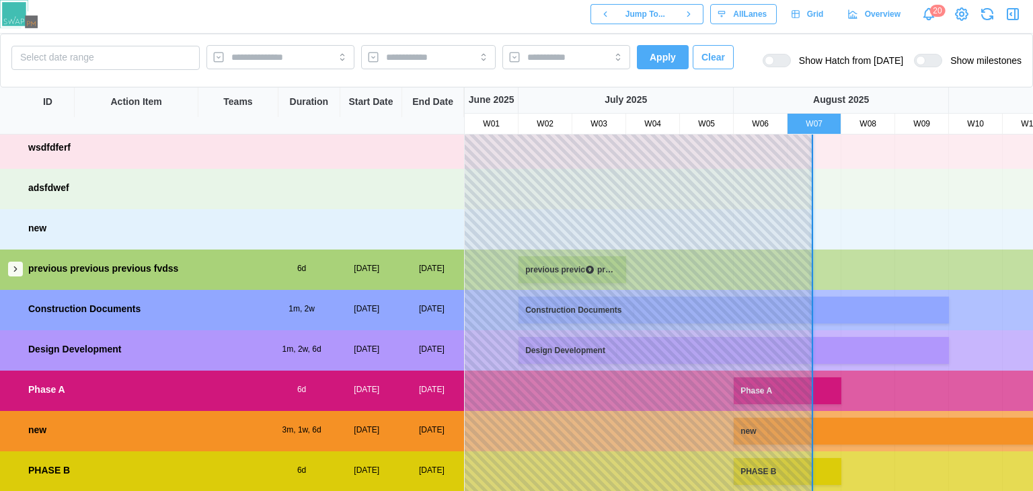
click at [774, 60] on div at bounding box center [769, 60] width 9 height 9
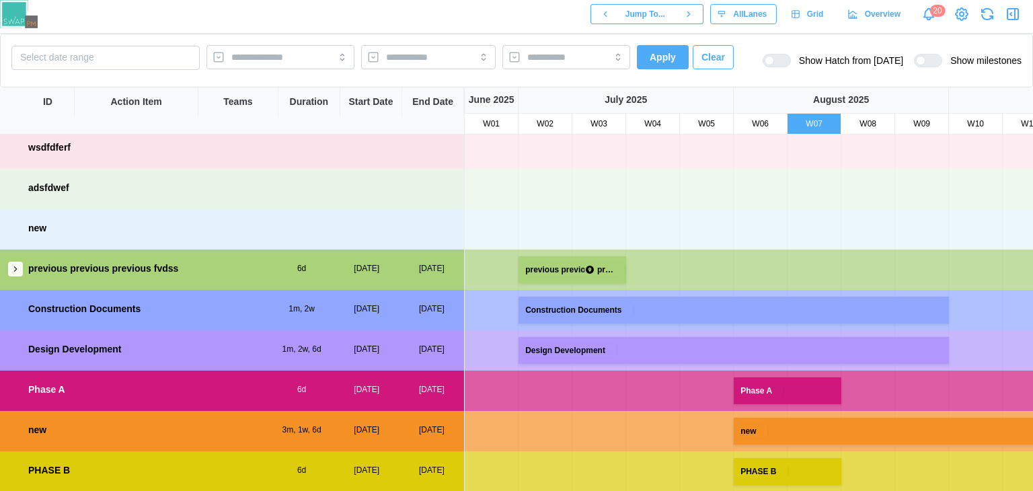
click at [790, 60] on div at bounding box center [782, 60] width 16 height 12
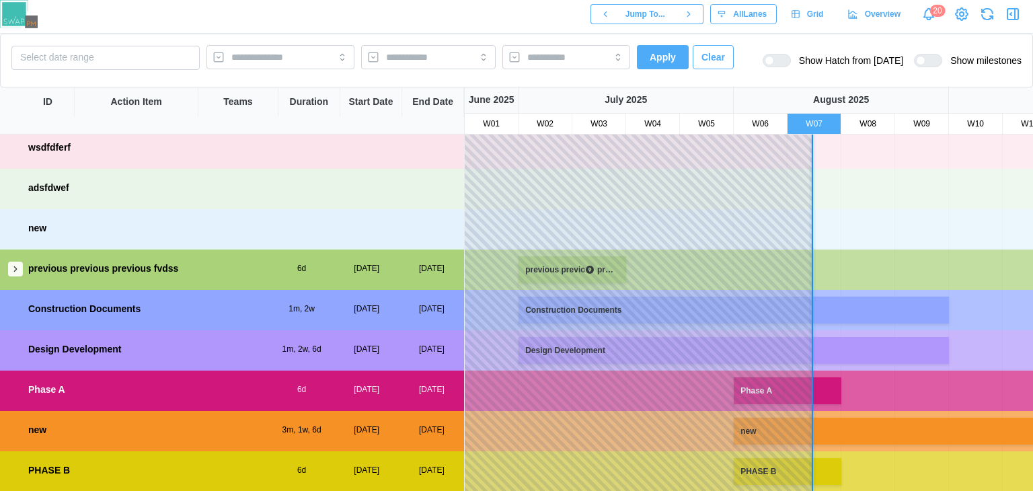
click at [785, 57] on div at bounding box center [782, 60] width 16 height 12
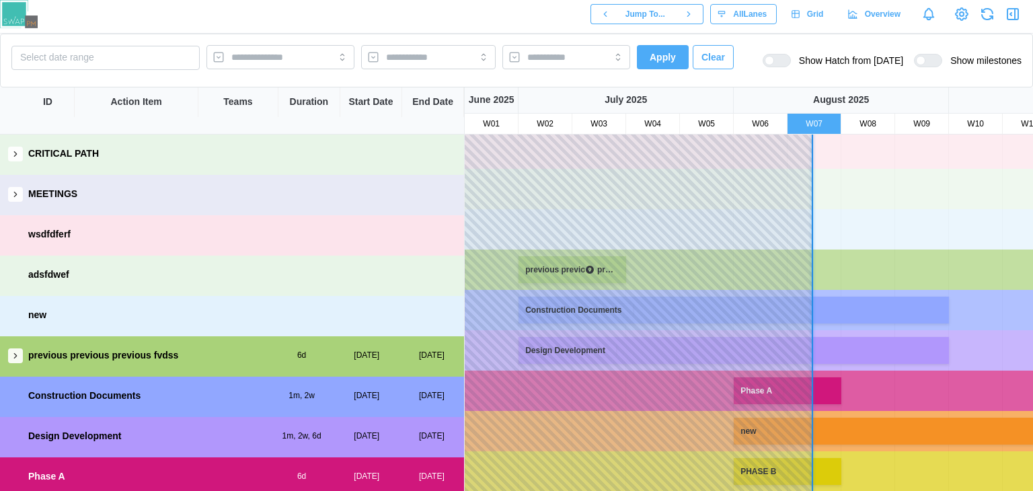
scroll to position [87, 0]
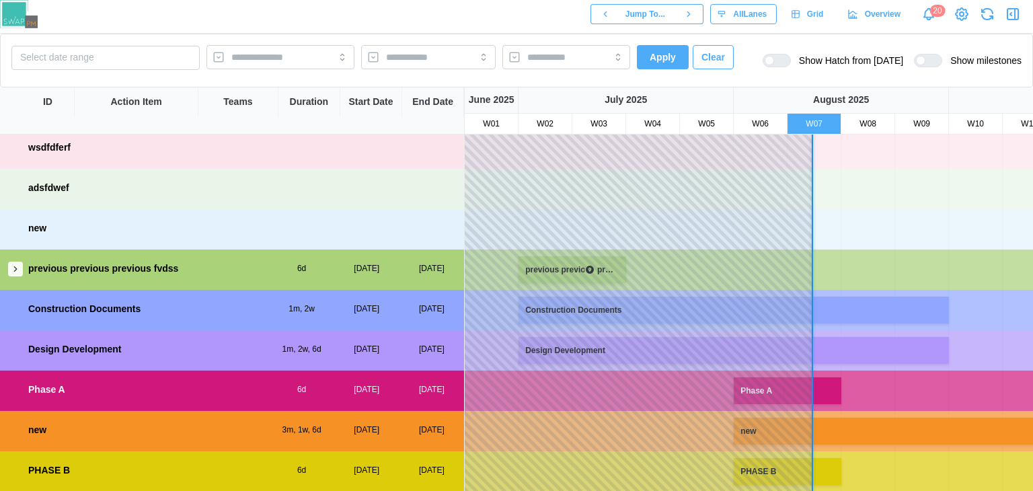
click at [10, 262] on button "button" at bounding box center [15, 269] width 15 height 15
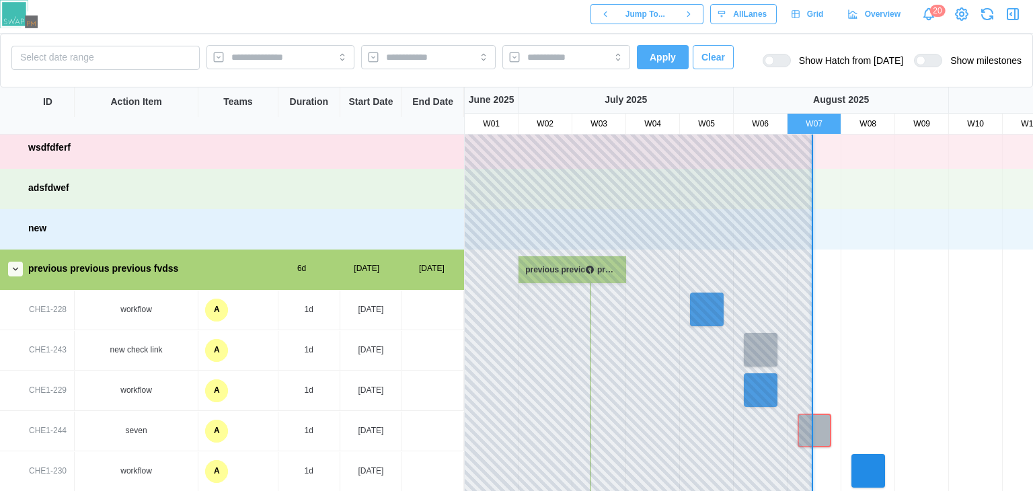
click at [925, 60] on div at bounding box center [933, 60] width 16 height 12
click at [923, 60] on div at bounding box center [920, 60] width 9 height 9
click at [782, 63] on div at bounding box center [782, 60] width 16 height 12
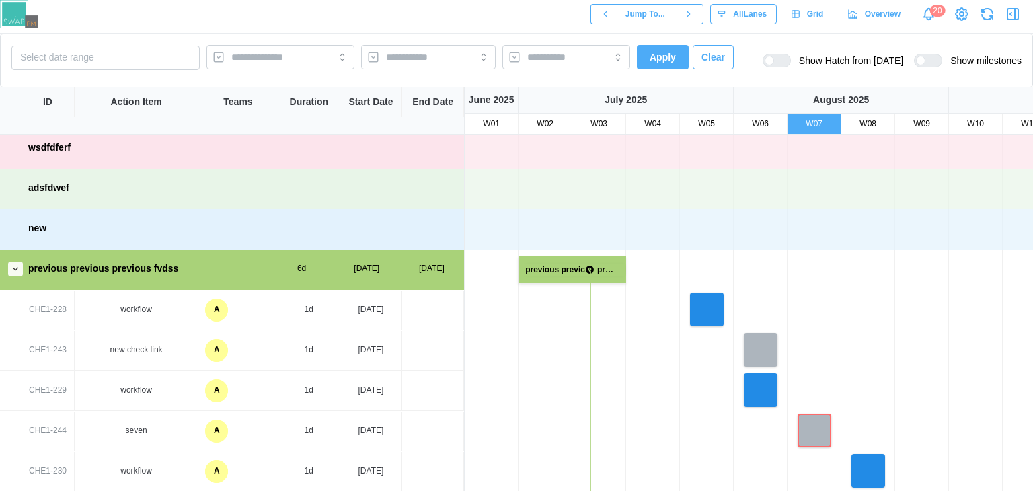
click at [782, 63] on div at bounding box center [782, 60] width 16 height 12
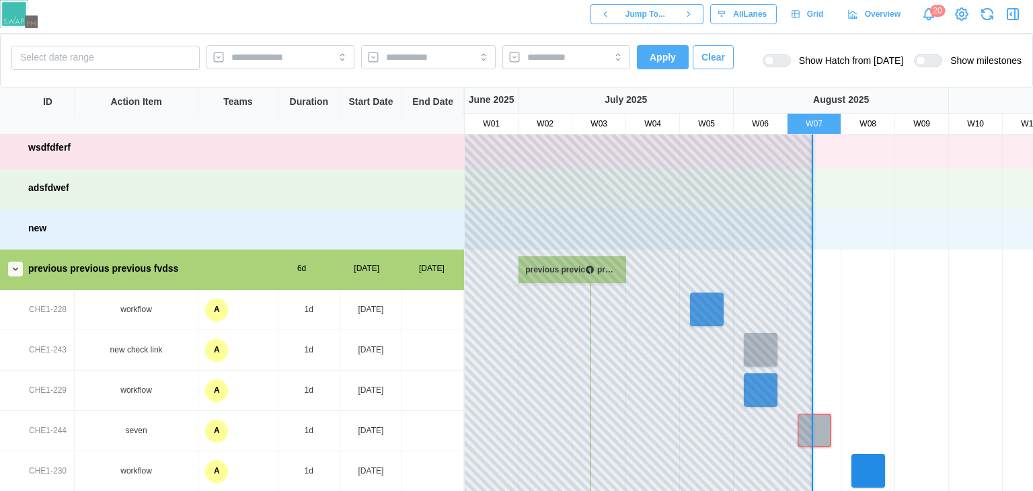
click at [784, 63] on div at bounding box center [782, 60] width 16 height 12
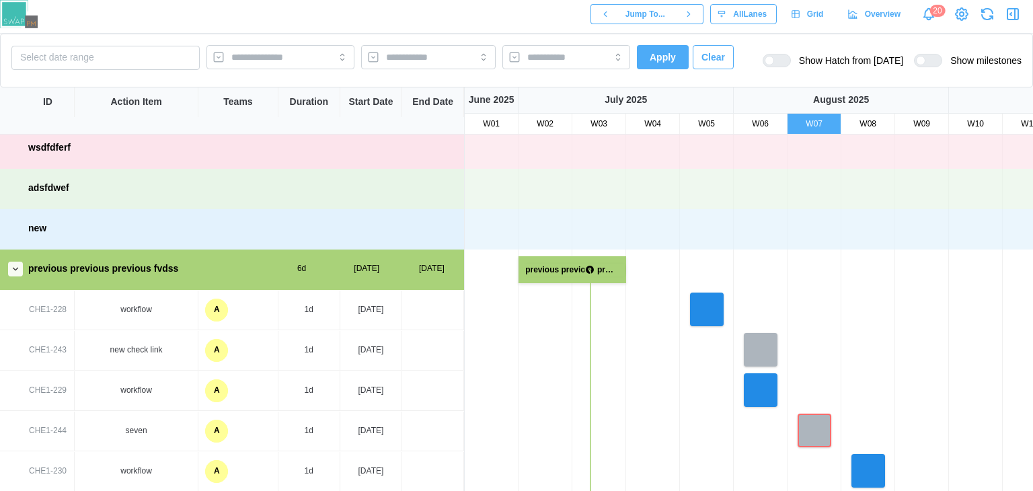
scroll to position [0, 0]
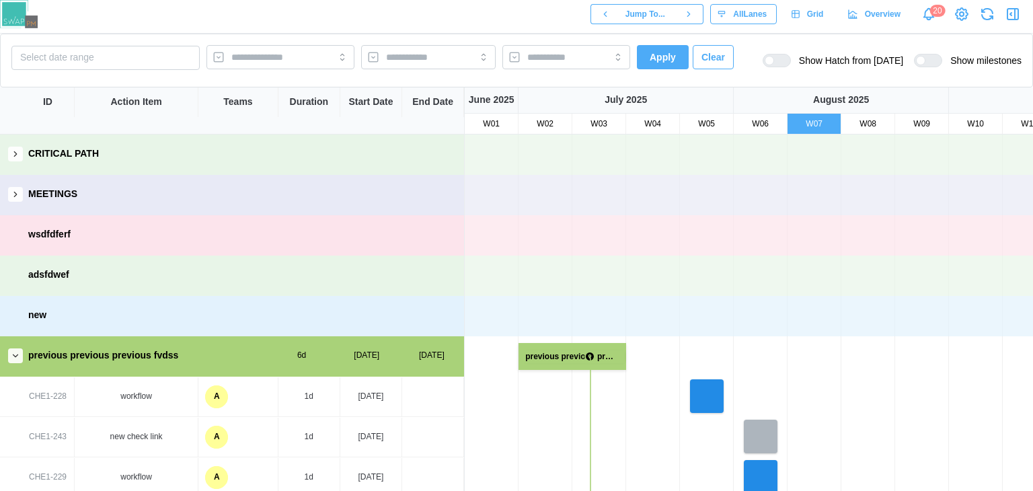
click at [16, 200] on button "button" at bounding box center [15, 194] width 15 height 15
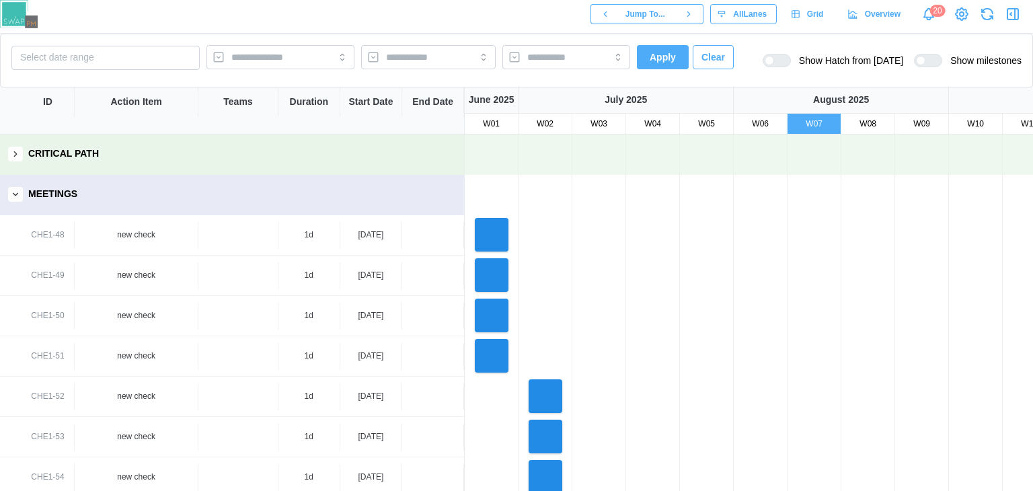
click at [17, 200] on button "button" at bounding box center [15, 194] width 15 height 15
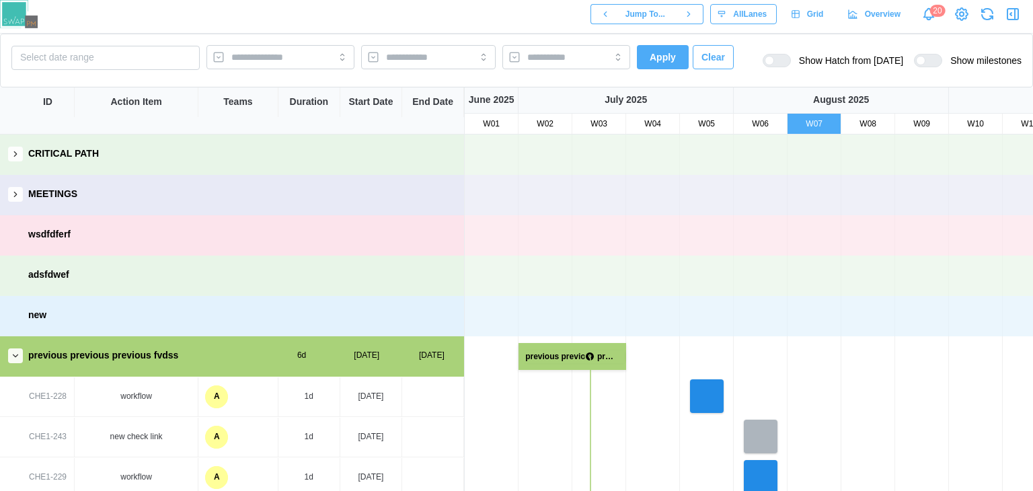
click at [790, 59] on div at bounding box center [782, 60] width 16 height 12
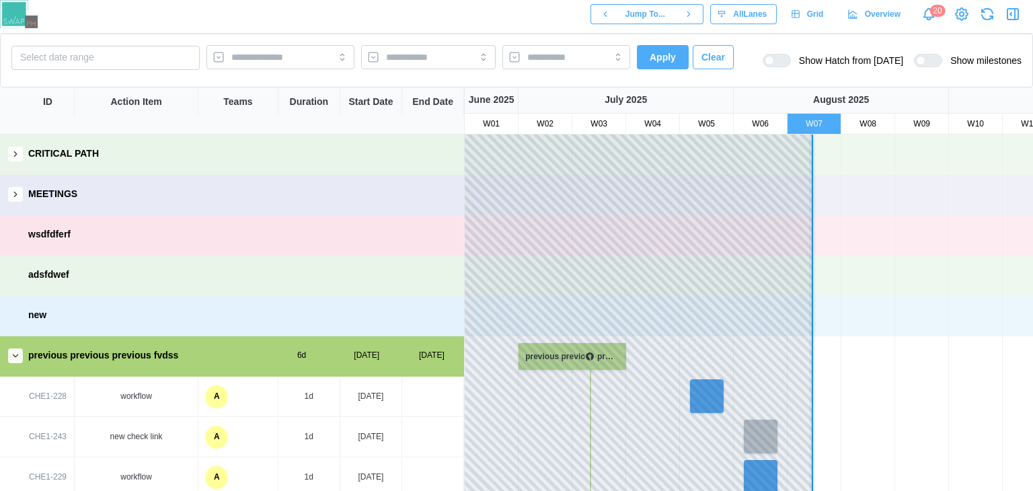
click at [925, 59] on div at bounding box center [933, 60] width 16 height 12
click at [920, 59] on div at bounding box center [920, 60] width 9 height 9
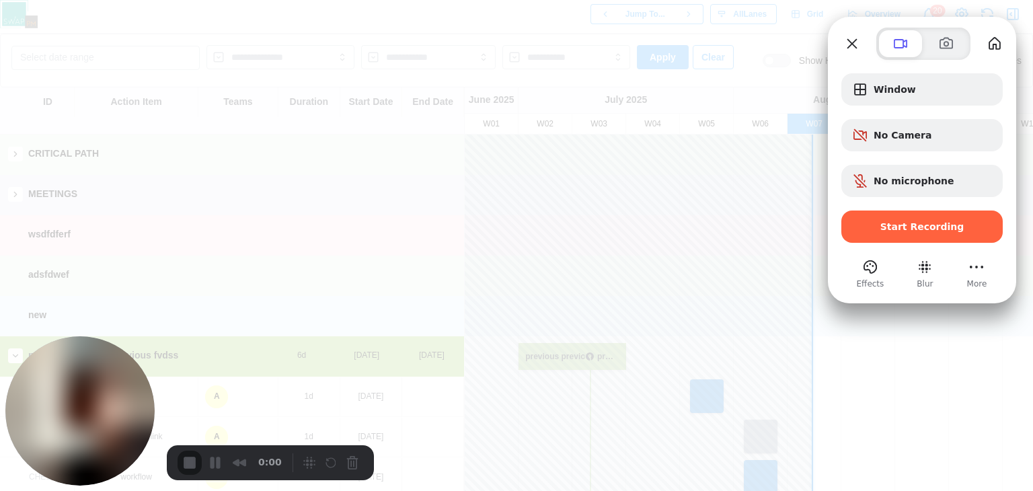
click at [860, 243] on div at bounding box center [921, 246] width 161 height 7
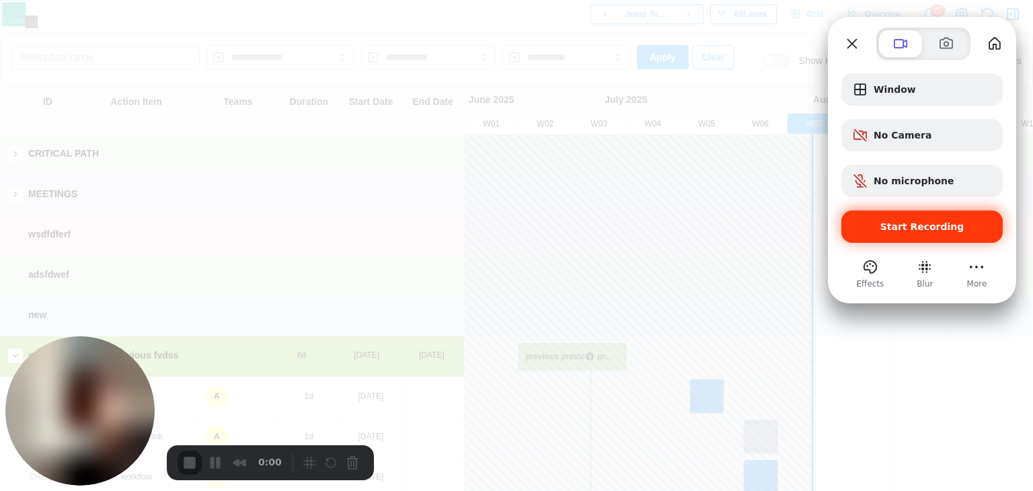
click at [865, 236] on div "Start Recording" at bounding box center [921, 226] width 161 height 32
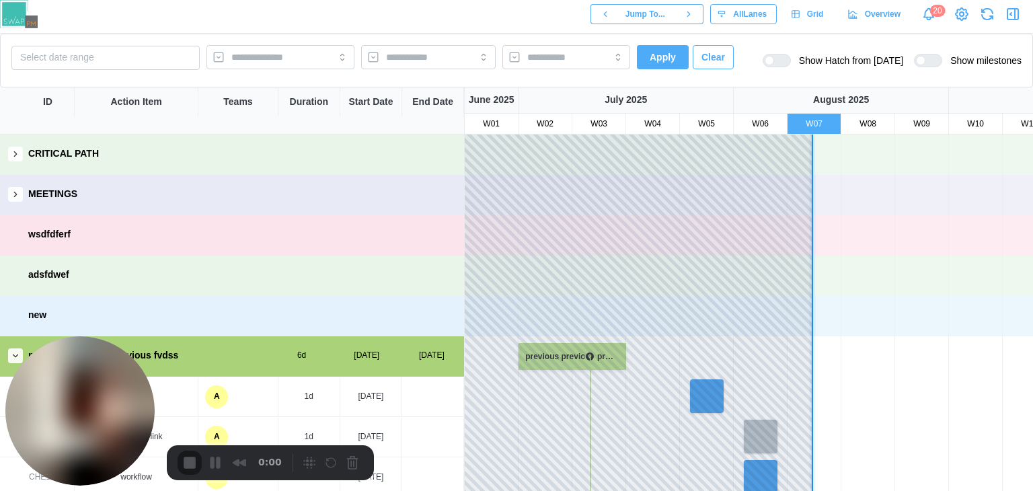
click at [789, 65] on div at bounding box center [777, 60] width 28 height 13
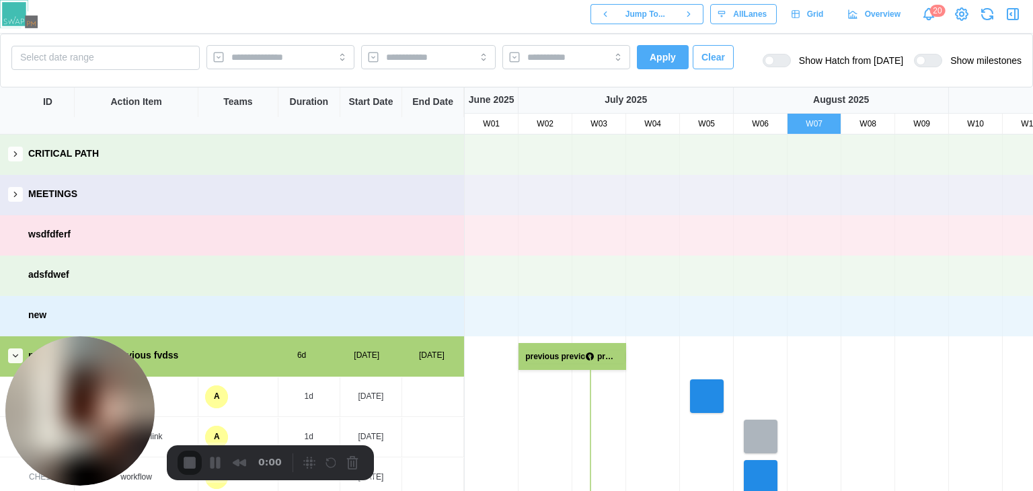
click at [926, 56] on div at bounding box center [933, 60] width 16 height 12
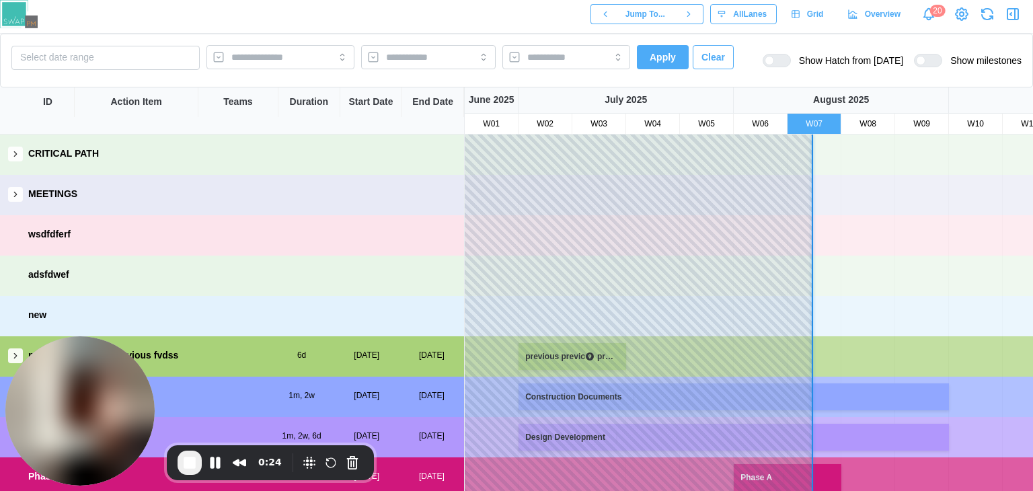
click at [194, 466] on span "End Recording" at bounding box center [190, 463] width 16 height 16
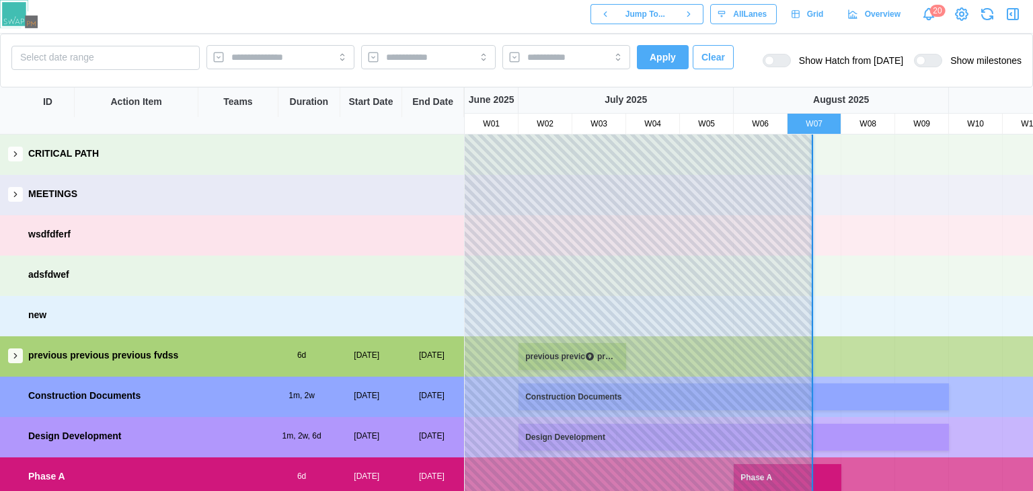
scroll to position [67, 0]
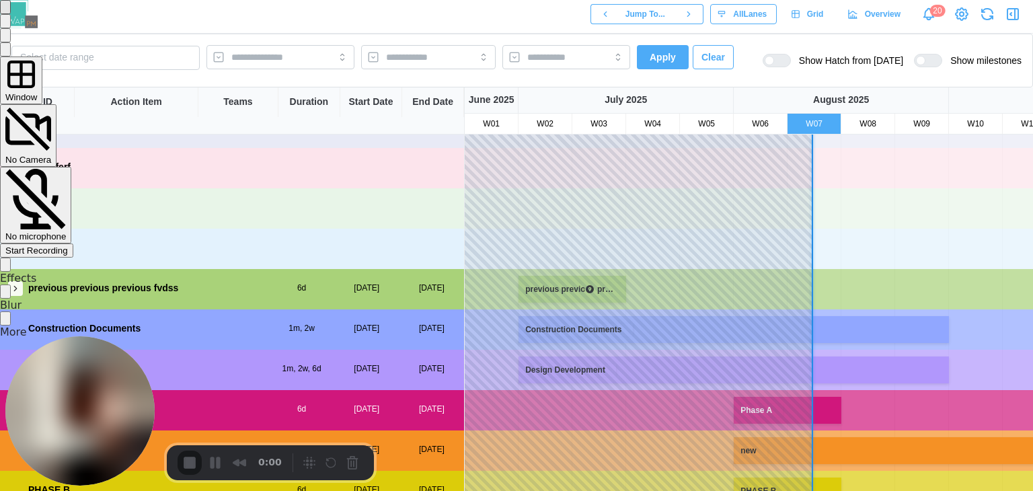
click at [68, 245] on span "Start Recording" at bounding box center [36, 250] width 63 height 10
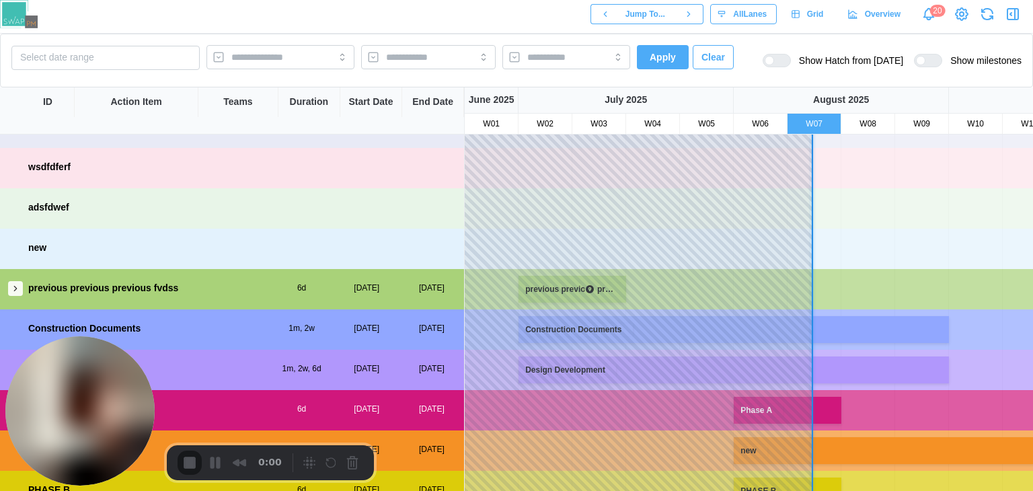
click at [13, 278] on div "previous previous previous fvdss 6d [DATE] [DATE]" at bounding box center [232, 288] width 464 height 38
click at [15, 285] on icon "button" at bounding box center [15, 288] width 9 height 9
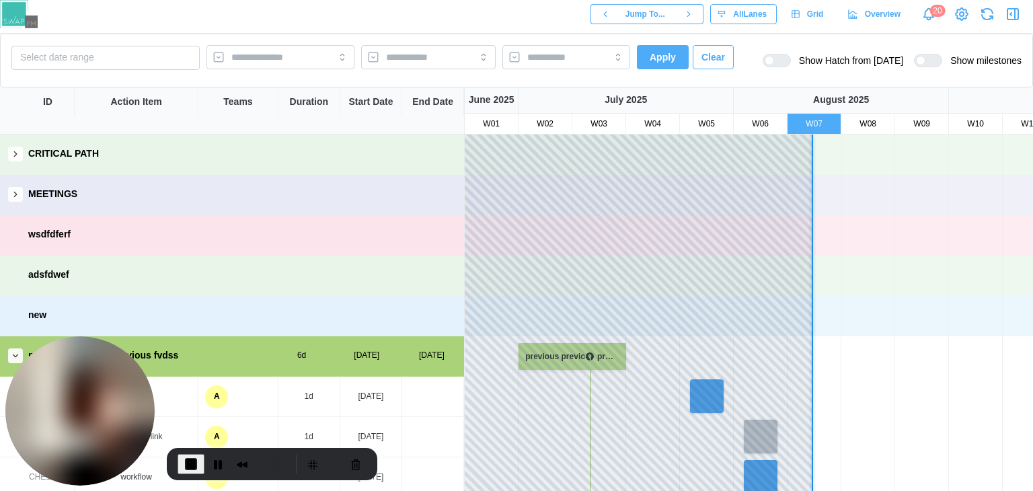
scroll to position [0, 0]
click at [218, 461] on button "Pause Recording" at bounding box center [215, 463] width 22 height 22
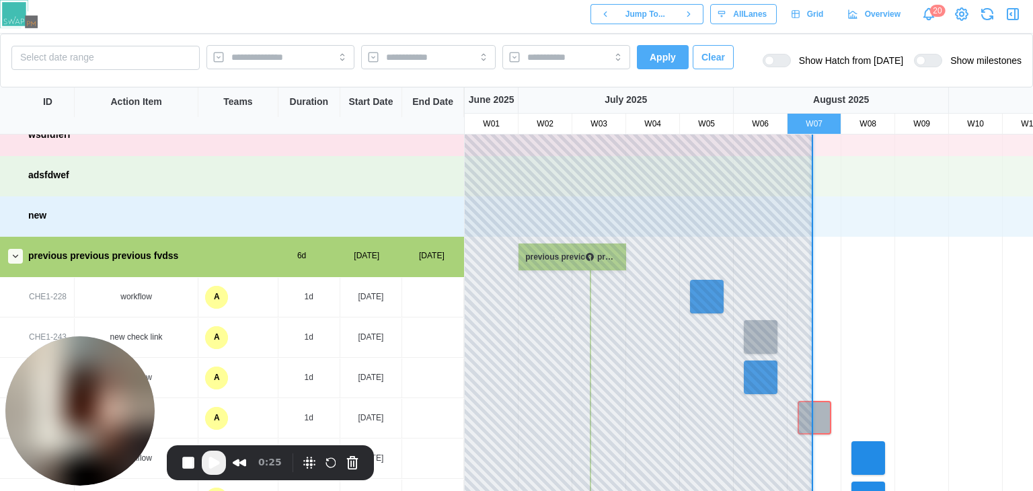
scroll to position [145, 0]
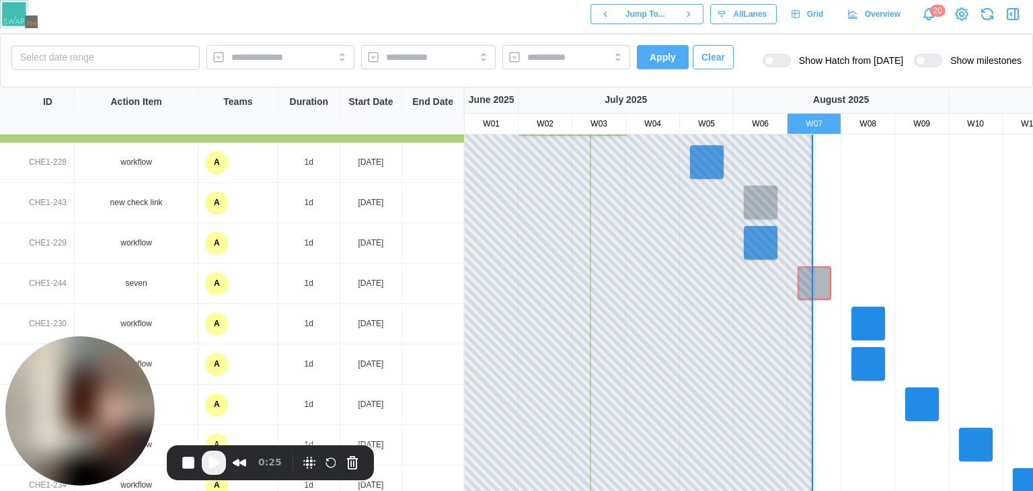
click at [213, 286] on div "A" at bounding box center [216, 283] width 23 height 23
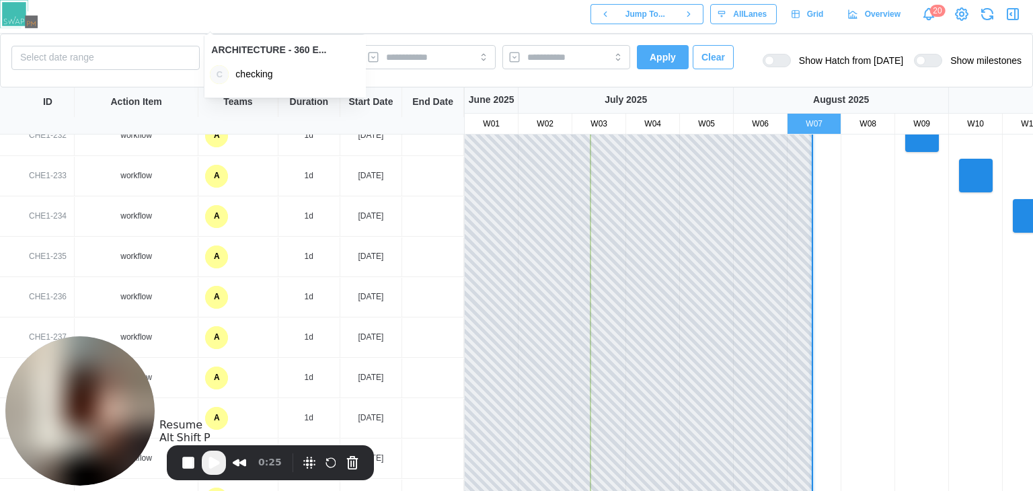
click at [225, 459] on button "Play Recording" at bounding box center [214, 463] width 24 height 24
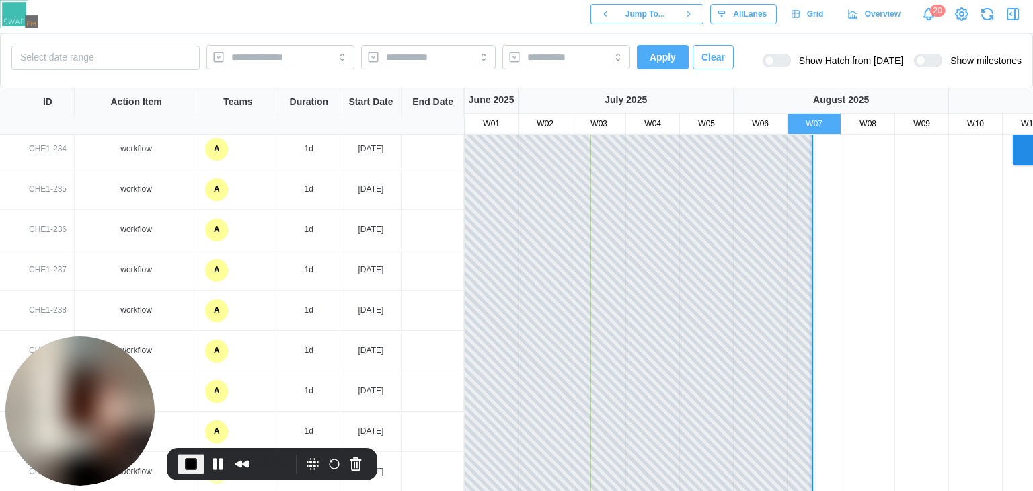
click at [213, 185] on div "A" at bounding box center [216, 189] width 23 height 23
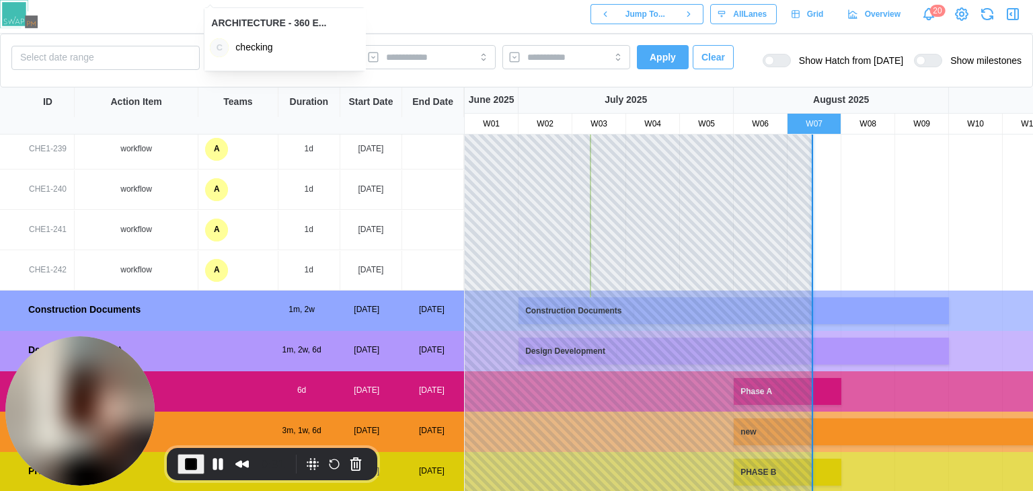
click at [264, 42] on div "checking" at bounding box center [294, 47] width 118 height 11
click at [196, 460] on span "End Recording" at bounding box center [191, 464] width 16 height 16
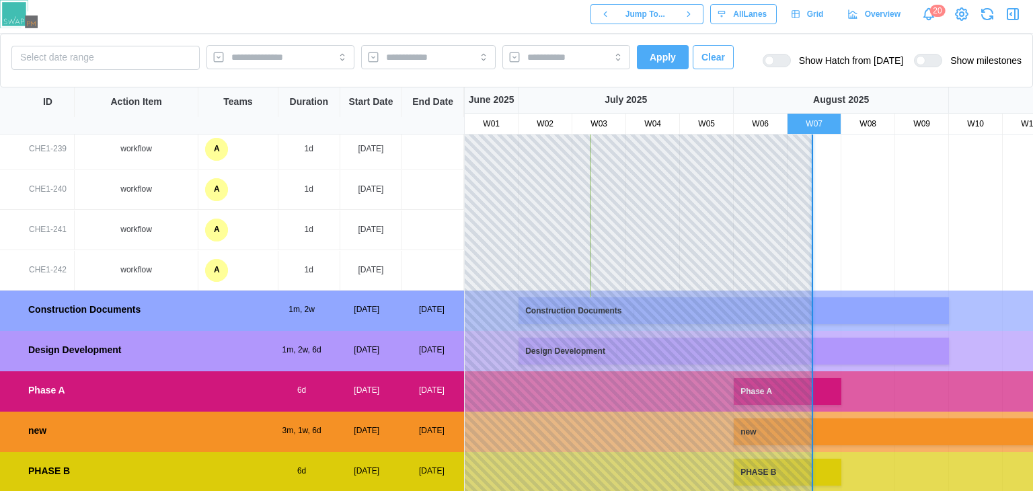
click at [221, 230] on div "A" at bounding box center [216, 230] width 23 height 23
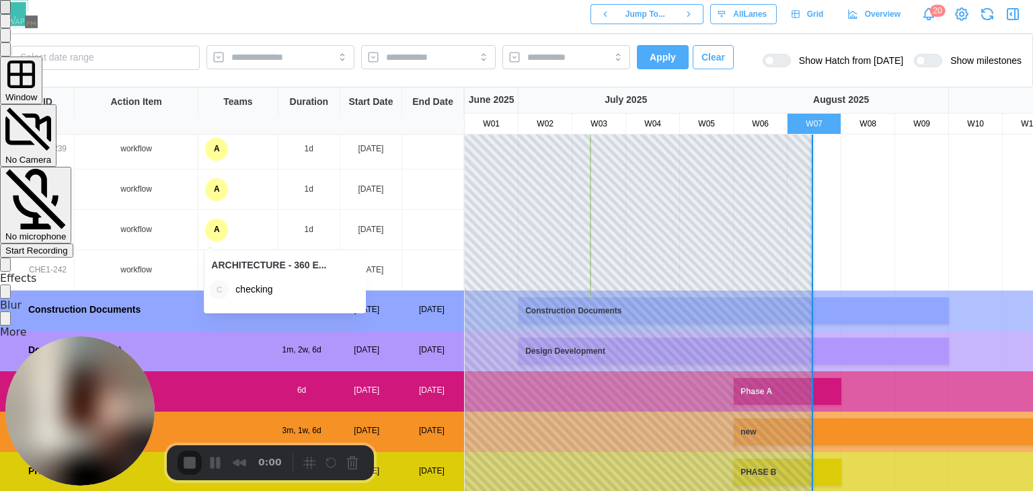
click at [940, 258] on div at bounding box center [516, 258] width 1033 height 0
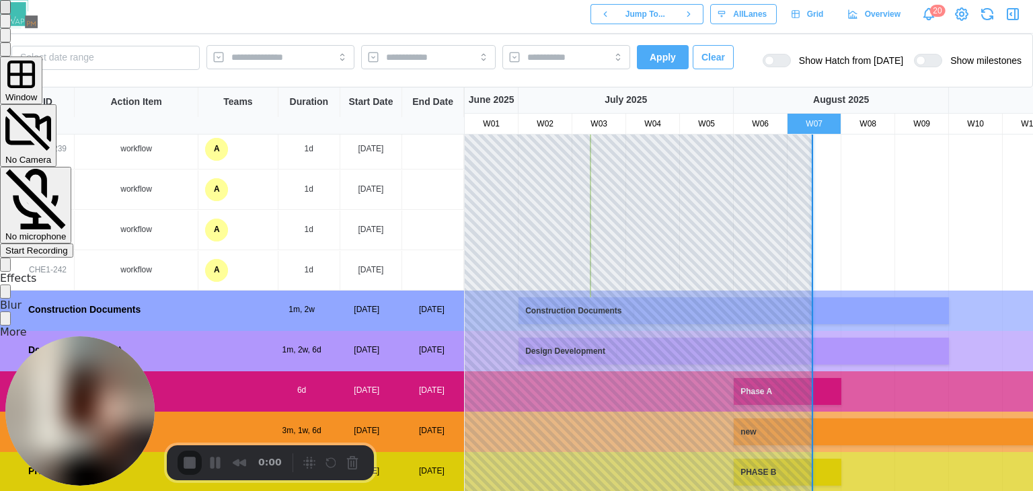
click at [68, 245] on span "Start Recording" at bounding box center [36, 250] width 63 height 10
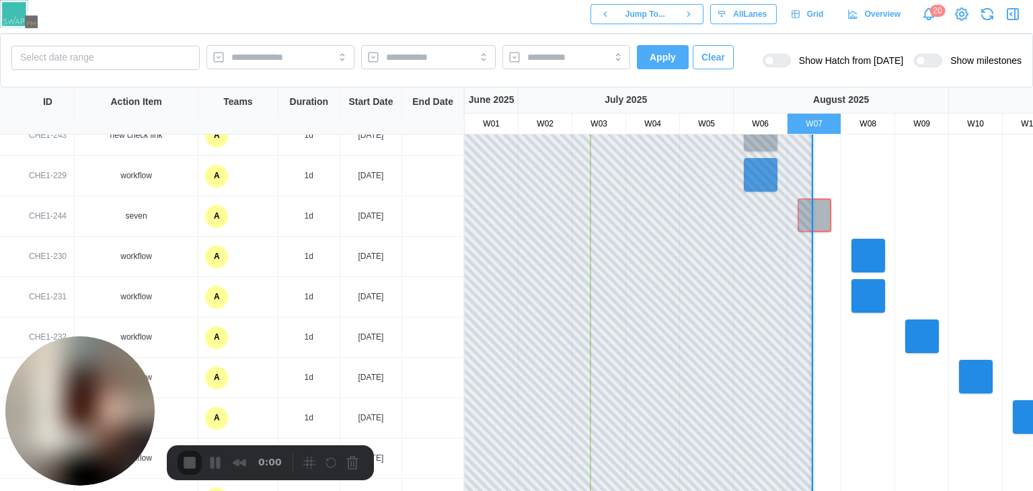
scroll to position [258, 0]
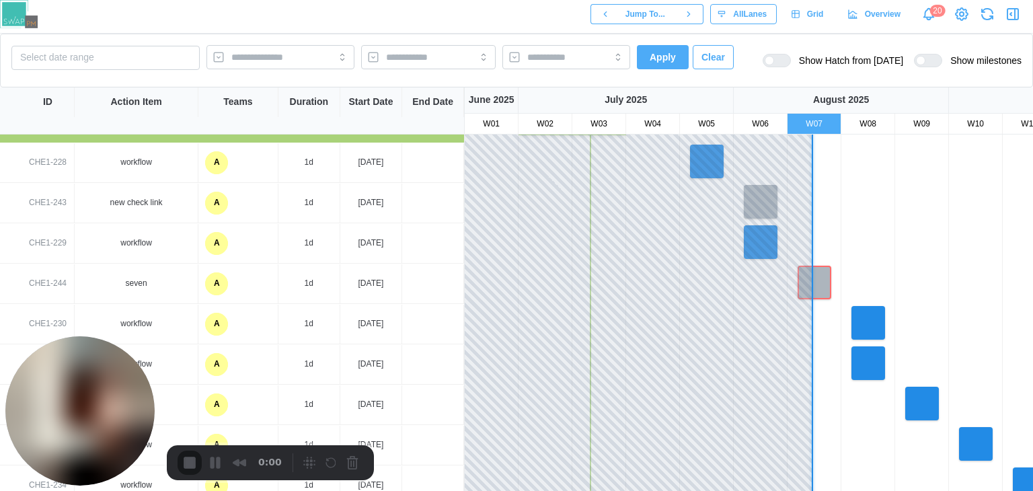
click at [216, 286] on div "A" at bounding box center [216, 283] width 23 height 23
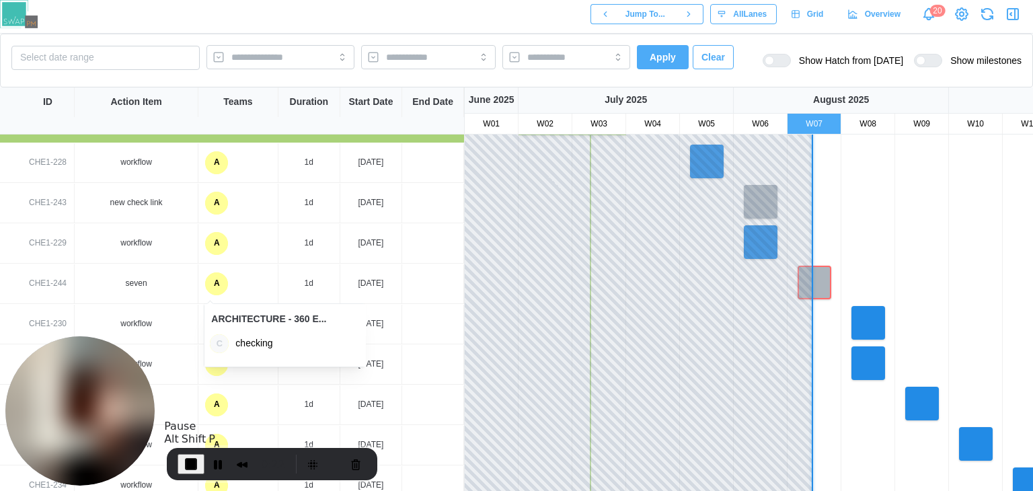
click at [194, 465] on span "End Recording" at bounding box center [191, 464] width 16 height 16
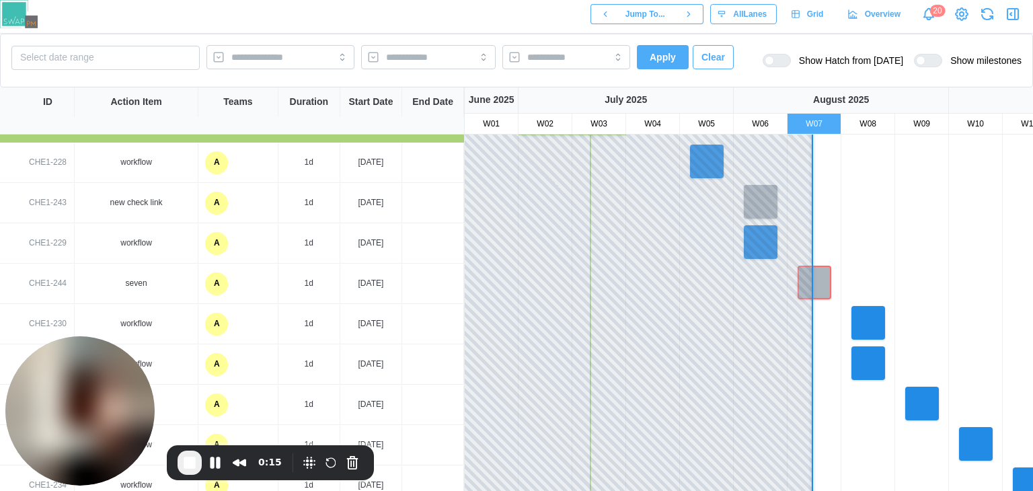
drag, startPoint x: 214, startPoint y: 202, endPoint x: 219, endPoint y: 166, distance: 36.6
click at [214, 202] on div "A" at bounding box center [216, 203] width 23 height 23
click at [219, 165] on div "A" at bounding box center [216, 162] width 23 height 23
click at [255, 325] on div "A" at bounding box center [237, 324] width 79 height 39
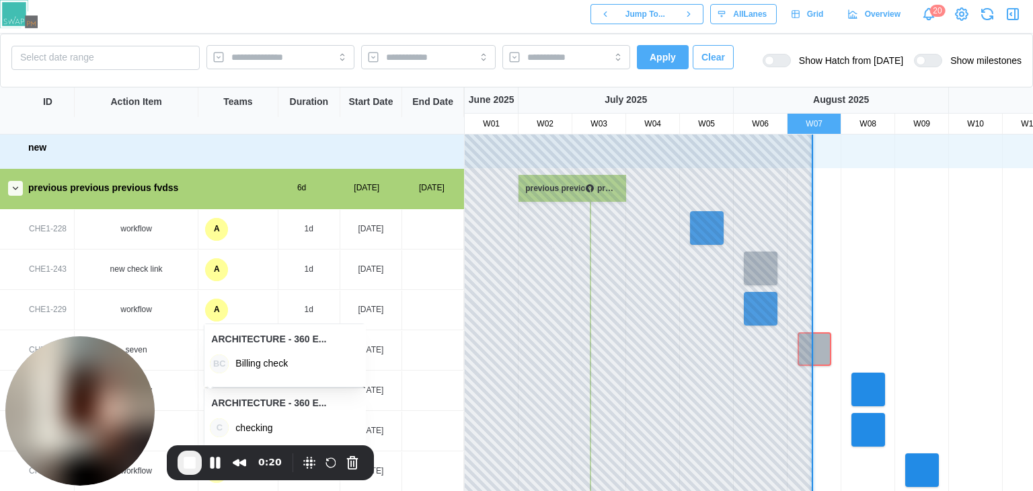
scroll to position [0, 0]
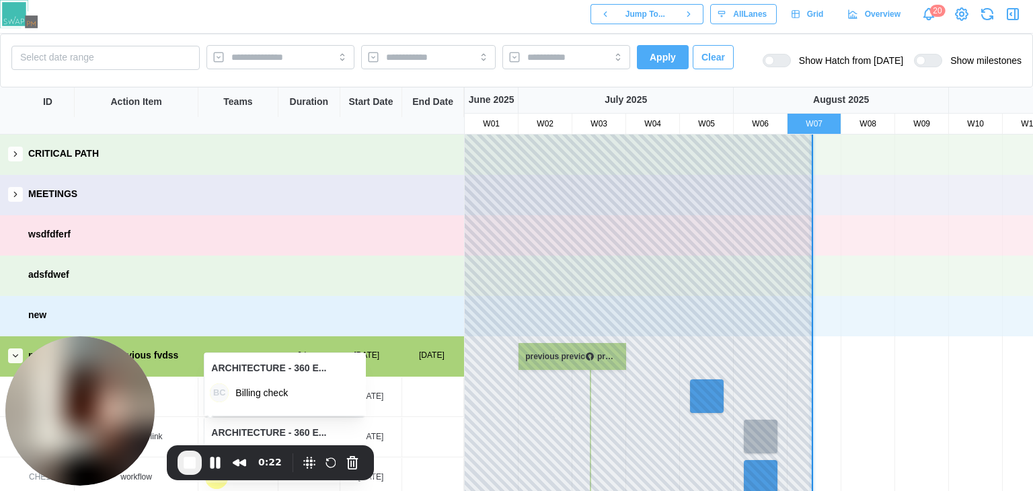
click at [196, 461] on span "End Recording" at bounding box center [190, 463] width 16 height 16
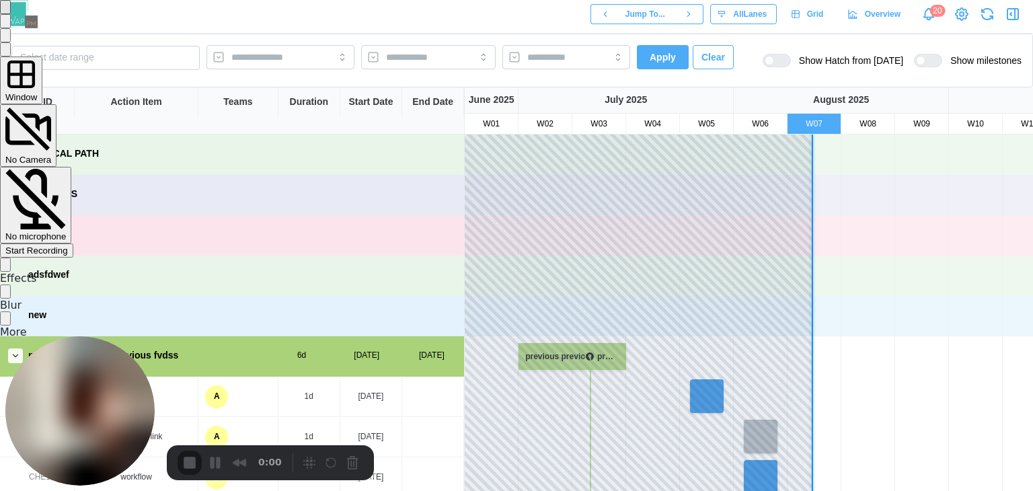
click at [68, 245] on div "Start Recording" at bounding box center [36, 250] width 63 height 10
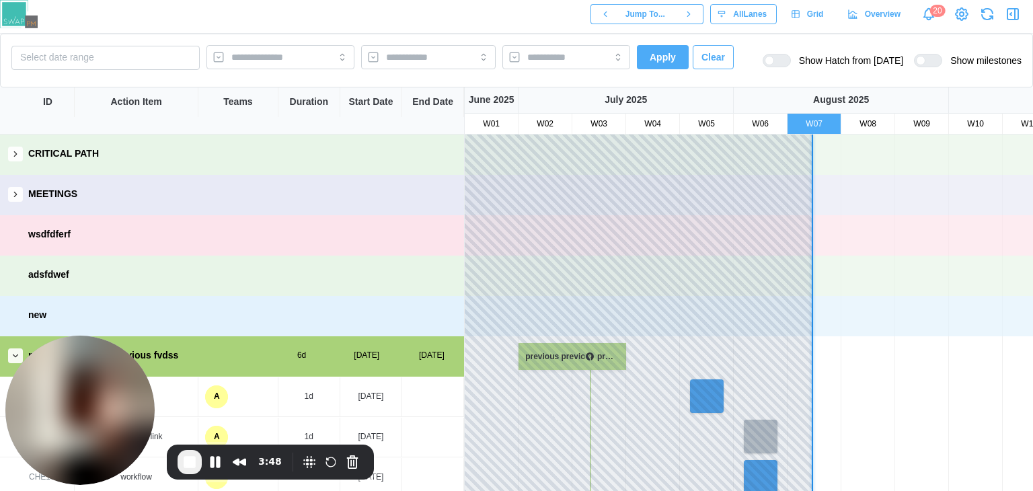
click at [820, 18] on span "Grid" at bounding box center [815, 14] width 17 height 19
click at [217, 469] on button "Pause Recording" at bounding box center [215, 462] width 22 height 22
click at [289, 61] on input "search" at bounding box center [268, 57] width 74 height 11
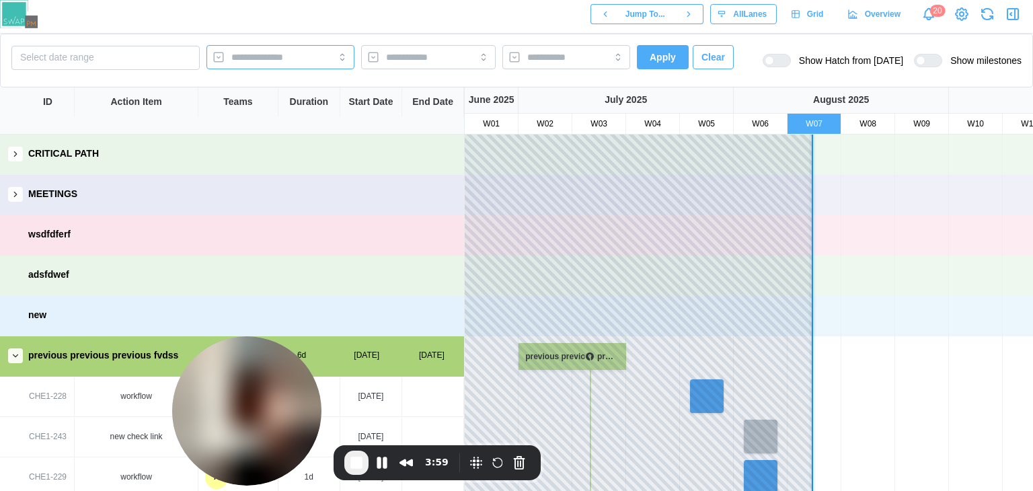
click at [165, 418] on div "new check link" at bounding box center [137, 437] width 124 height 39
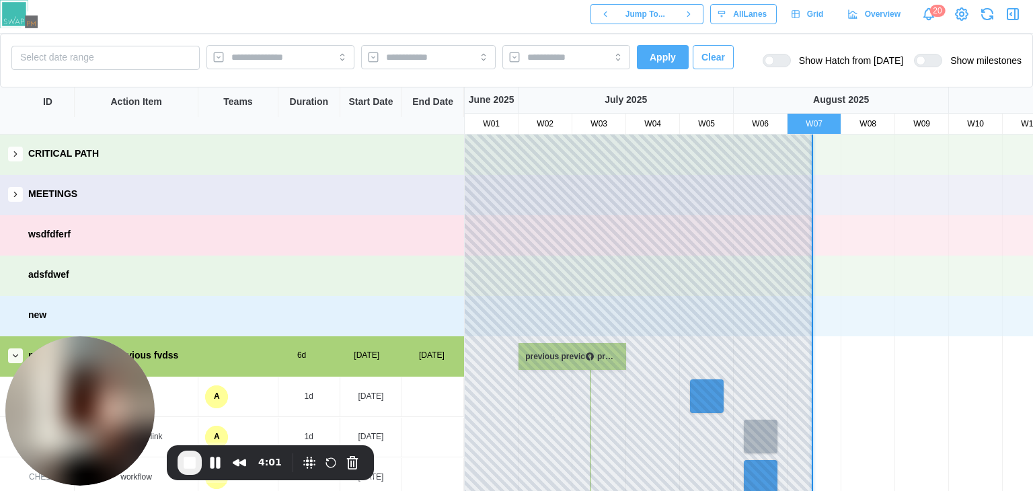
drag, startPoint x: 202, startPoint y: 420, endPoint x: 10, endPoint y: 418, distance: 191.7
click at [4, 423] on body "Jump To... All Lanes Grid Overview 20 Select date range Apply Clear Show Hatch …" at bounding box center [516, 300] width 1033 height 600
click at [293, 52] on input "search" at bounding box center [268, 57] width 74 height 11
click at [356, 471] on button "Cancel Recording" at bounding box center [353, 463] width 22 height 22
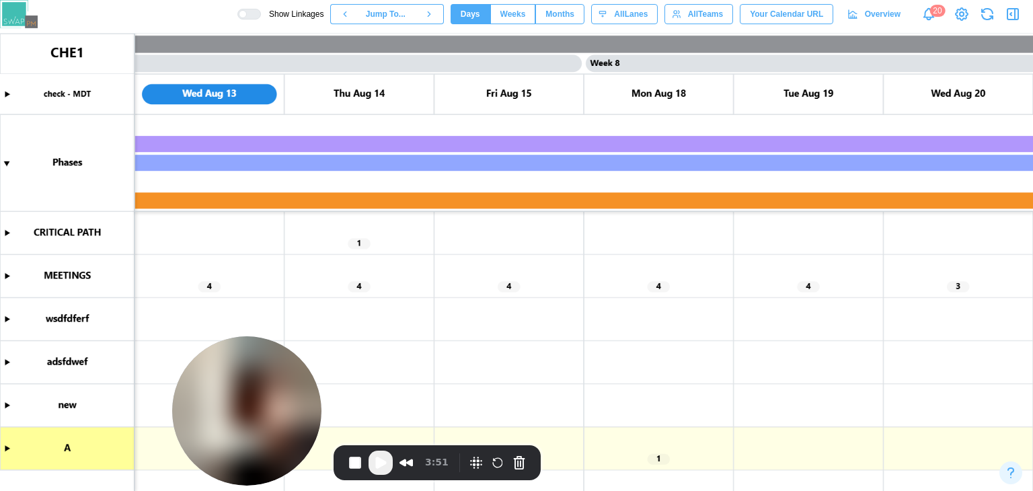
scroll to position [0, 4791]
click at [382, 463] on span "Play Recording" at bounding box center [381, 463] width 16 height 16
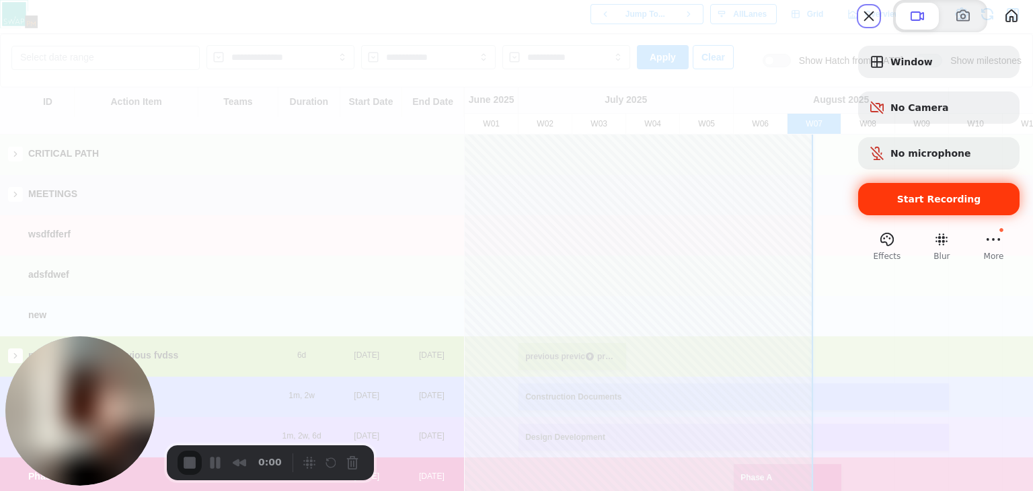
click at [956, 215] on div "Start Recording" at bounding box center [938, 199] width 161 height 32
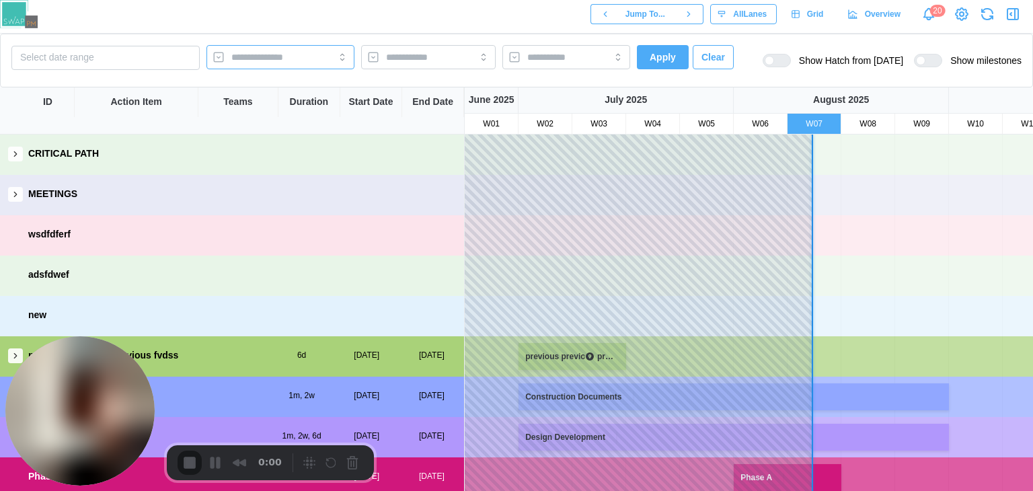
click at [271, 55] on input "search" at bounding box center [268, 57] width 74 height 11
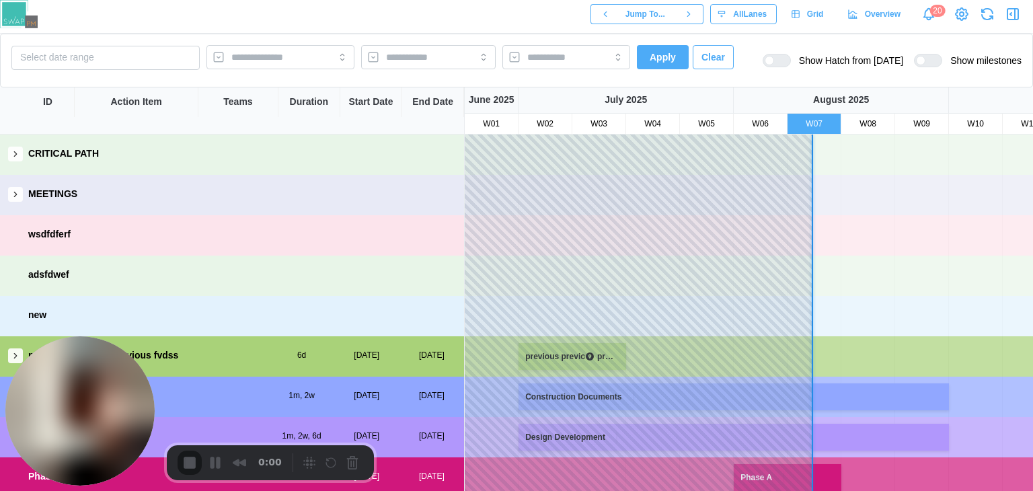
click at [283, 87] on div "Duration" at bounding box center [309, 102] width 62 height 30
click at [305, 54] on div at bounding box center [280, 57] width 148 height 24
click at [268, 54] on input "search" at bounding box center [268, 57] width 74 height 11
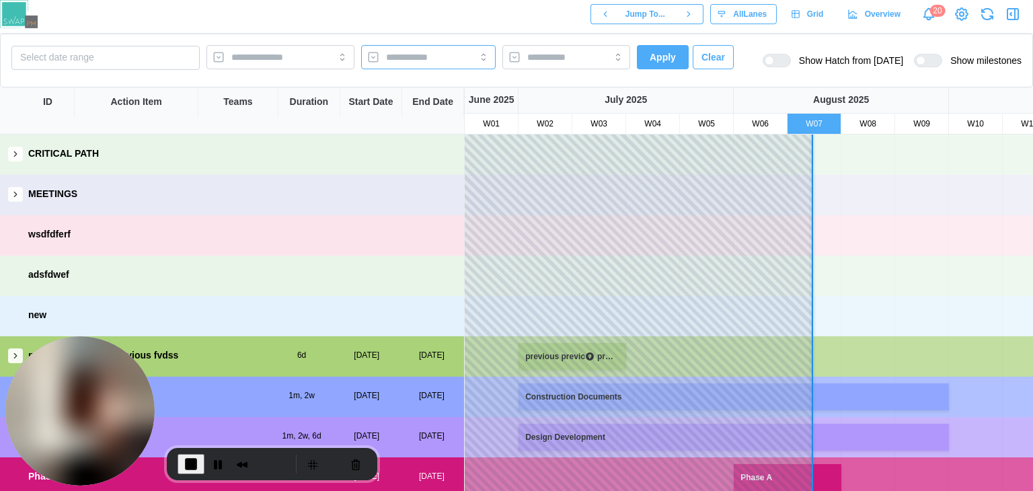
click at [396, 61] on input "search" at bounding box center [416, 57] width 61 height 11
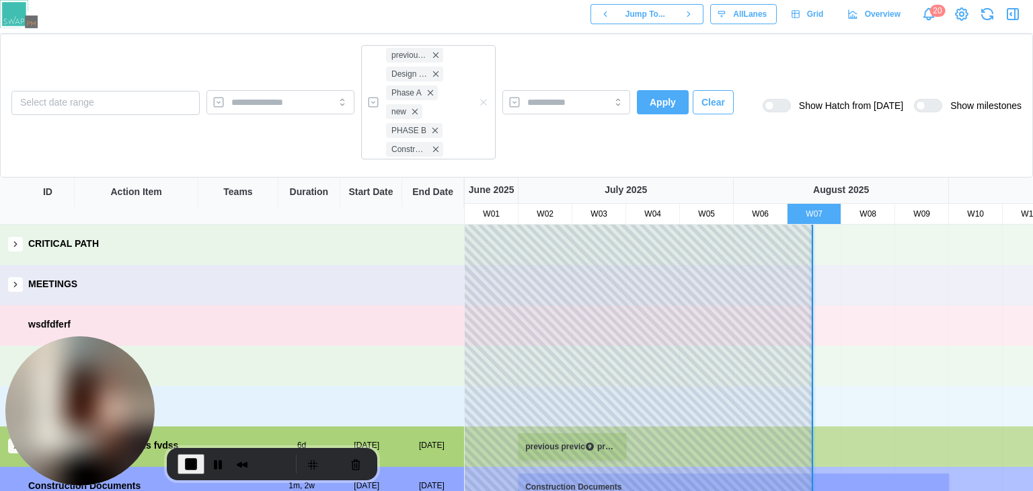
click at [504, 146] on div "Select date range previous previous previous fvdss Design Development Phase A n…" at bounding box center [372, 105] width 722 height 121
click at [548, 103] on input "search" at bounding box center [554, 102] width 54 height 11
click at [694, 128] on div "Select date range previous previous previous fvdss Design Development Phase A n…" at bounding box center [372, 105] width 722 height 121
click at [663, 108] on span "Apply" at bounding box center [663, 102] width 26 height 23
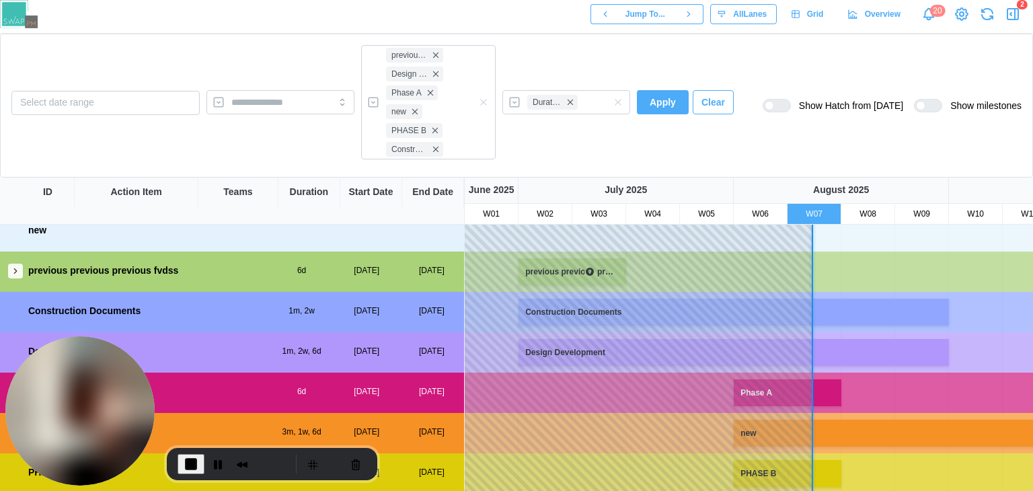
scroll to position [176, 0]
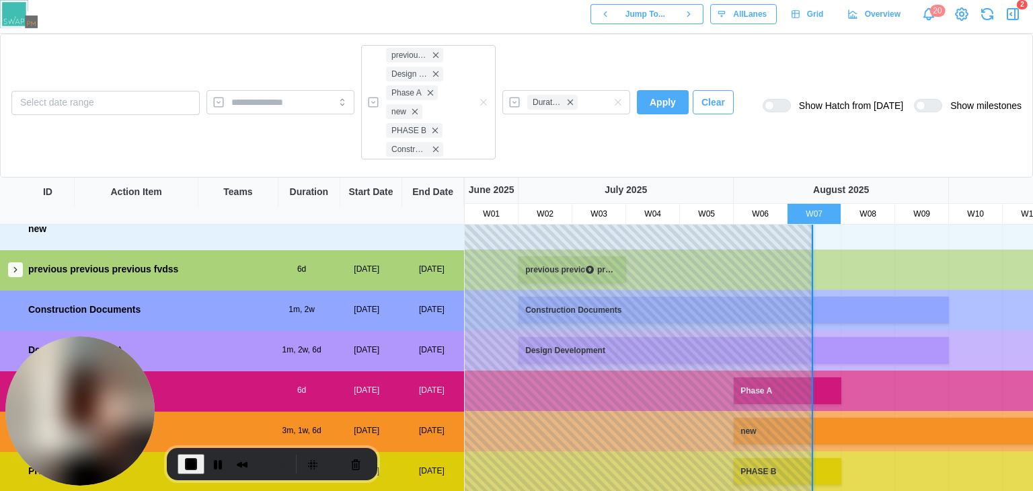
click at [490, 98] on button "button" at bounding box center [483, 102] width 15 height 15
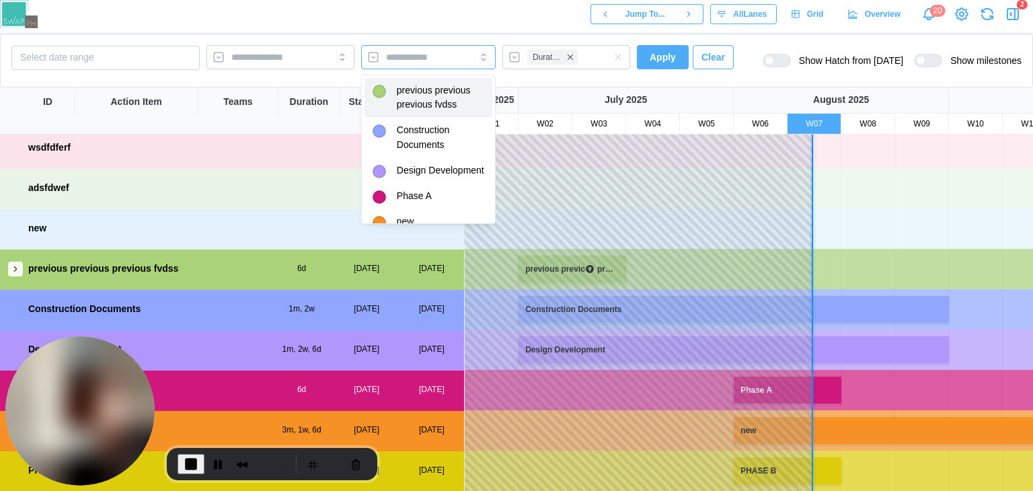
scroll to position [87, 0]
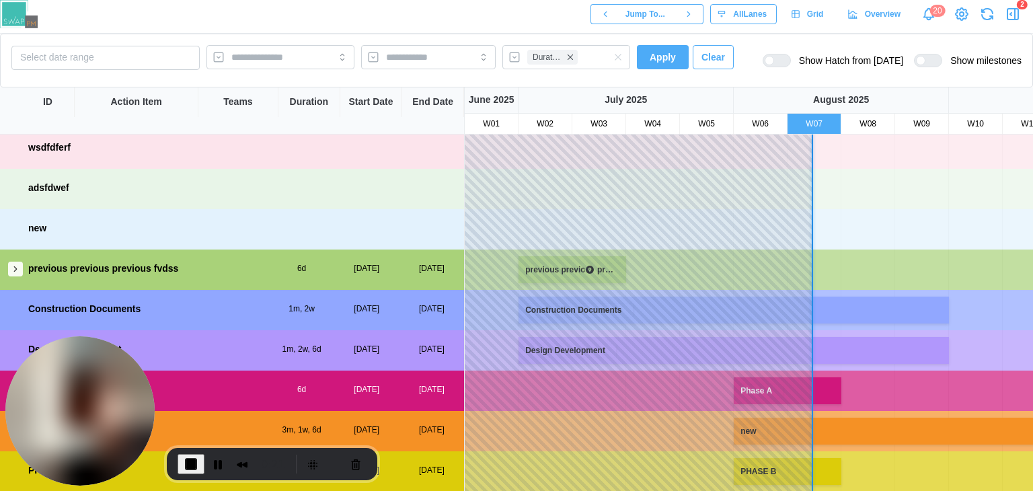
click at [679, 51] on button "Apply" at bounding box center [663, 57] width 52 height 24
click at [327, 60] on div at bounding box center [280, 57] width 148 height 24
click at [422, 58] on input "search" at bounding box center [416, 57] width 61 height 11
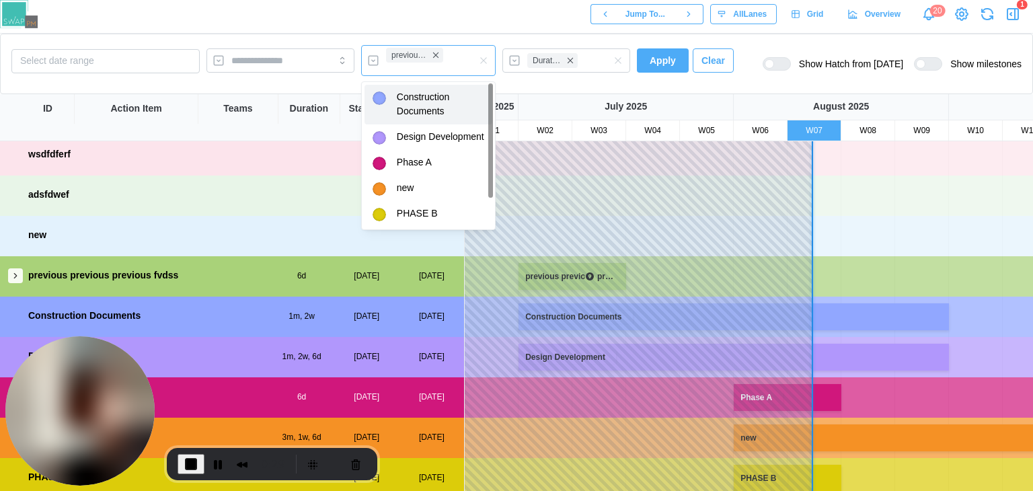
scroll to position [93, 0]
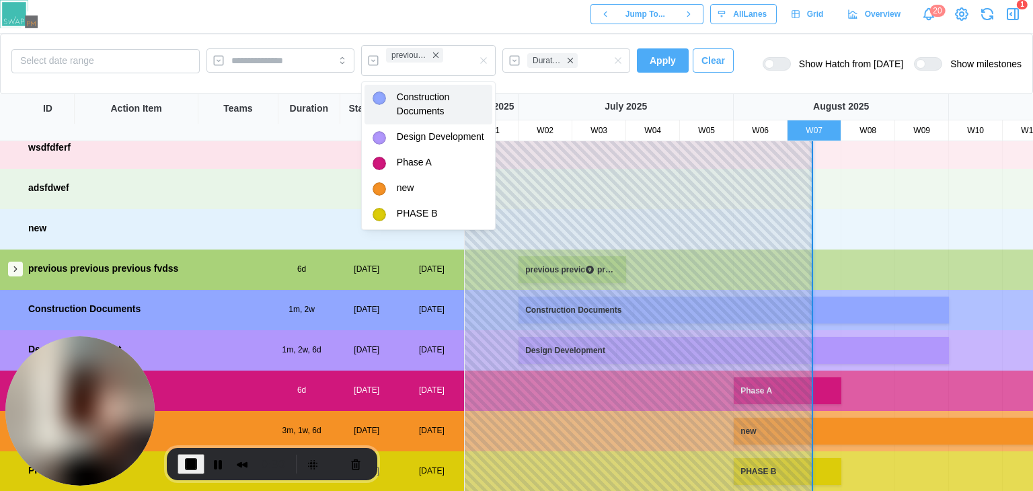
click at [594, 84] on div "Select date range previous previous previous fvdss Duration Apply Clear Show Ha…" at bounding box center [516, 64] width 1033 height 61
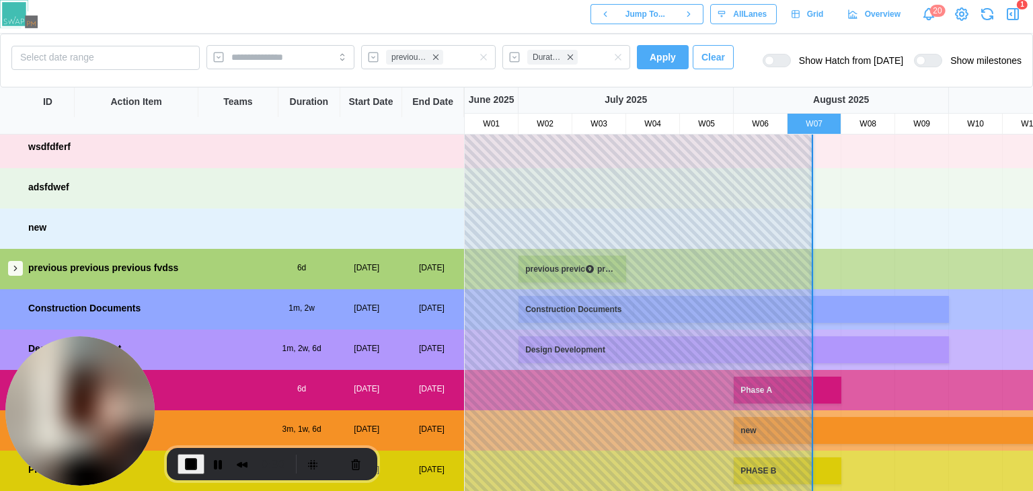
click at [669, 59] on span "Apply" at bounding box center [663, 57] width 26 height 23
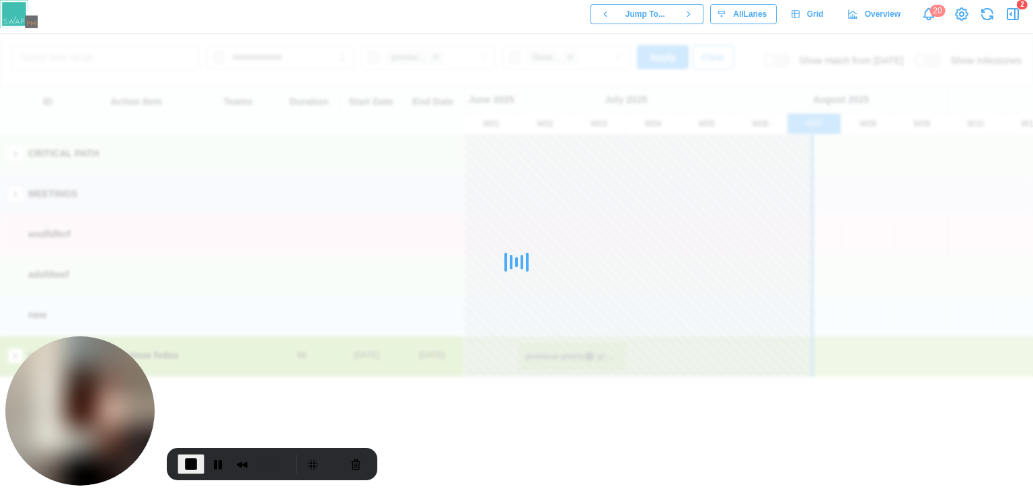
scroll to position [0, 0]
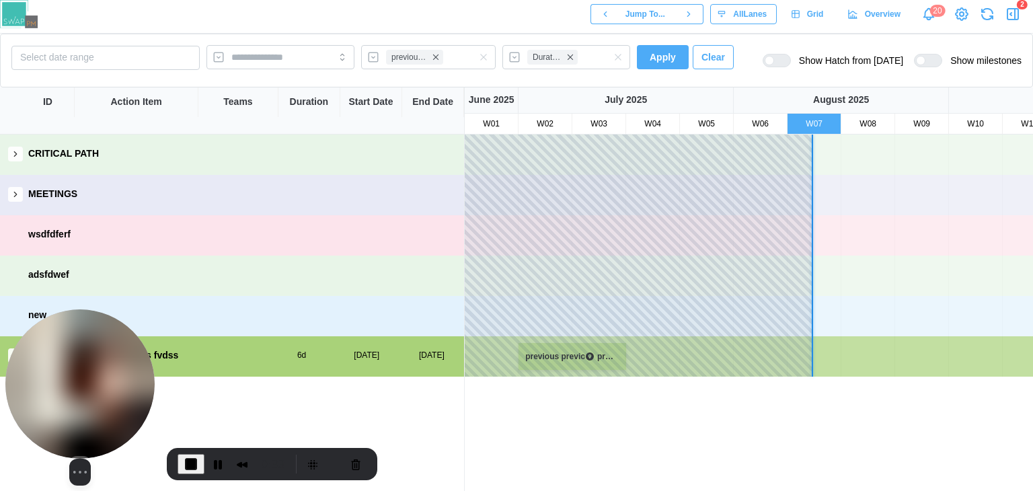
click at [17, 350] on div "Select video screen size" at bounding box center [79, 397] width 149 height 176
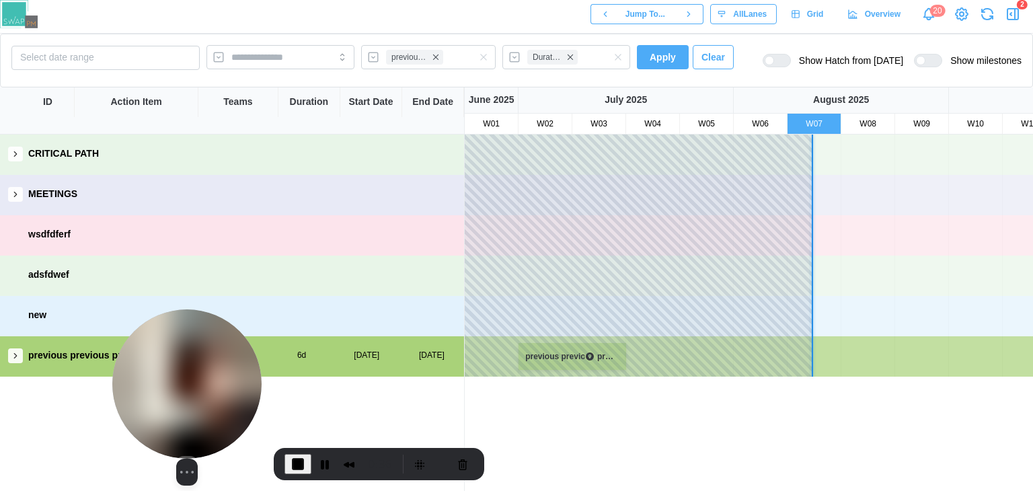
drag, startPoint x: 59, startPoint y: 380, endPoint x: 233, endPoint y: 408, distance: 176.4
click at [233, 408] on img at bounding box center [186, 383] width 149 height 149
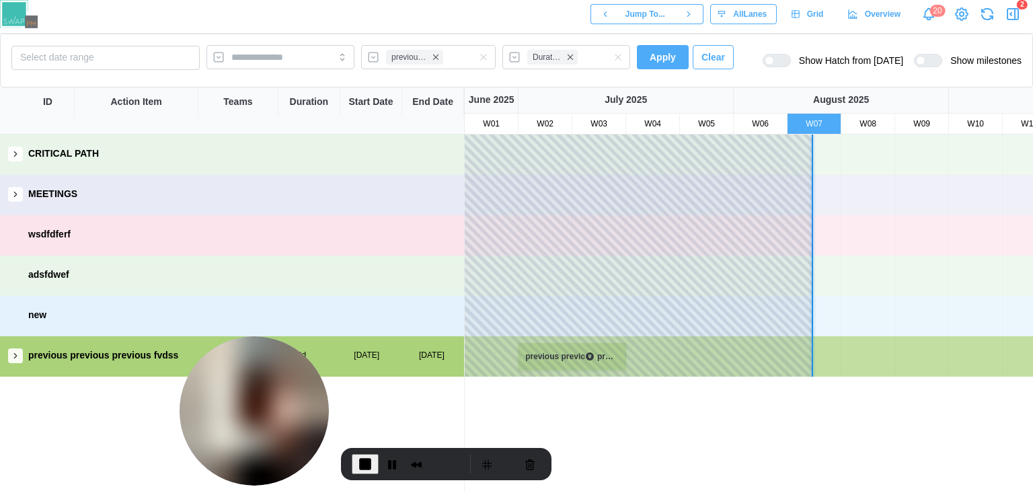
click at [13, 357] on icon "button" at bounding box center [15, 355] width 9 height 9
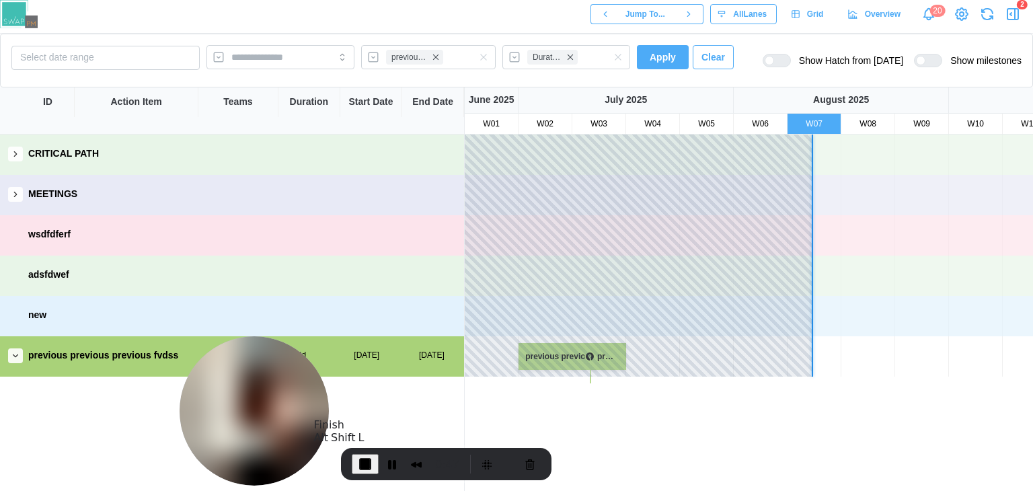
click at [366, 460] on span "End Recording" at bounding box center [365, 464] width 16 height 16
